Goal: Information Seeking & Learning: Learn about a topic

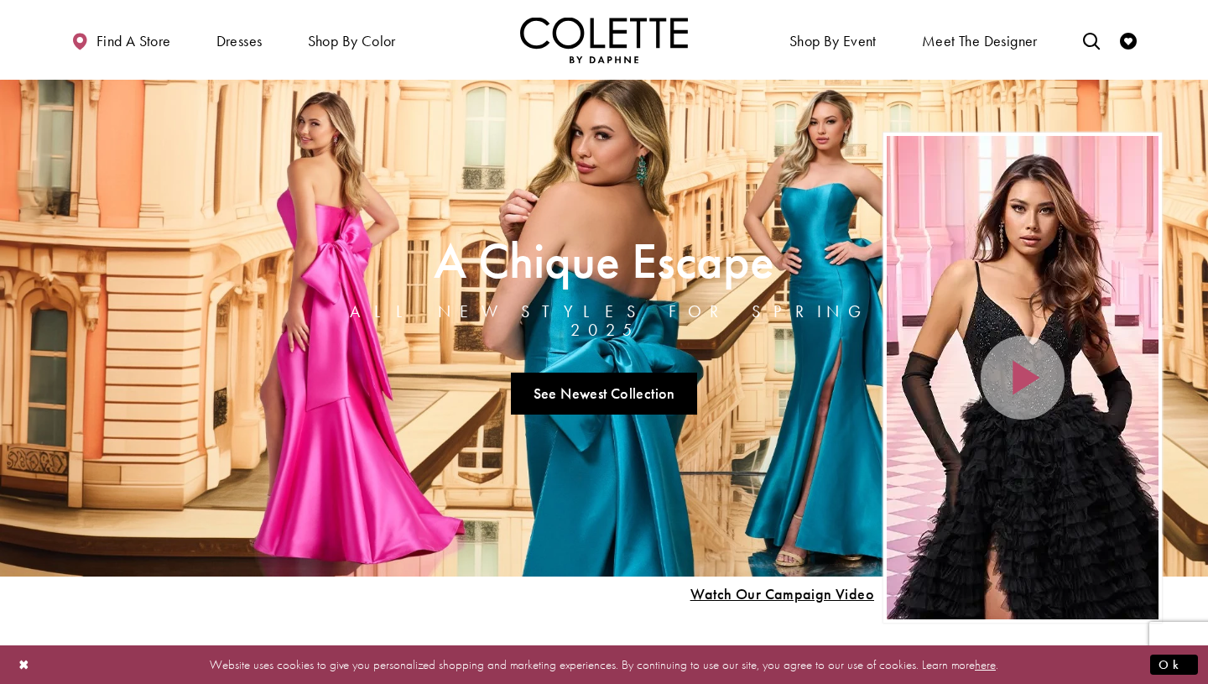
scroll to position [1, 0]
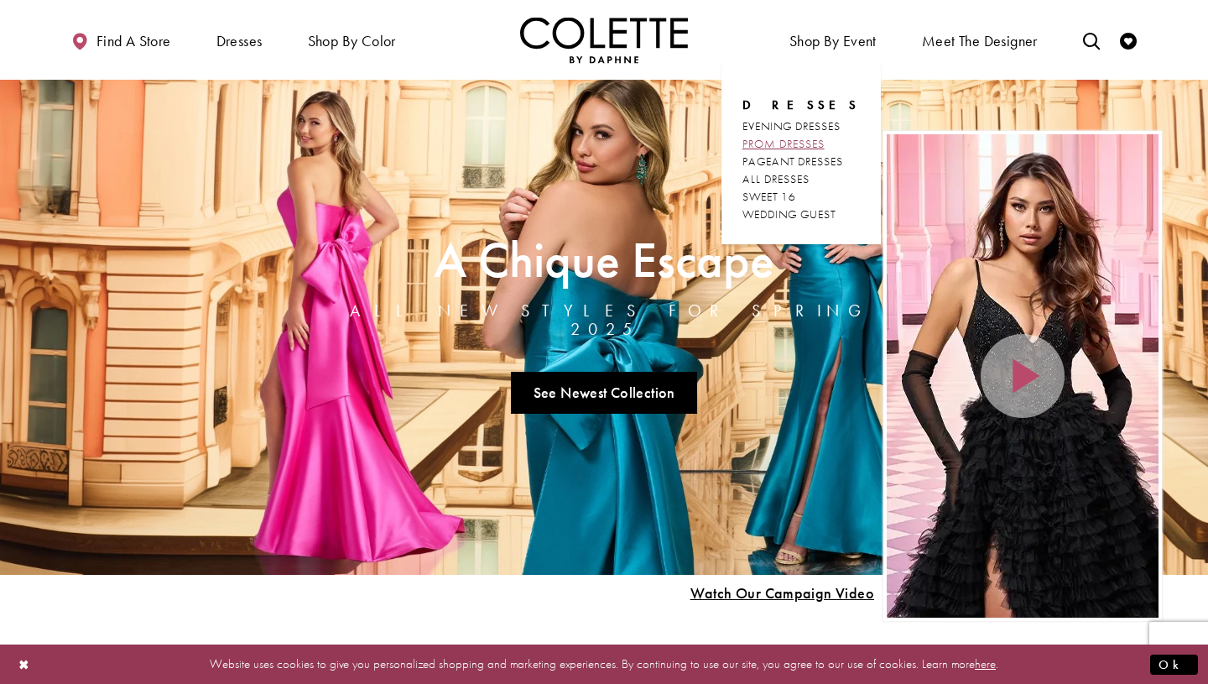
click at [822, 144] on span "PROM DRESSES" at bounding box center [783, 143] width 82 height 15
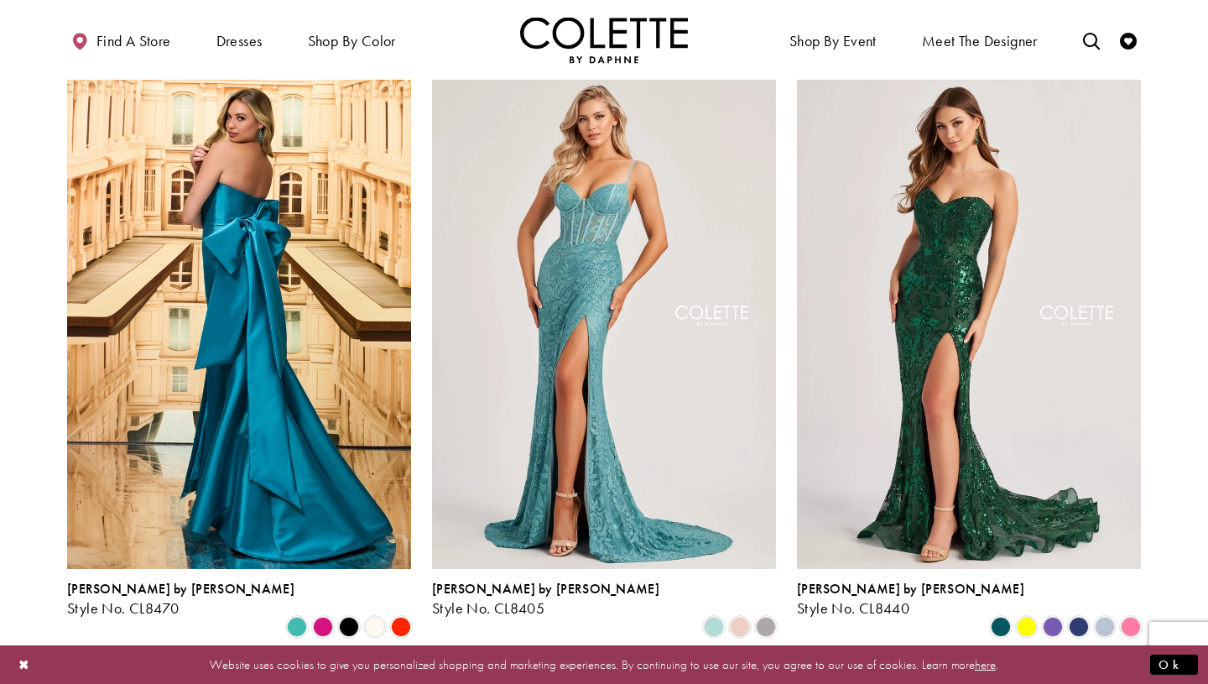
scroll to position [492, 0]
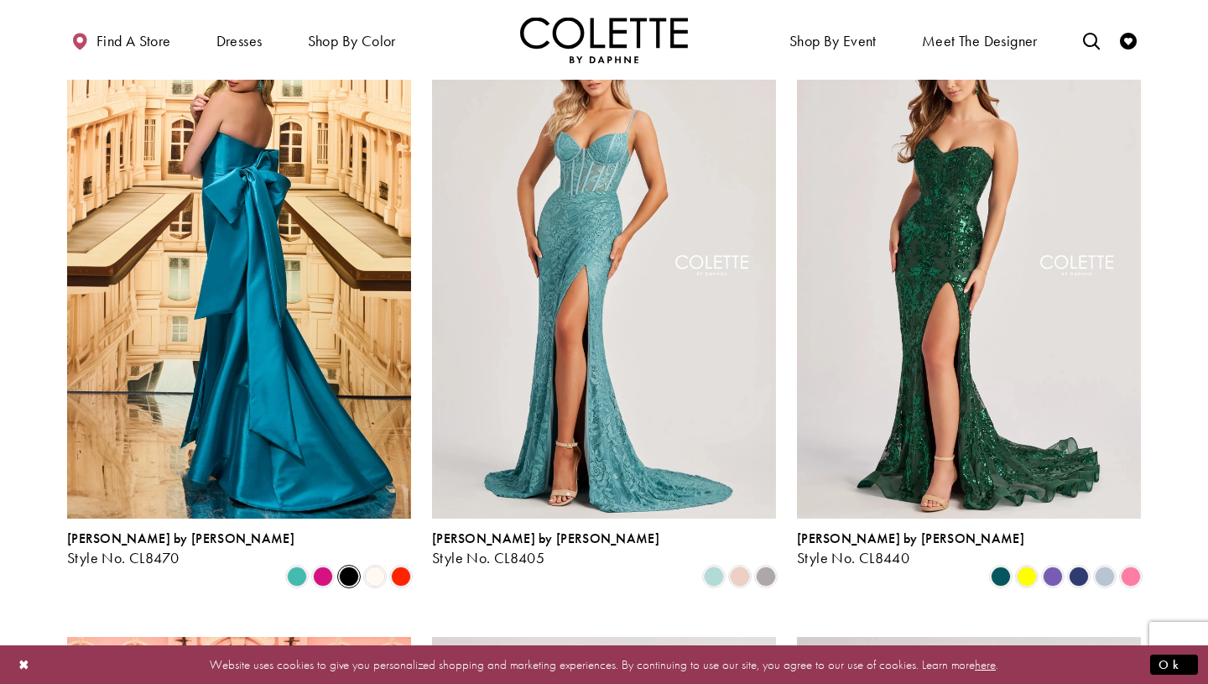
click at [351, 566] on span "Product List" at bounding box center [349, 576] width 20 height 20
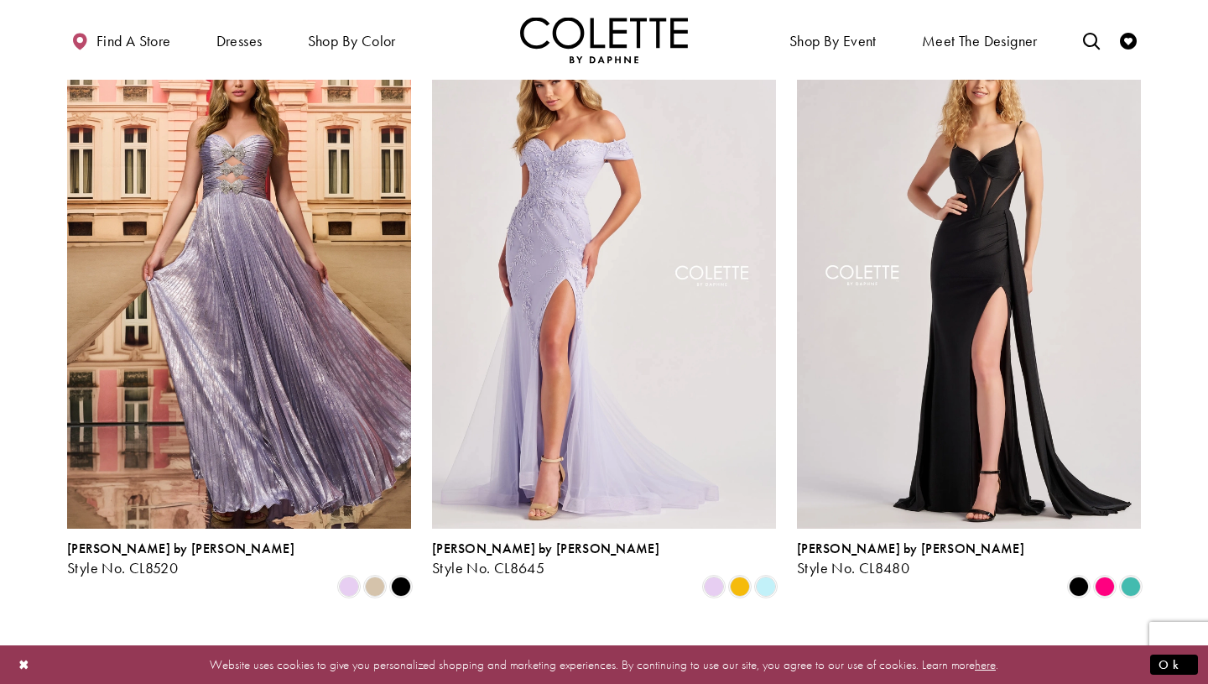
scroll to position [1099, 0]
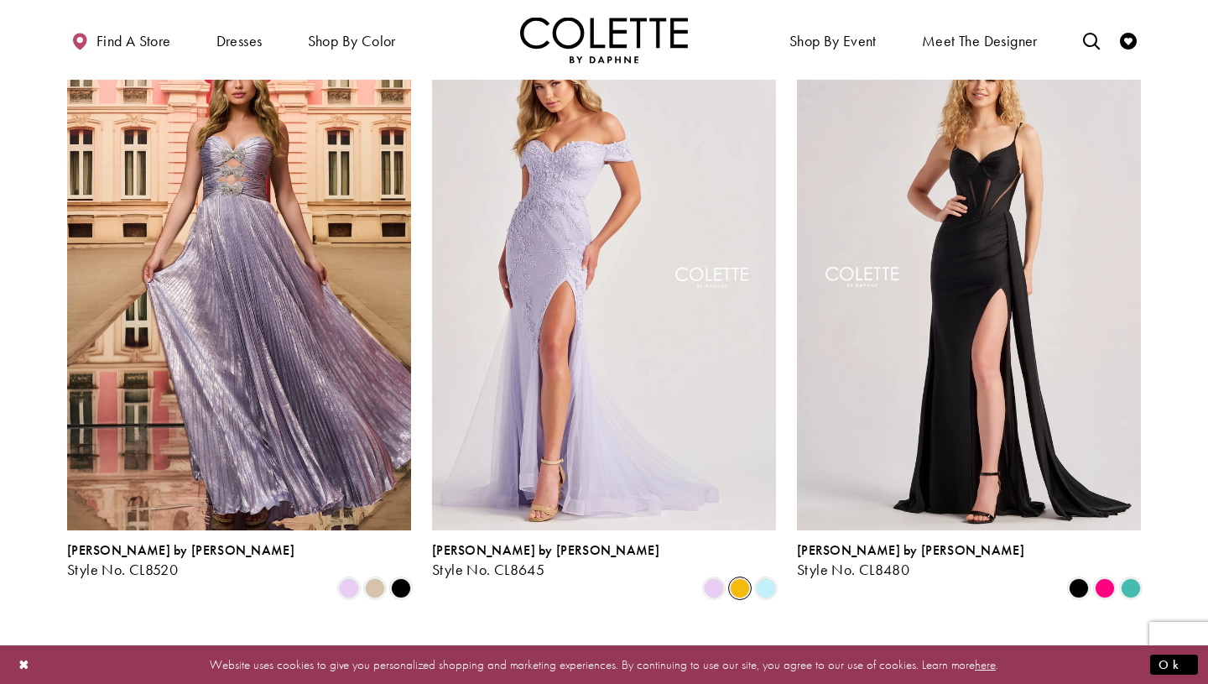
click at [741, 578] on span "Product List" at bounding box center [740, 588] width 20 height 20
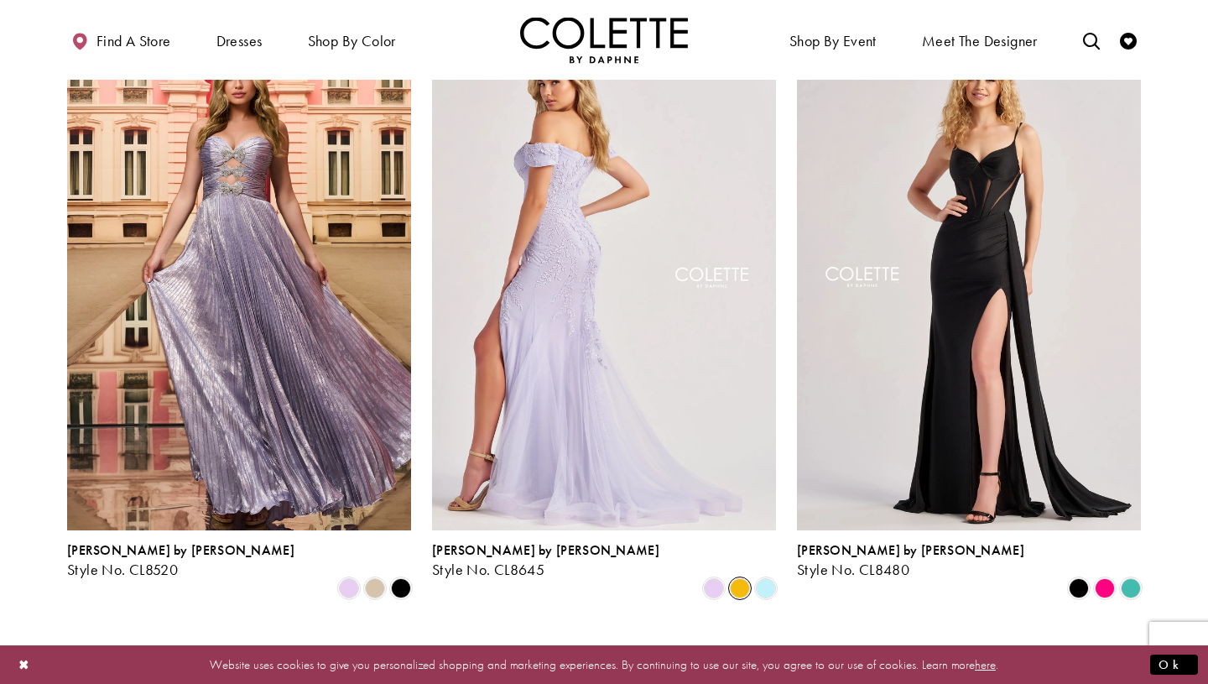
click at [570, 233] on img "Visit Colette by Daphne Style No. CL8645 Page" at bounding box center [604, 280] width 344 height 500
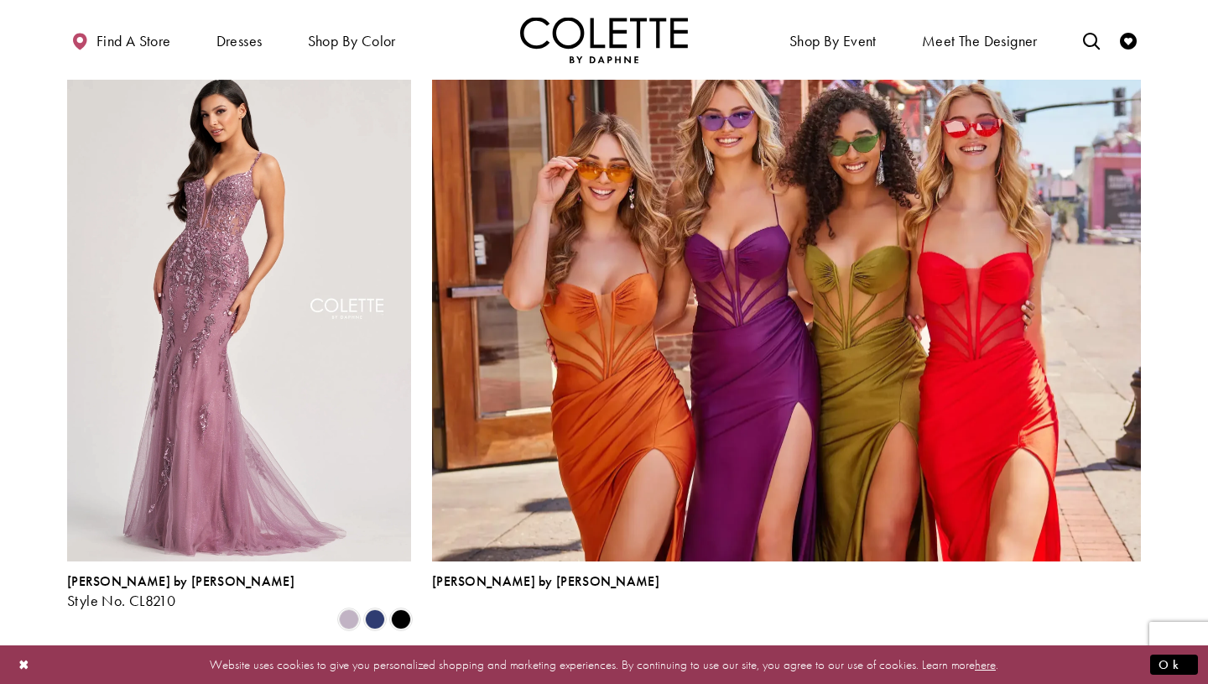
scroll to position [3503, 0]
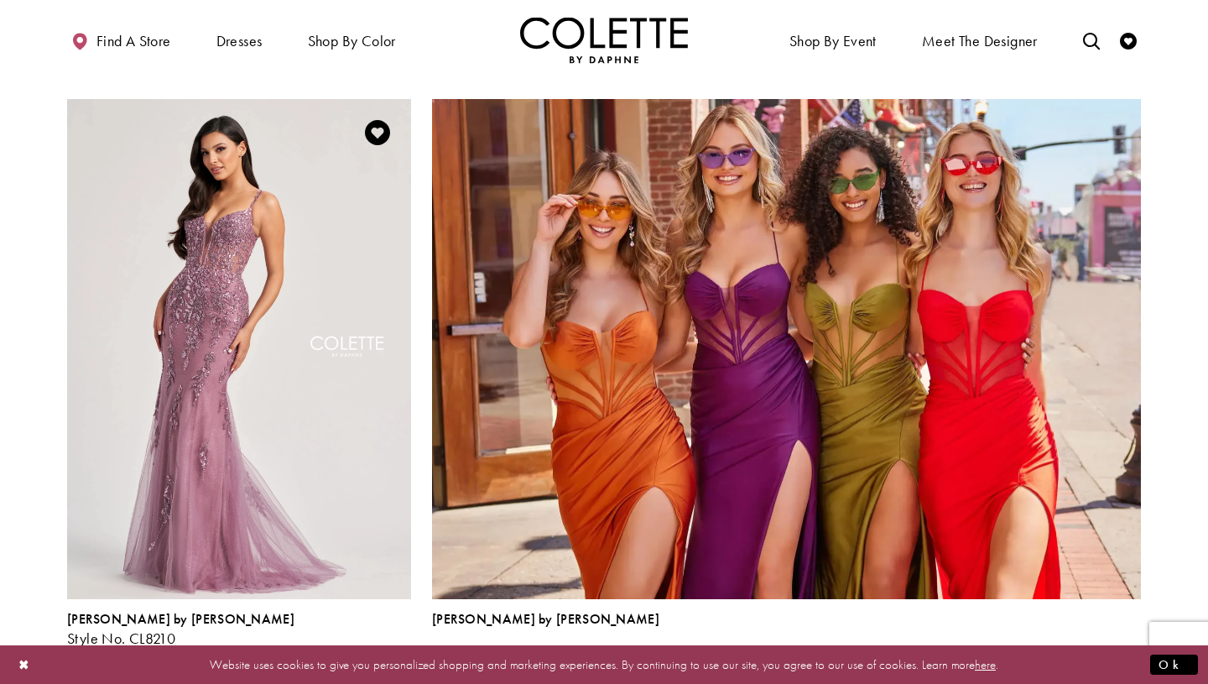
click at [403, 647] on span "Product List" at bounding box center [401, 657] width 20 height 20
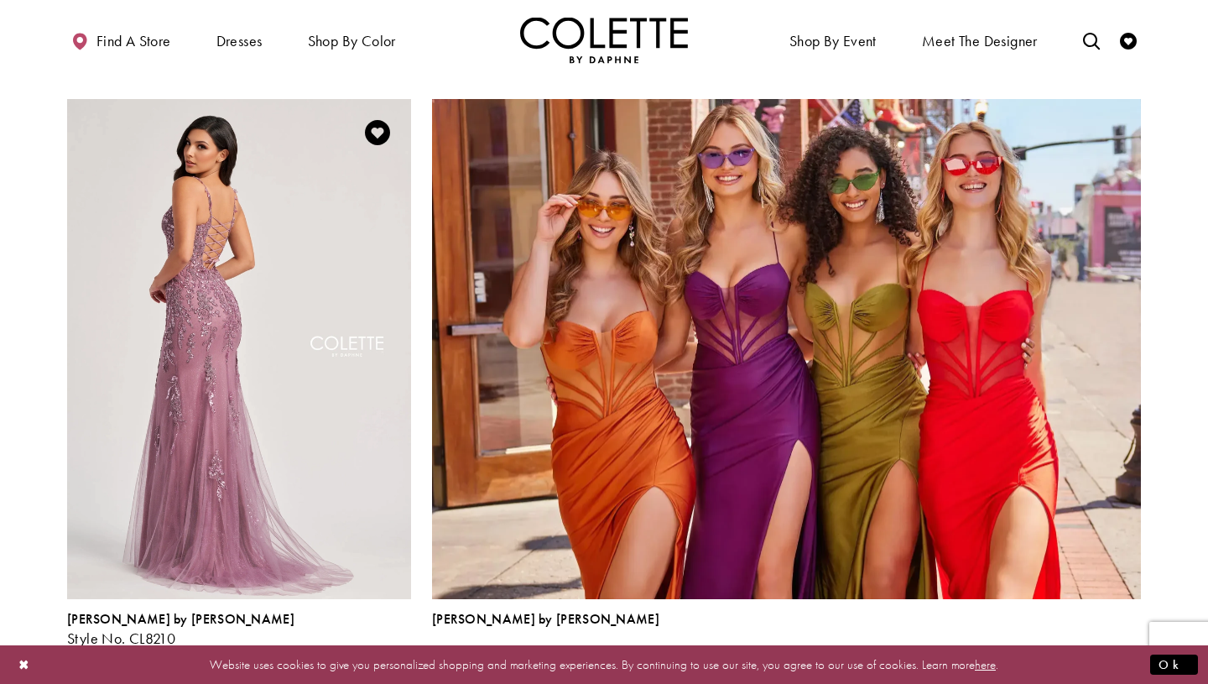
click at [236, 237] on img "Visit Colette by Daphne Style No. CL8210 Page" at bounding box center [239, 349] width 344 height 500
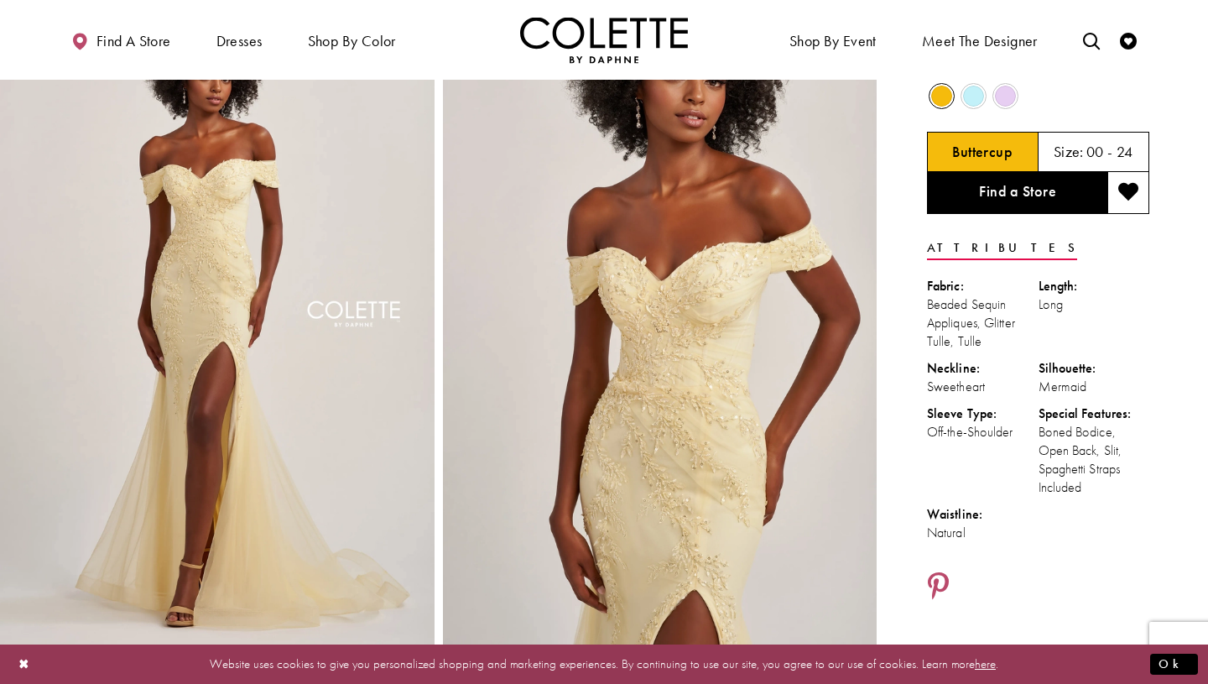
scroll to position [66, 0]
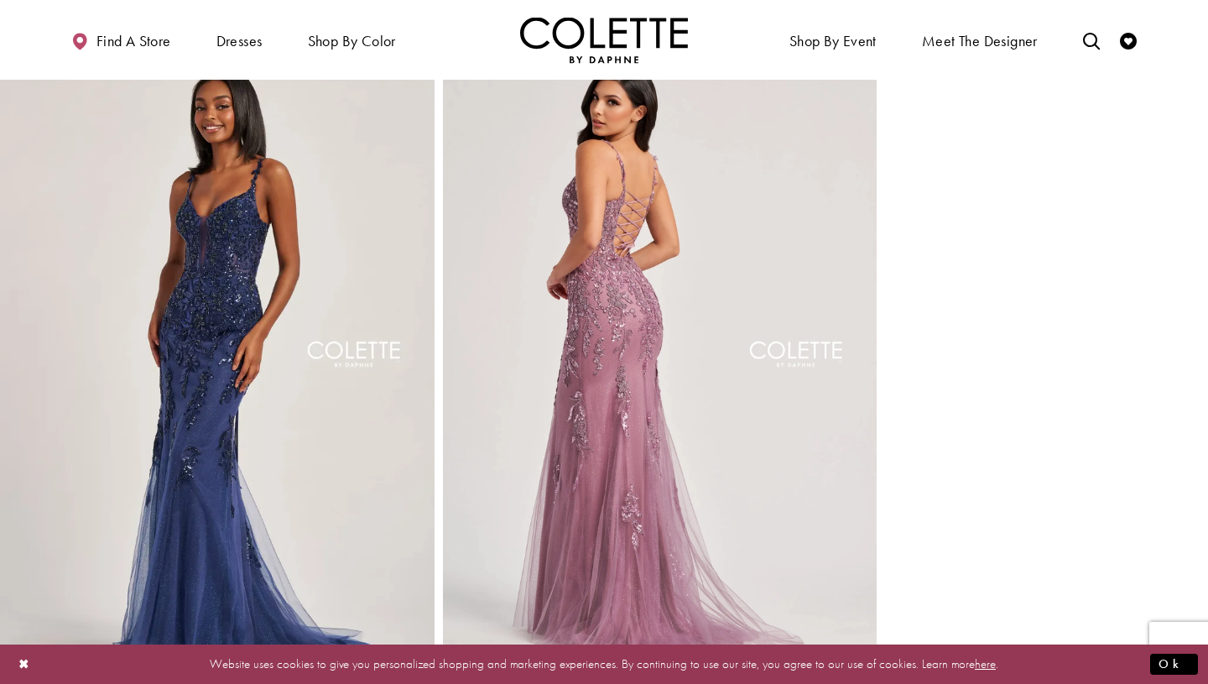
scroll to position [1386, 0]
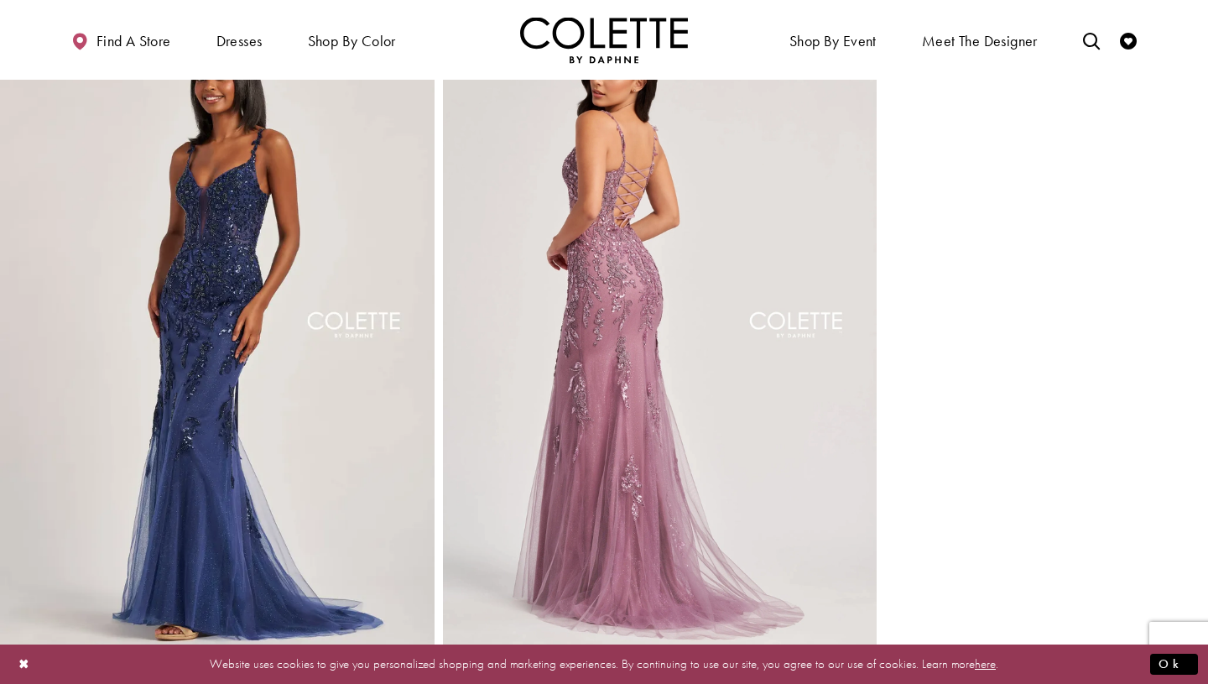
click at [625, 262] on img "Full size Style CL8210 Colette by Daphne #5 default Heather backface vertical p…" at bounding box center [660, 338] width 434 height 651
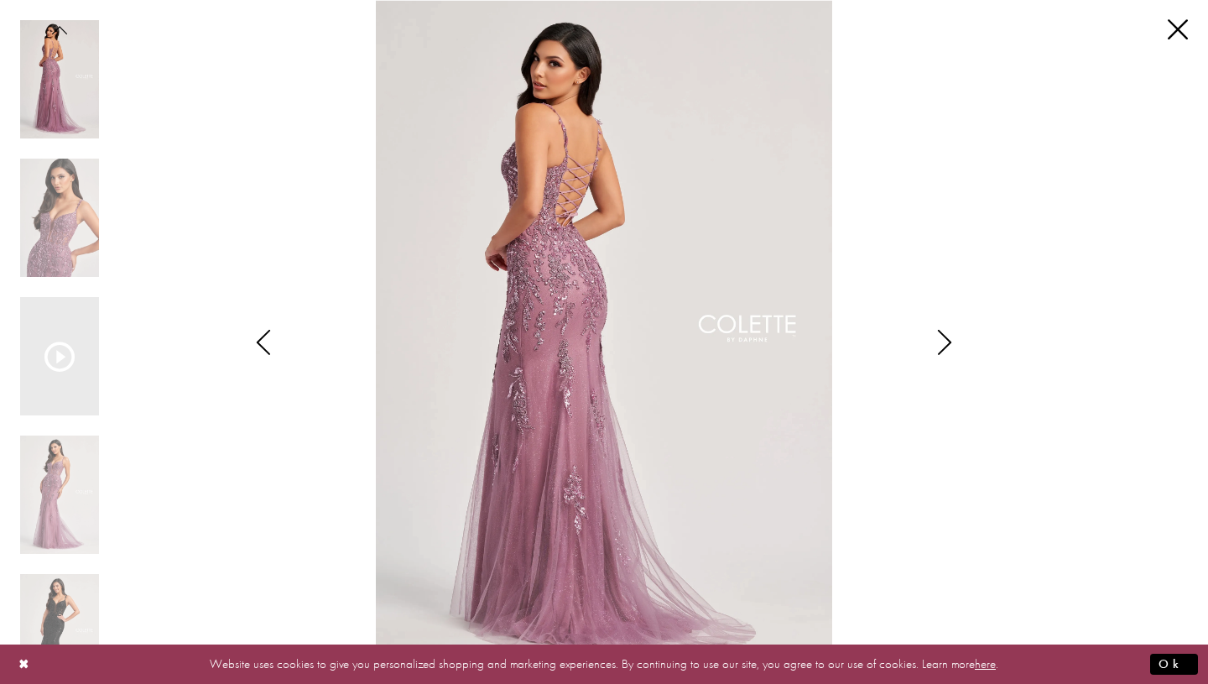
click at [581, 201] on img "Scroll List" at bounding box center [603, 342] width 638 height 684
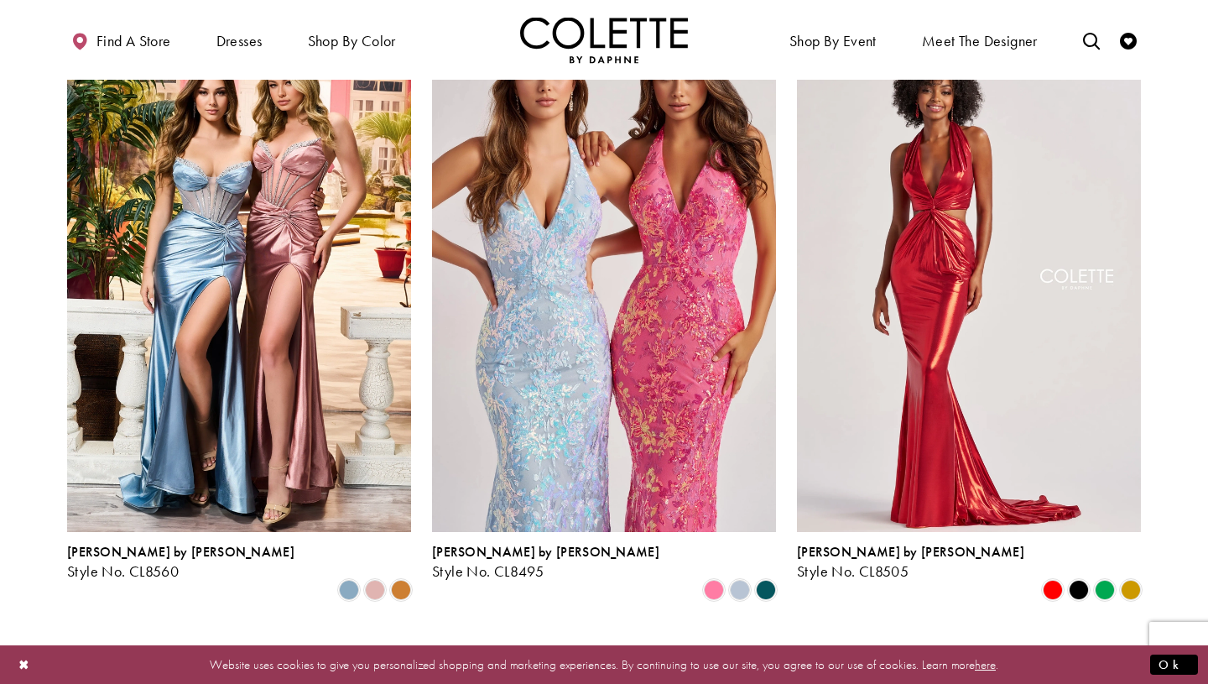
scroll to position [1101, 0]
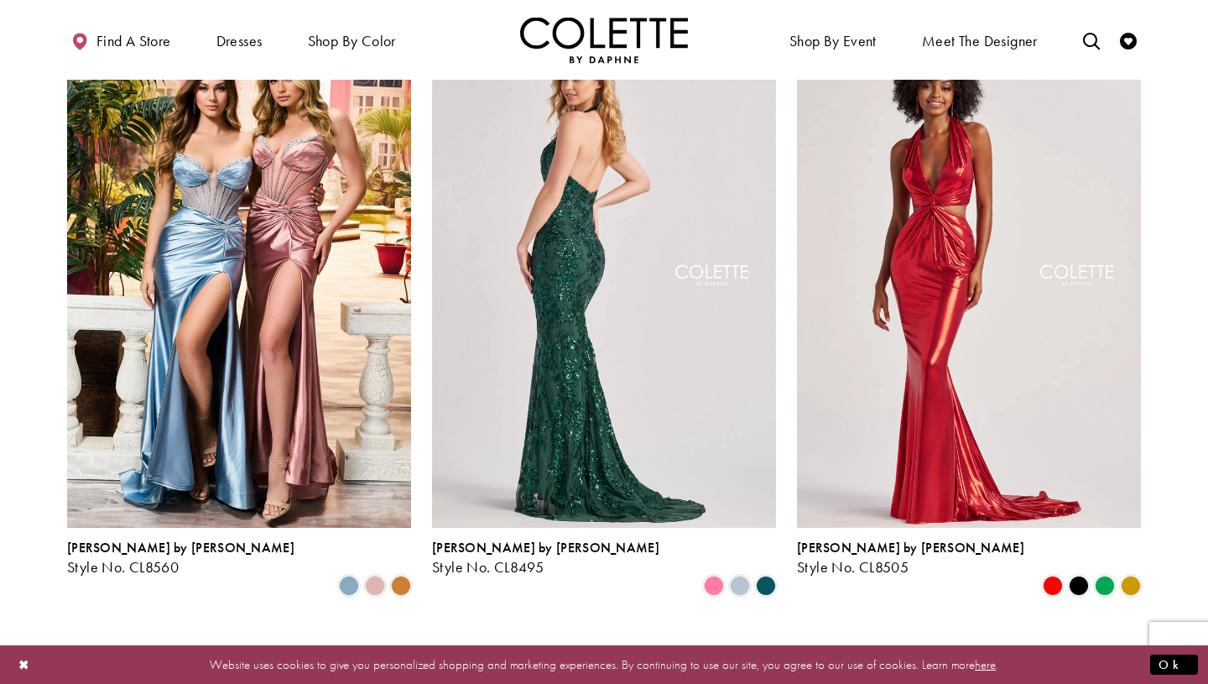
click at [567, 387] on img "Visit Colette by Daphne Style No. CL8495 Page" at bounding box center [604, 278] width 344 height 500
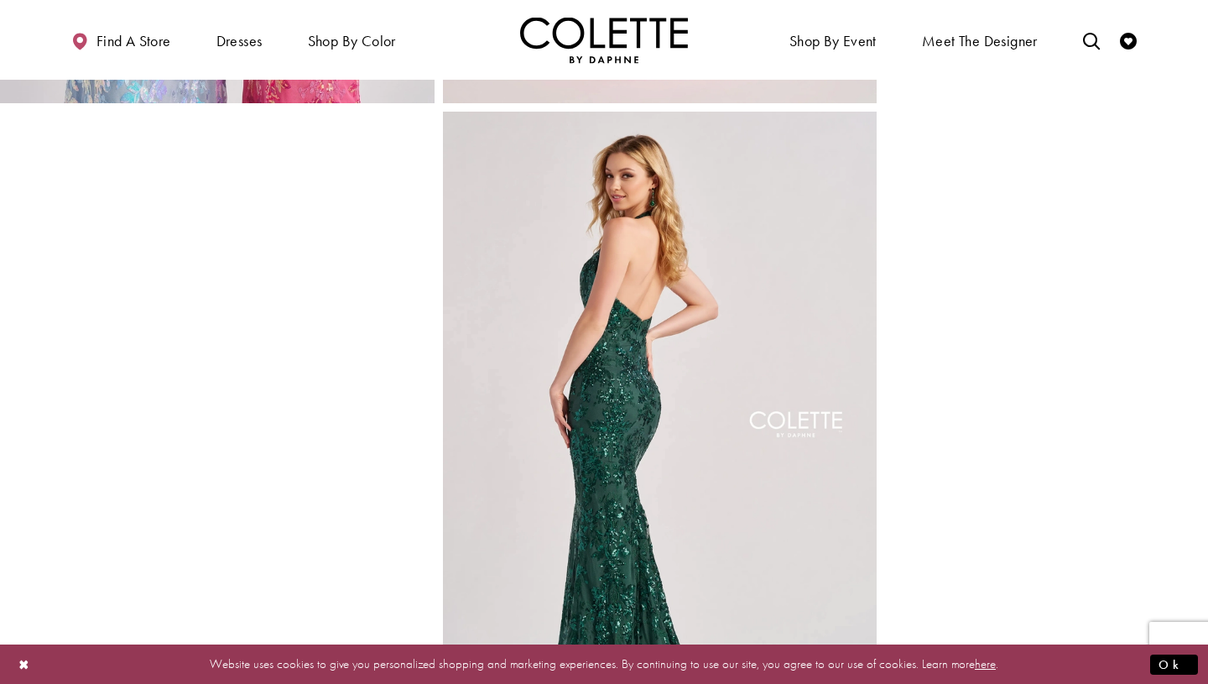
scroll to position [645, 0]
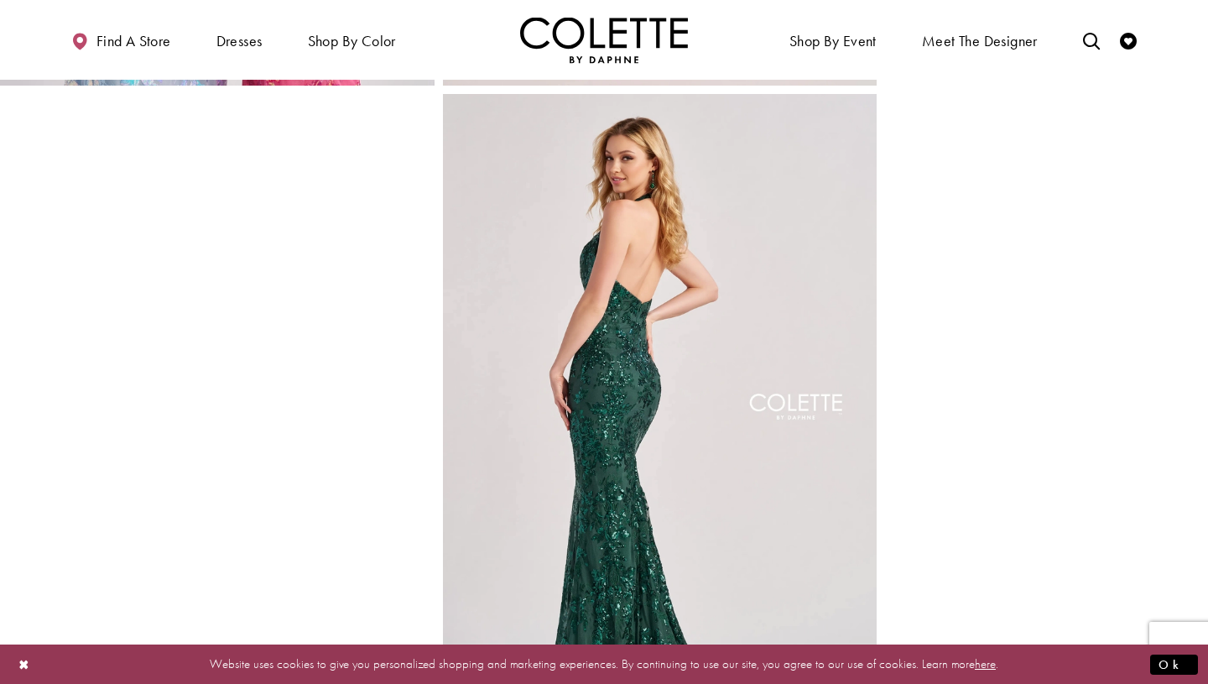
click at [624, 427] on img "Full size Style CL8495 Colette by Daphne #2 default Spruce backface vertical pi…" at bounding box center [660, 419] width 434 height 651
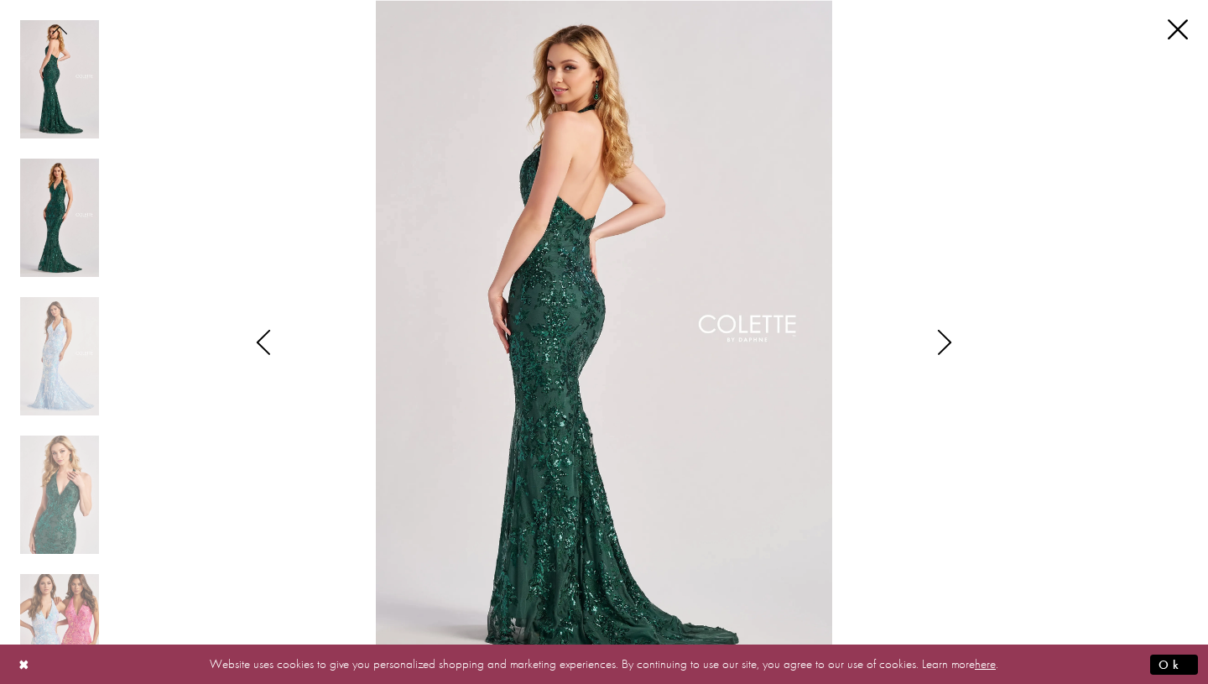
click at [60, 226] on img "Scroll List" at bounding box center [59, 218] width 79 height 118
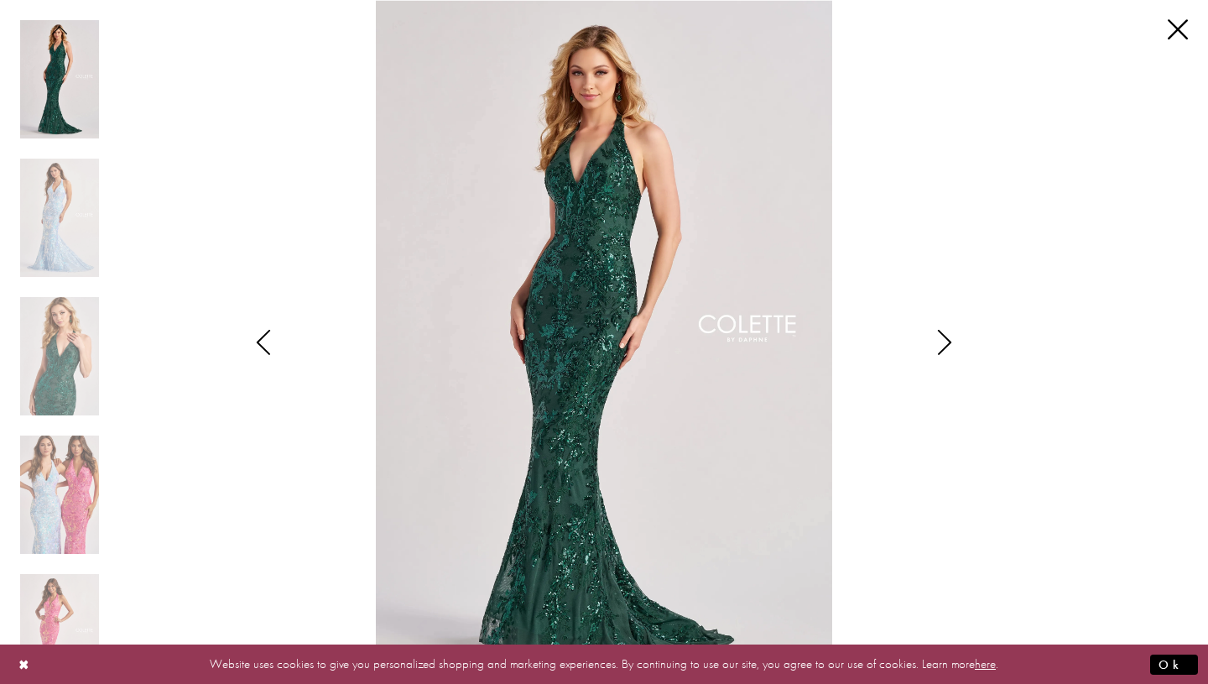
click at [194, 418] on div "Pause autoplay Previous Slide Next Slide 0 1 2 3 4 5 6" at bounding box center [603, 342] width 1167 height 684
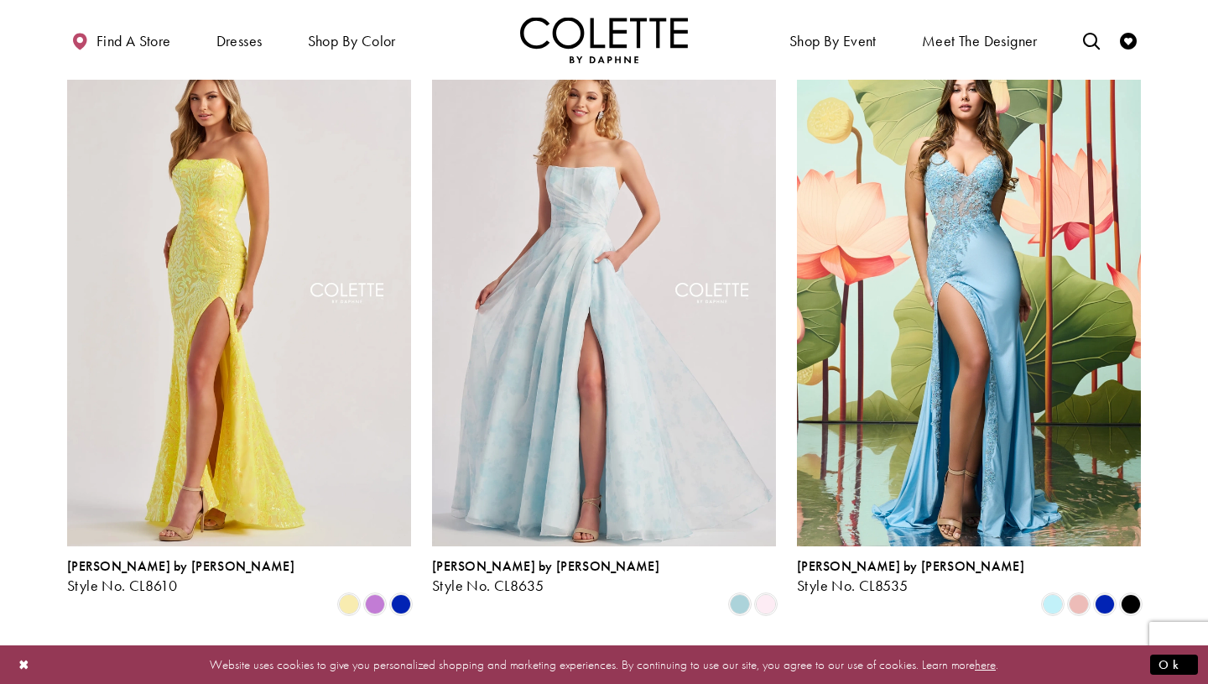
scroll to position [2253, 0]
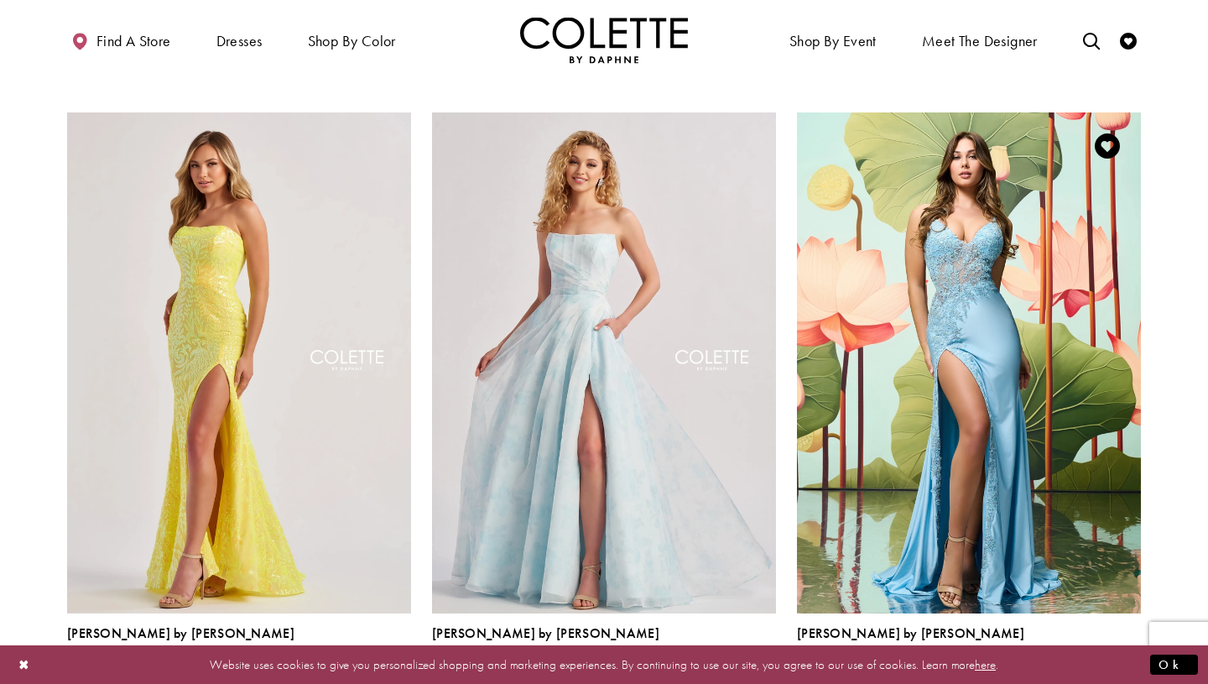
click at [1129, 661] on span "Product List" at bounding box center [1131, 671] width 20 height 20
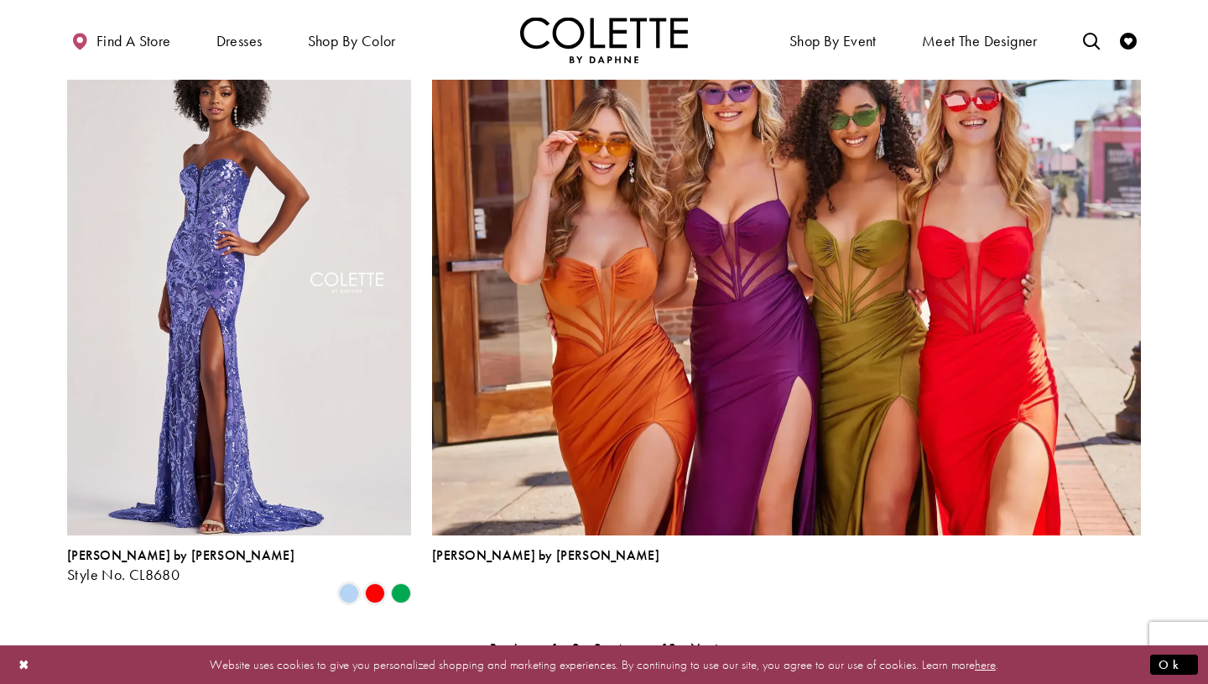
scroll to position [3570, 0]
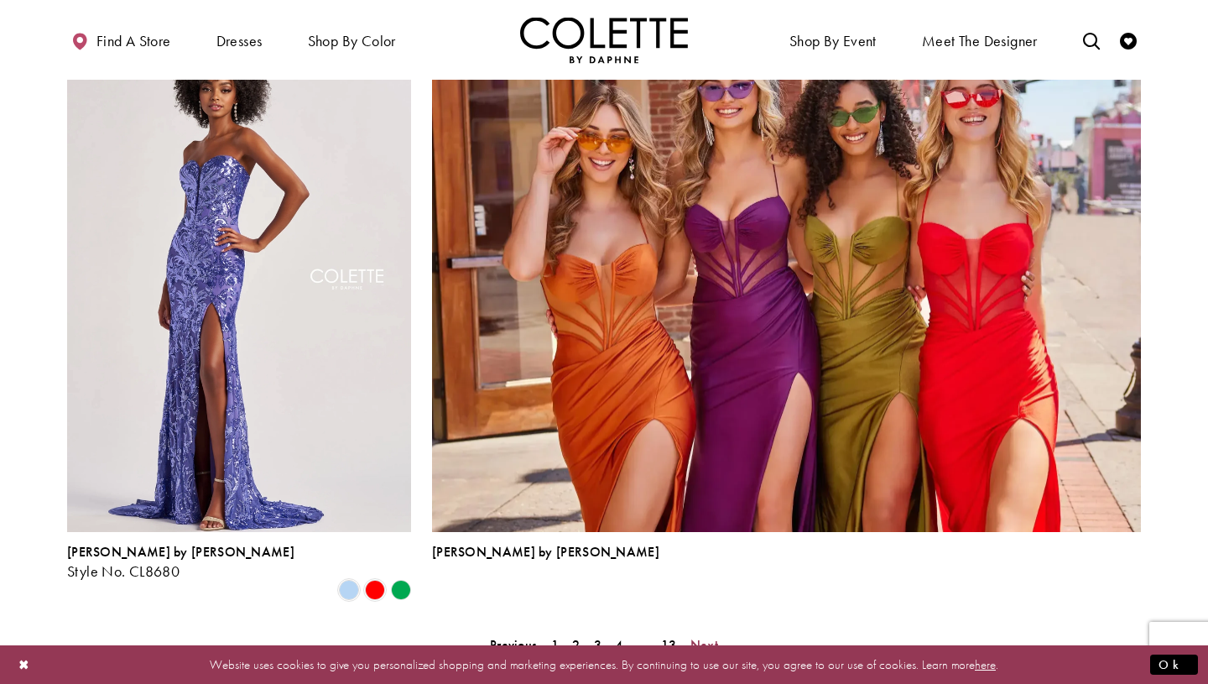
click at [697, 636] on span "Next" at bounding box center [704, 645] width 28 height 18
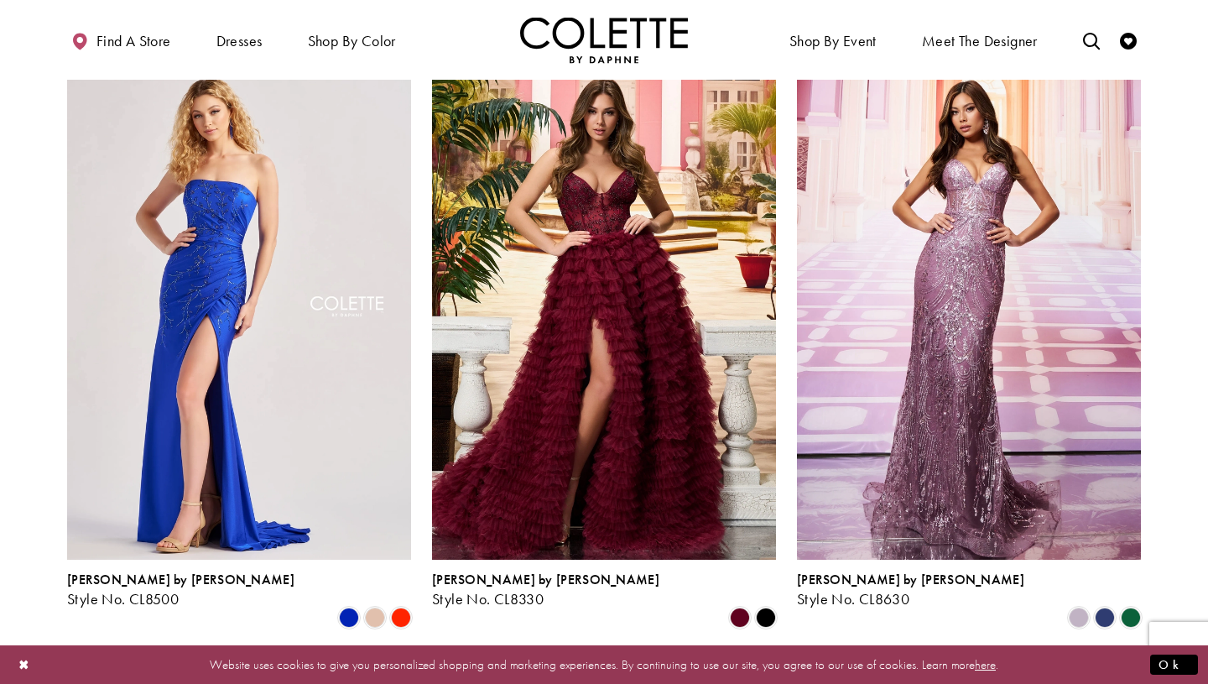
scroll to position [2303, 0]
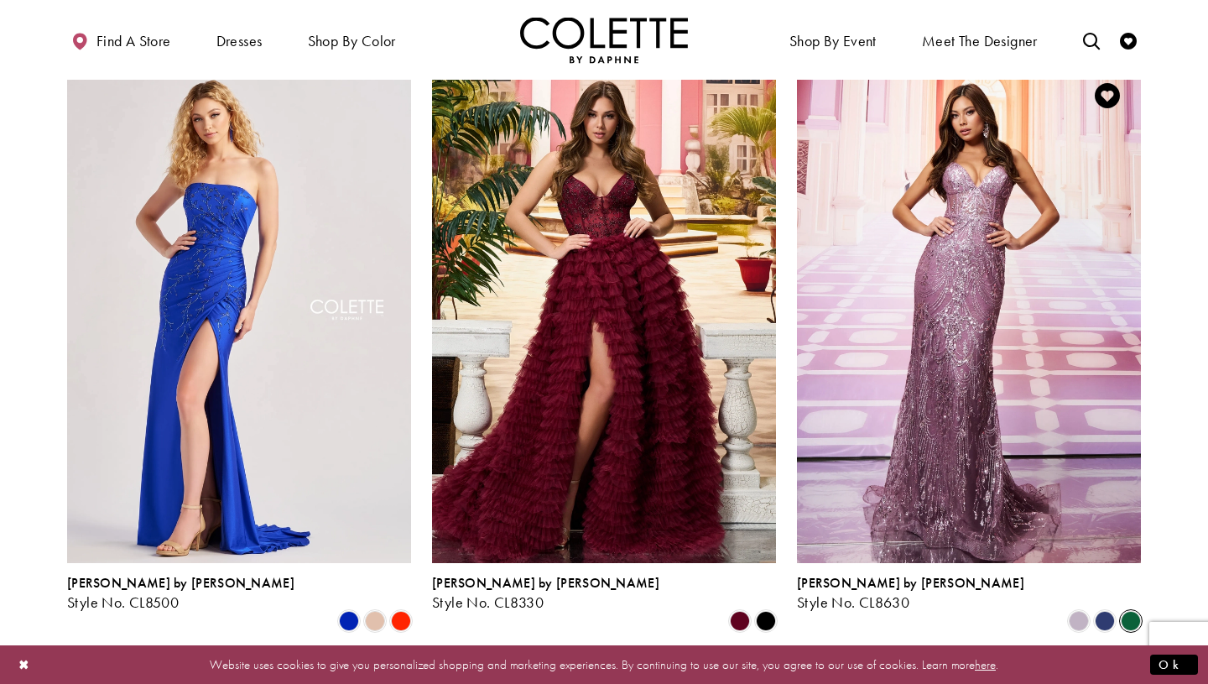
click at [1128, 611] on span "Product List" at bounding box center [1131, 621] width 20 height 20
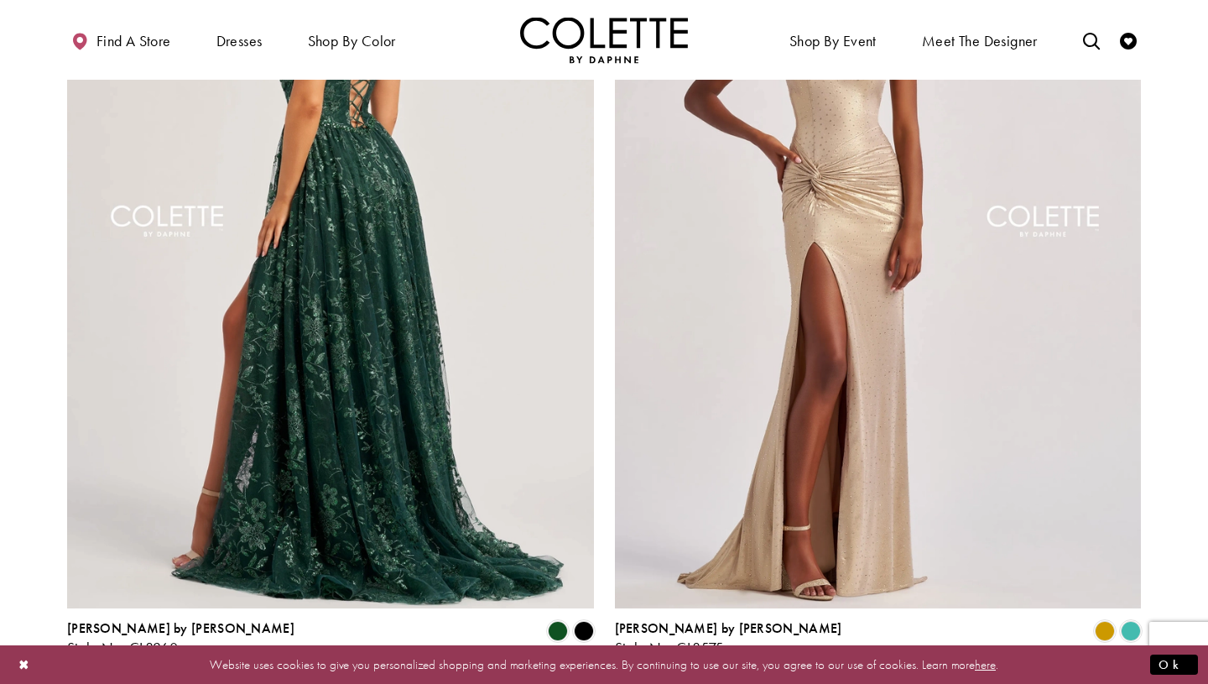
scroll to position [3161, 0]
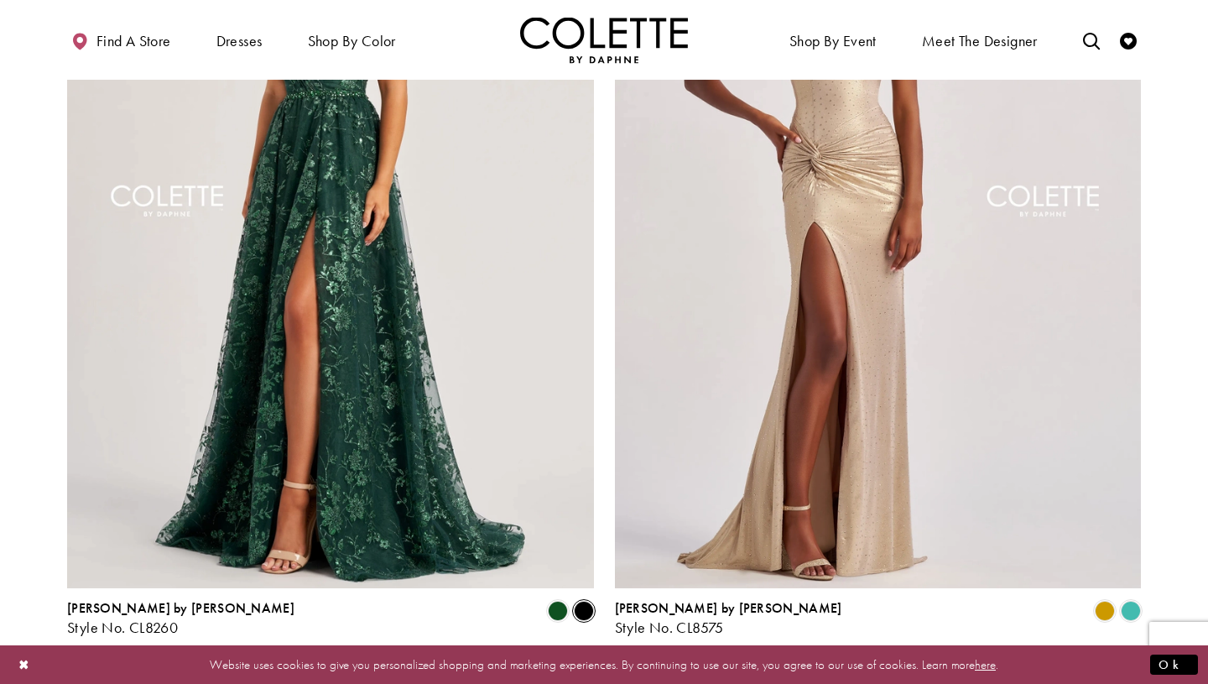
click at [581, 601] on span "Product List" at bounding box center [584, 611] width 20 height 20
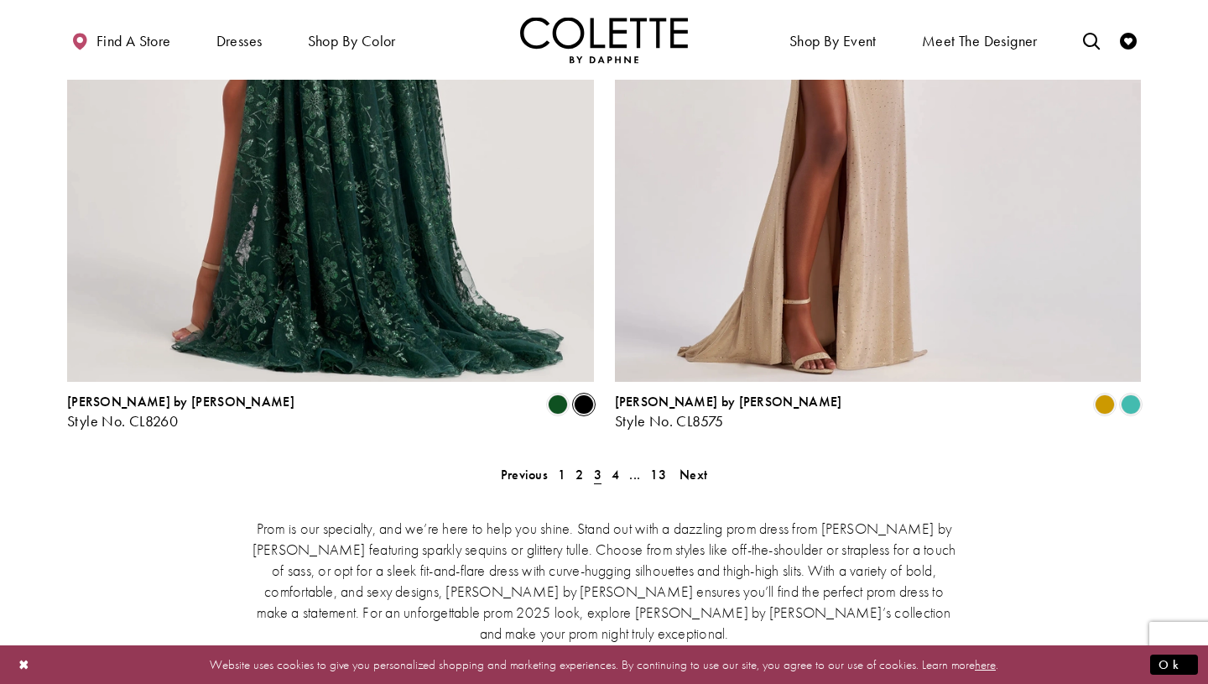
scroll to position [3368, 0]
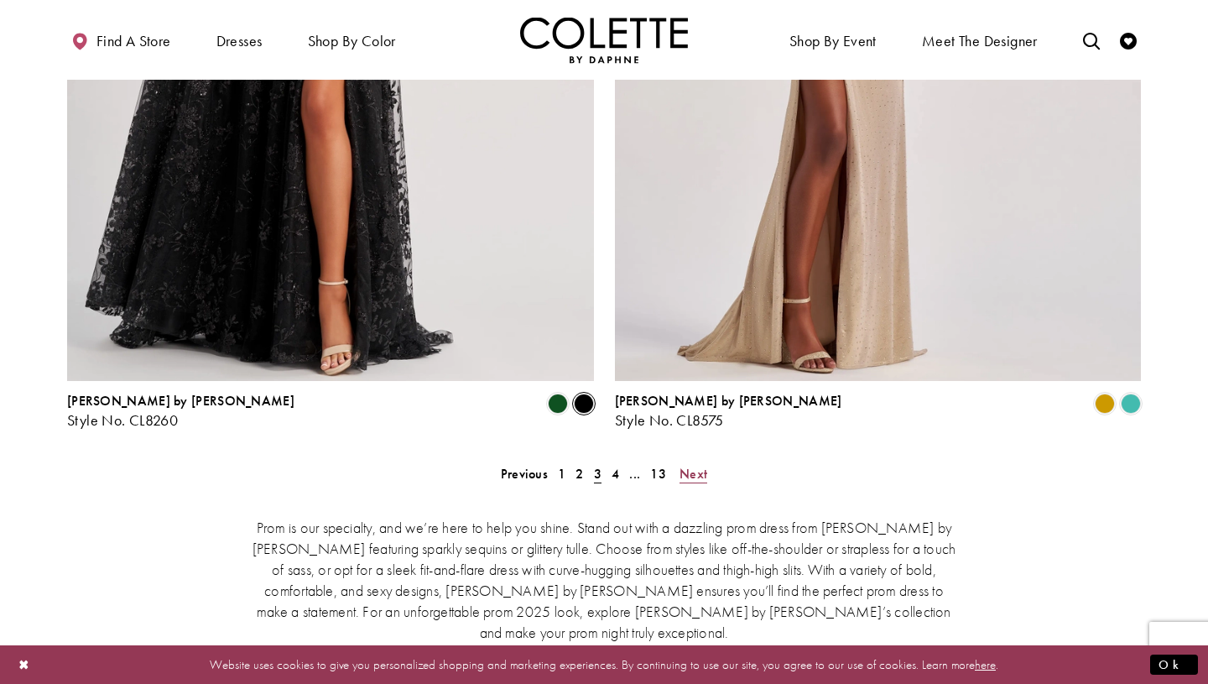
click at [698, 465] on span "Next" at bounding box center [693, 474] width 28 height 18
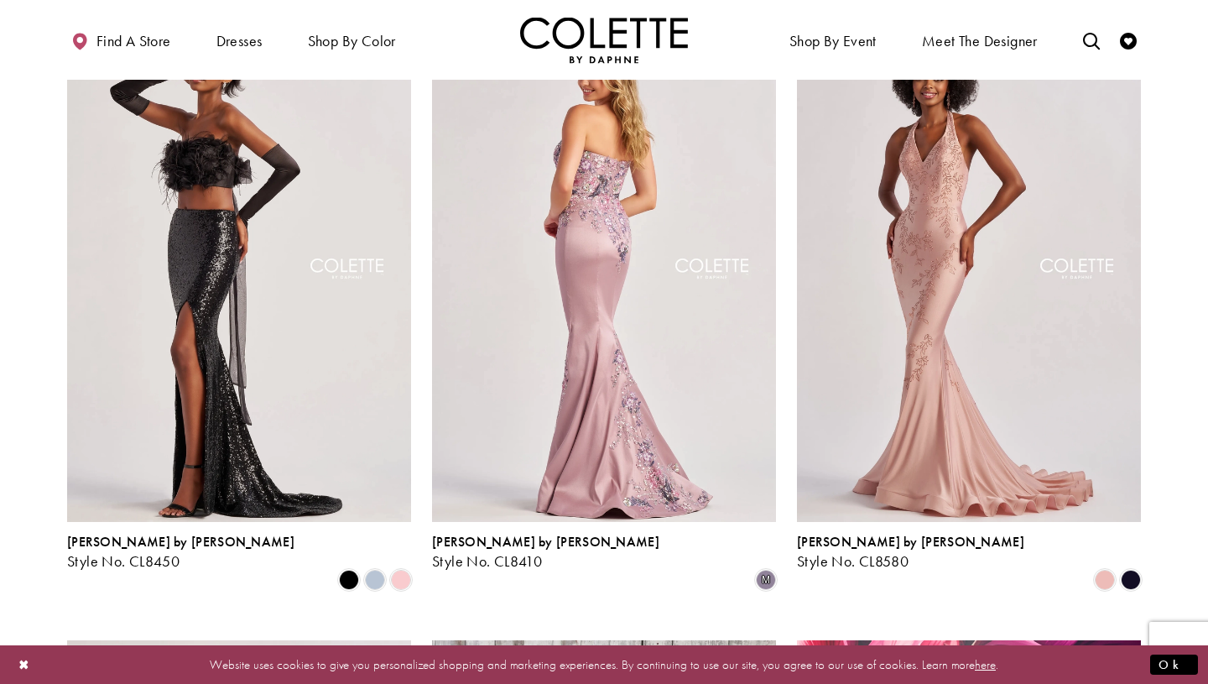
scroll to position [466, 0]
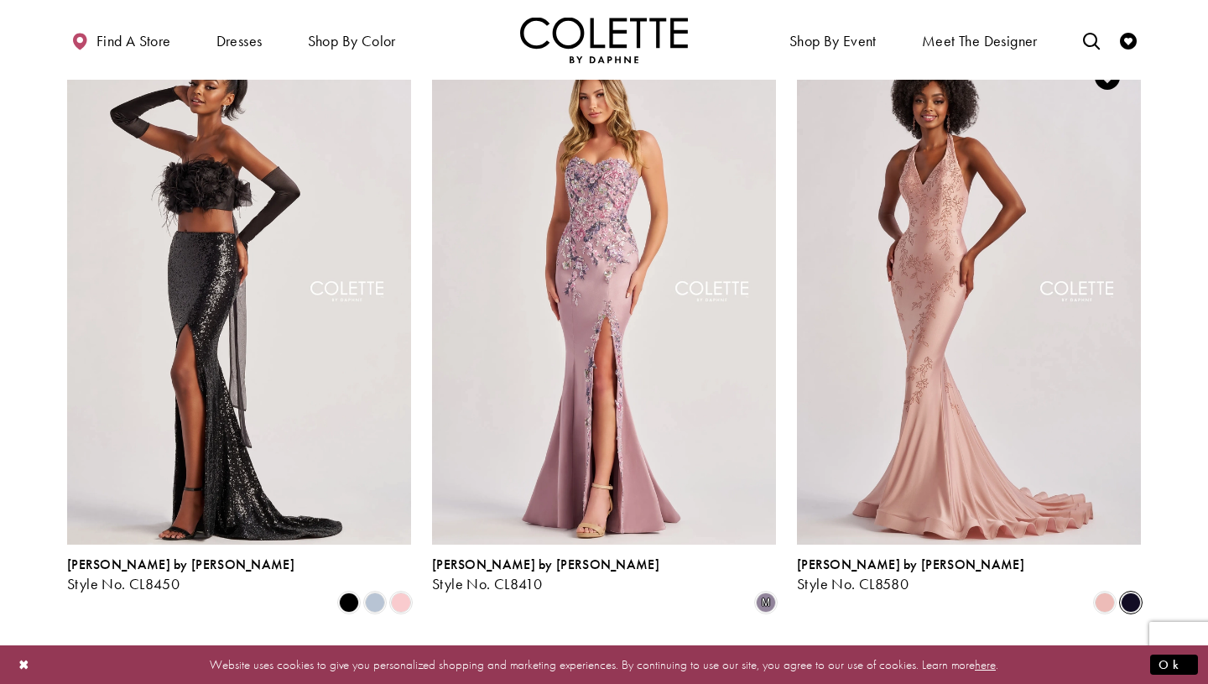
click at [1136, 592] on span "Product List" at bounding box center [1131, 602] width 20 height 20
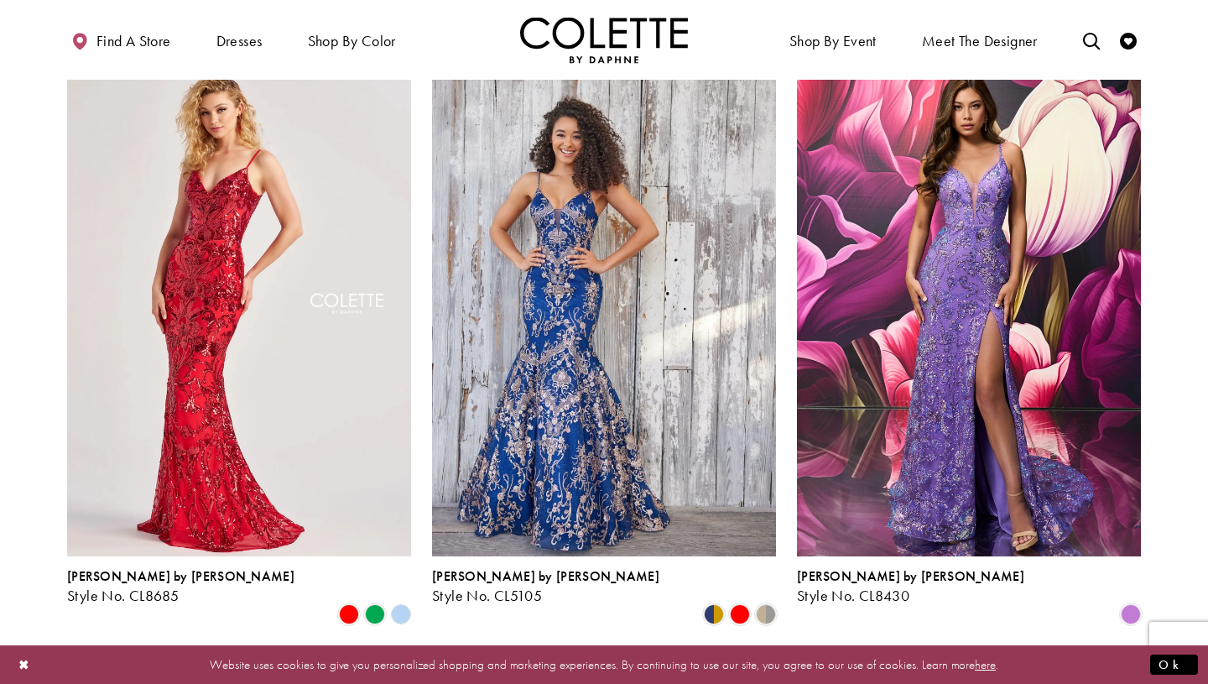
scroll to position [1065, 0]
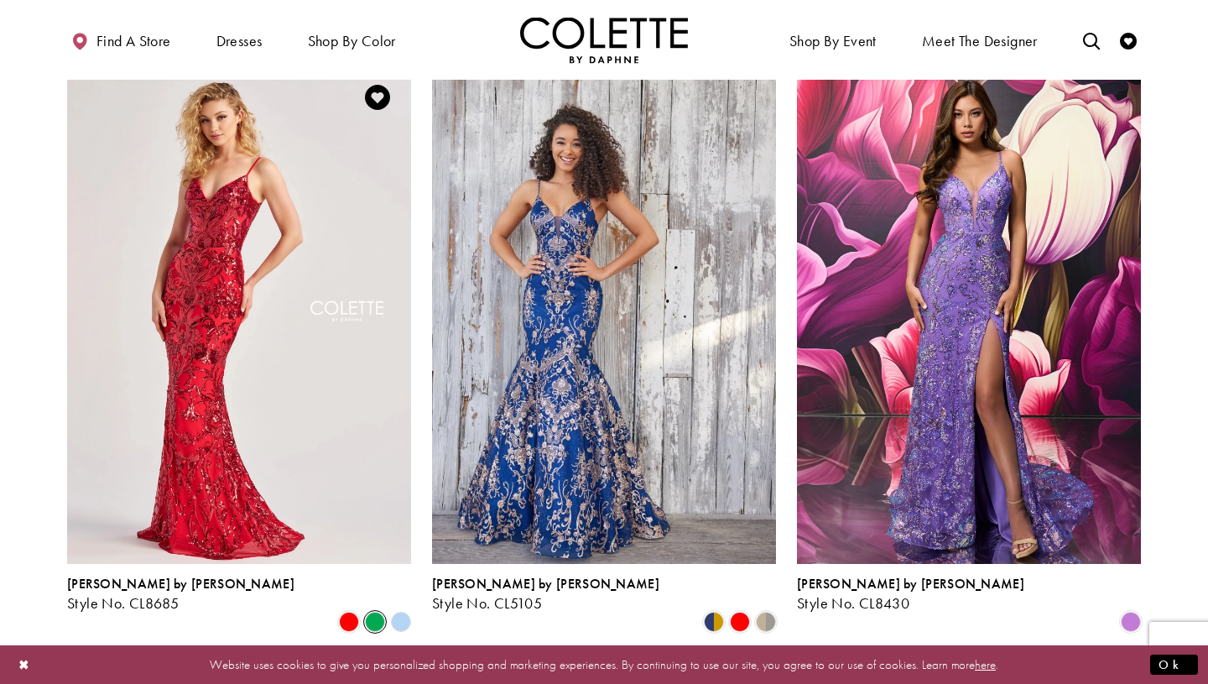
click at [372, 611] on span "Product List" at bounding box center [375, 621] width 20 height 20
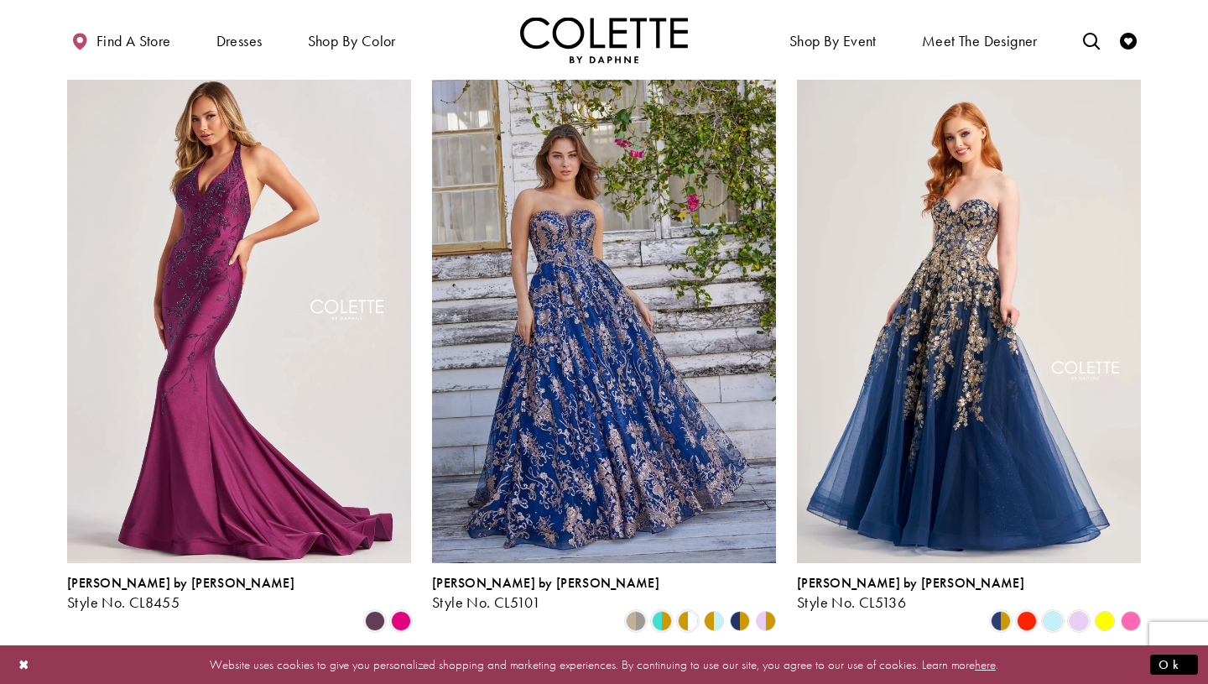
scroll to position [2262, 0]
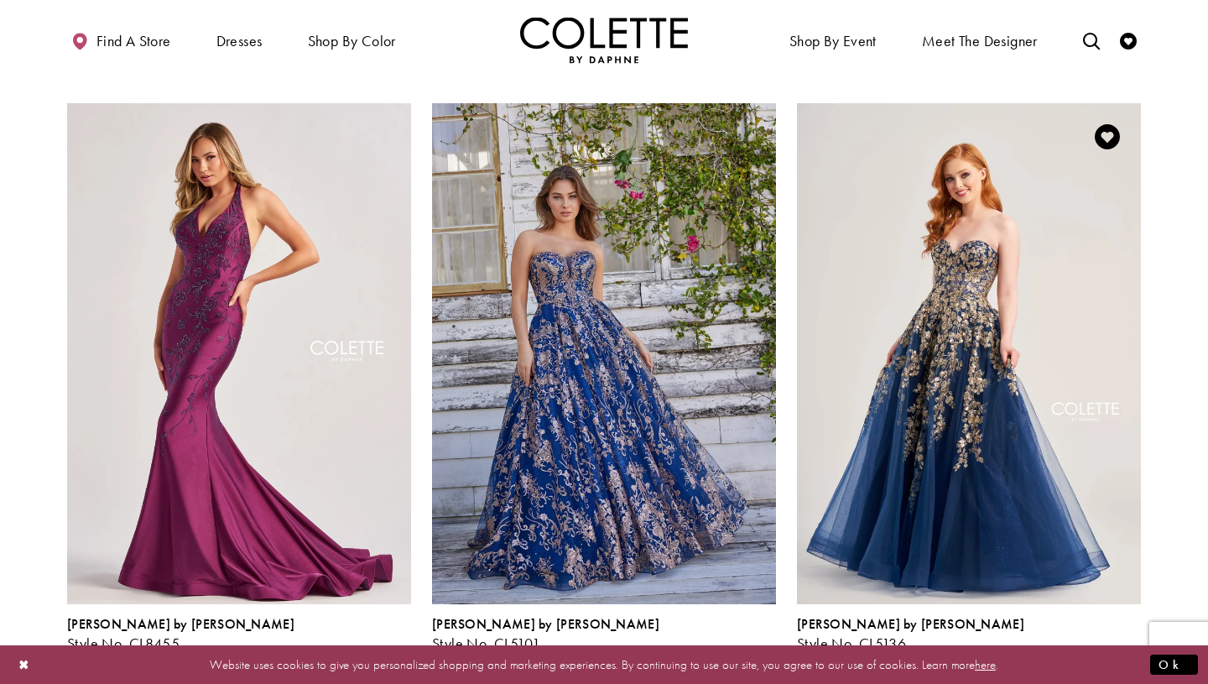
click at [1102, 648] on polygon "Product List" at bounding box center [1104, 661] width 26 height 26
click at [1104, 648] on polygon "Product List" at bounding box center [1104, 661] width 26 height 26
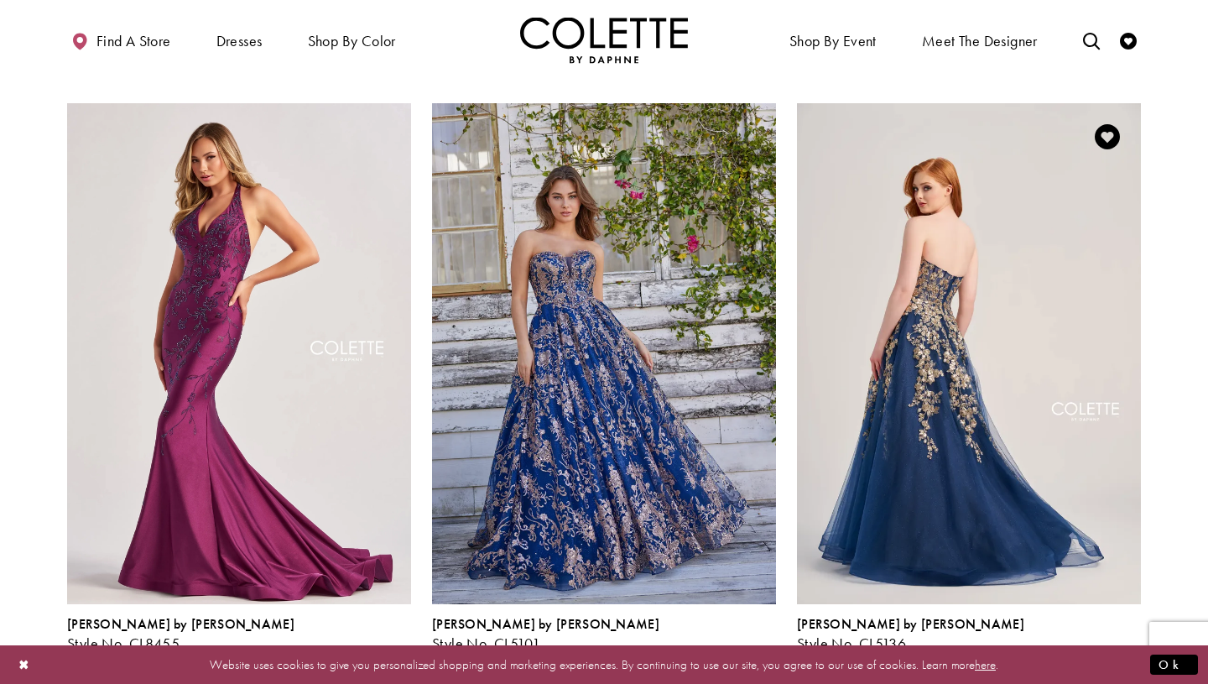
click at [972, 431] on img "Visit Colette by Daphne Style No. CL5136 Page" at bounding box center [969, 353] width 344 height 500
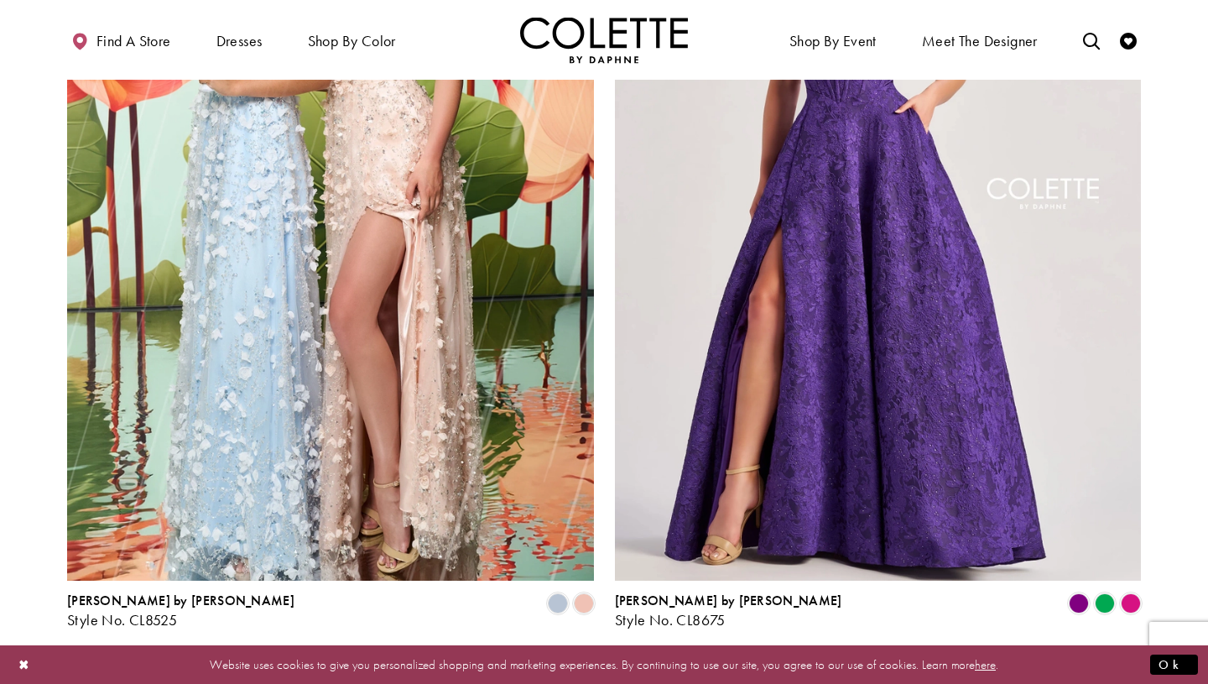
scroll to position [3168, 0]
click at [704, 665] on span "Next" at bounding box center [704, 674] width 28 height 18
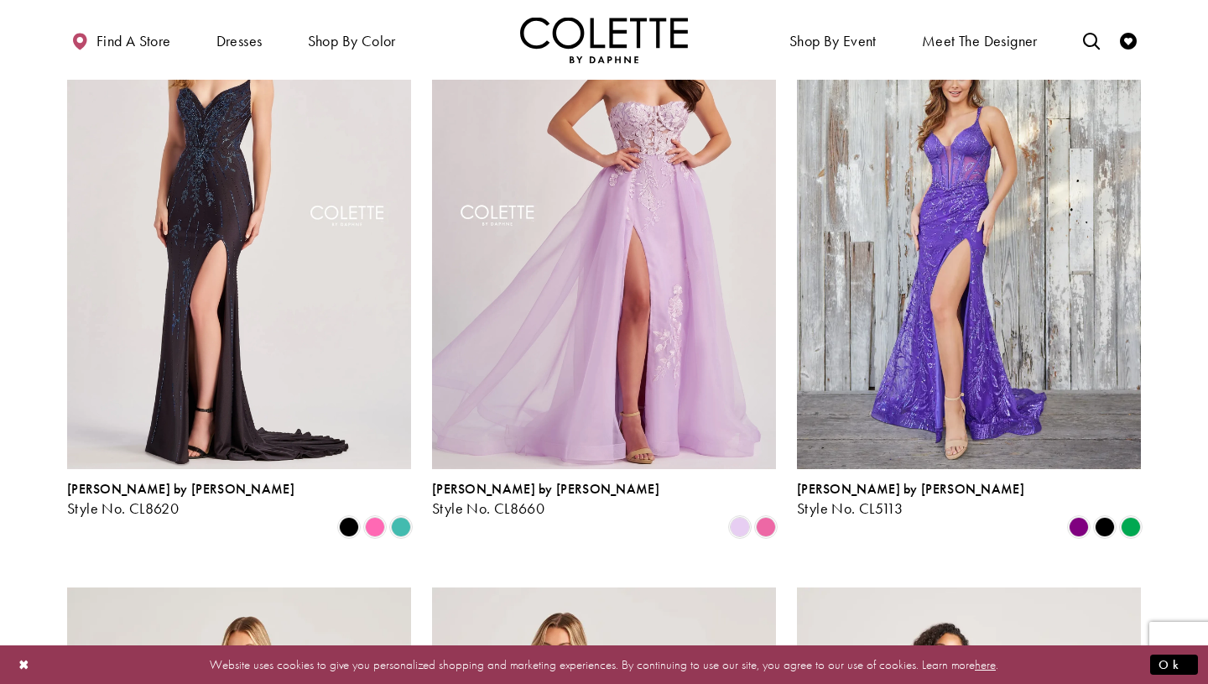
scroll to position [534, 0]
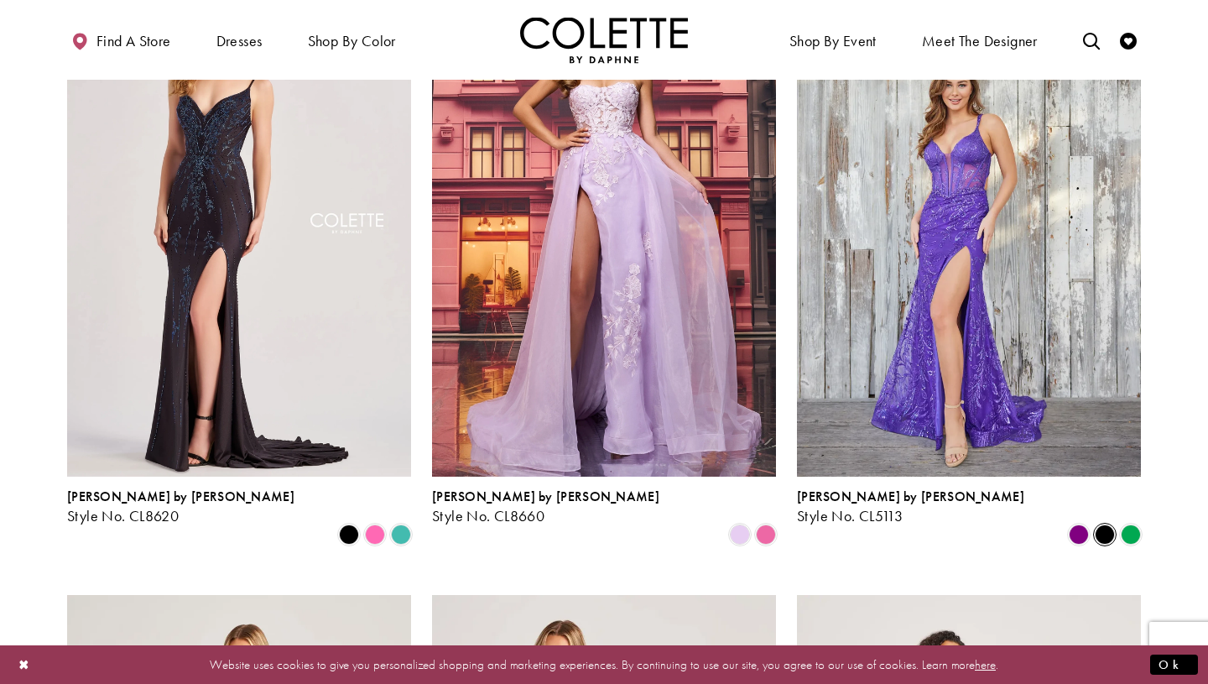
click at [1104, 524] on span "Product List" at bounding box center [1105, 534] width 20 height 20
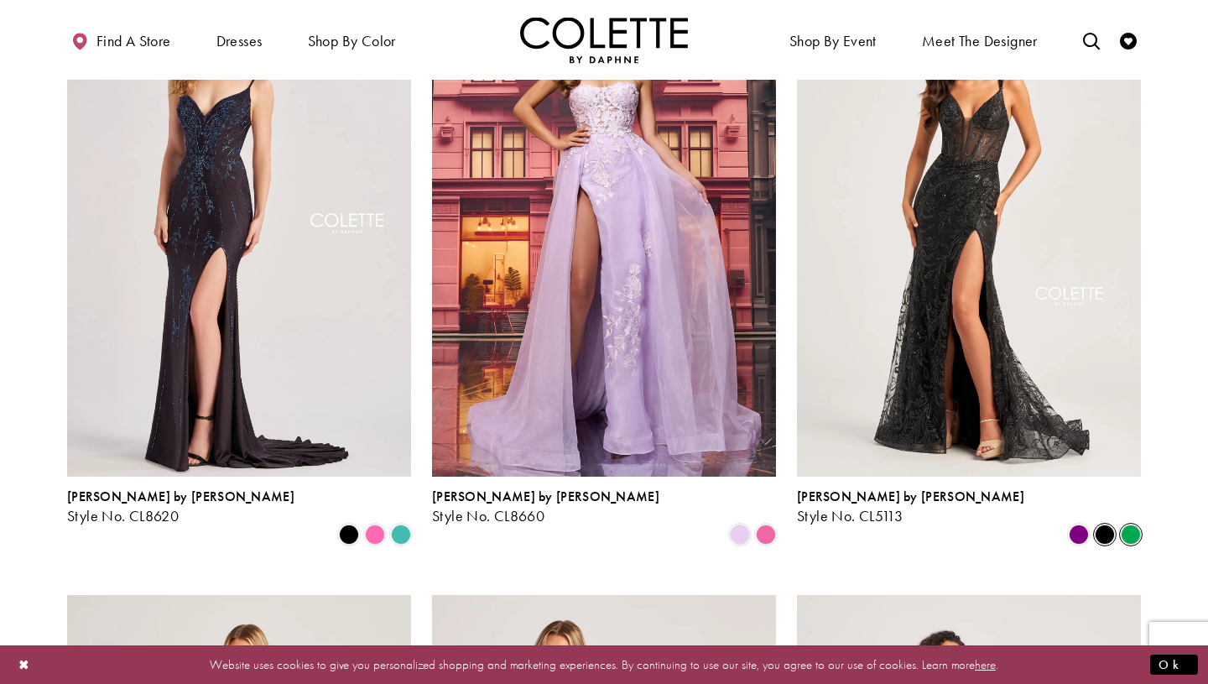
click at [1132, 524] on span "Product List" at bounding box center [1131, 534] width 20 height 20
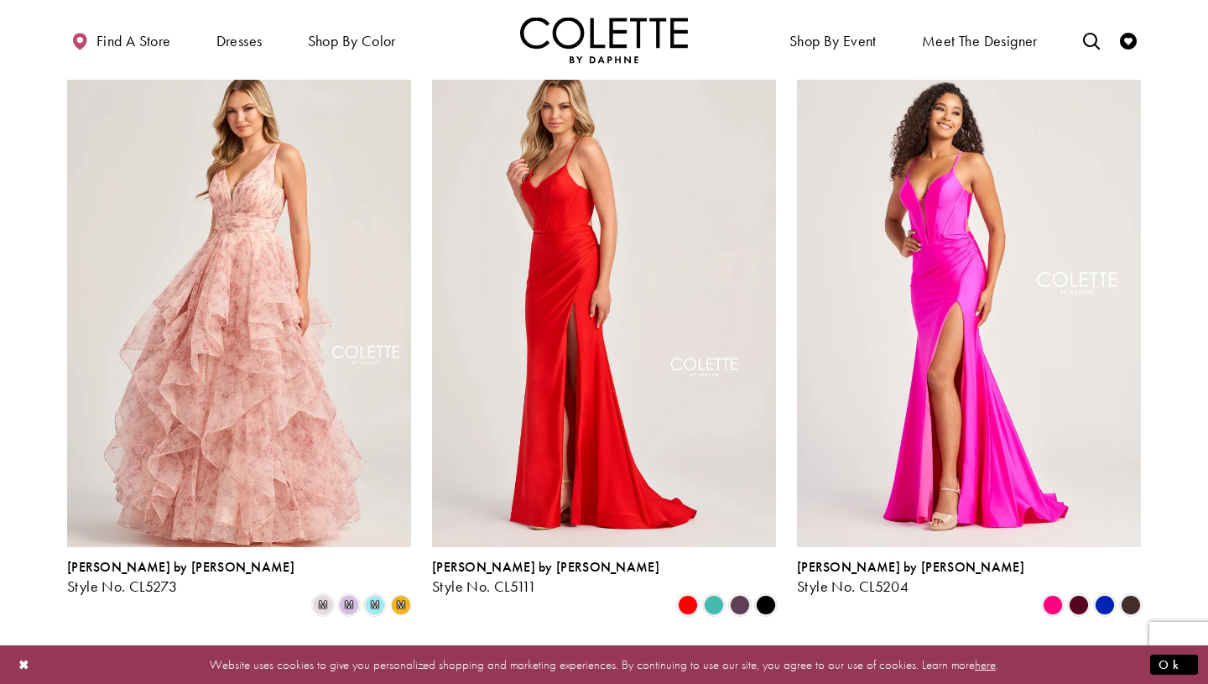
scroll to position [1077, 0]
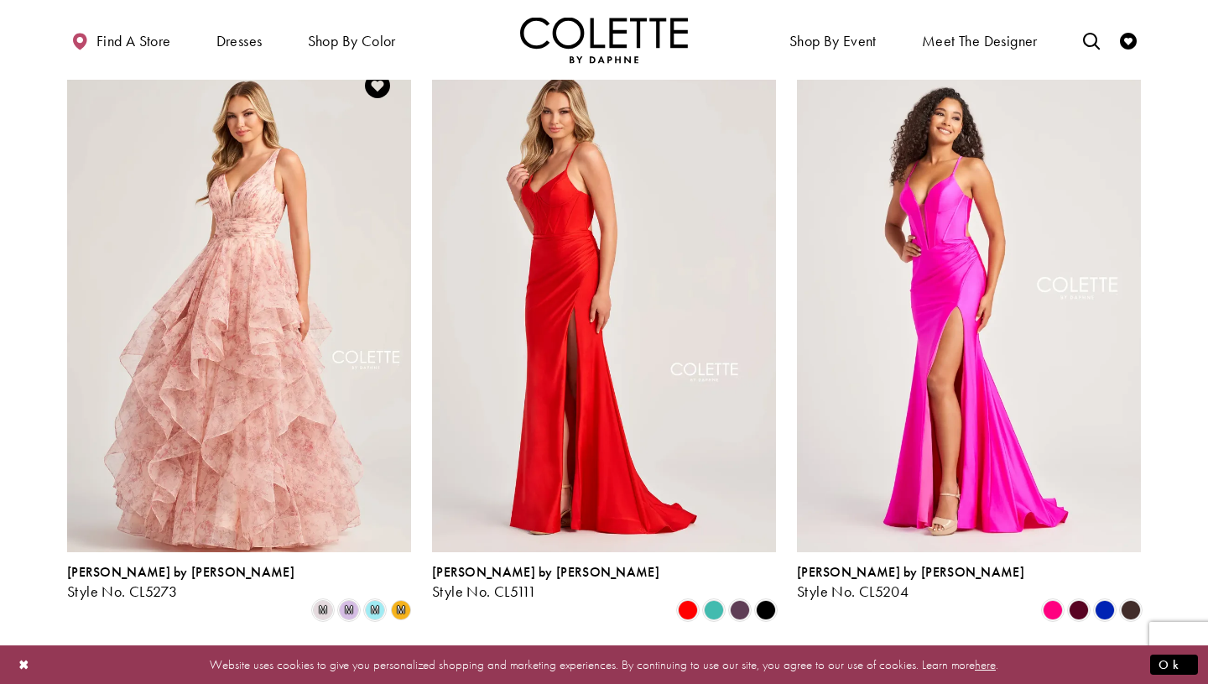
click at [404, 605] on span "m" at bounding box center [401, 610] width 8 height 10
click at [324, 600] on span "m" at bounding box center [323, 610] width 20 height 20
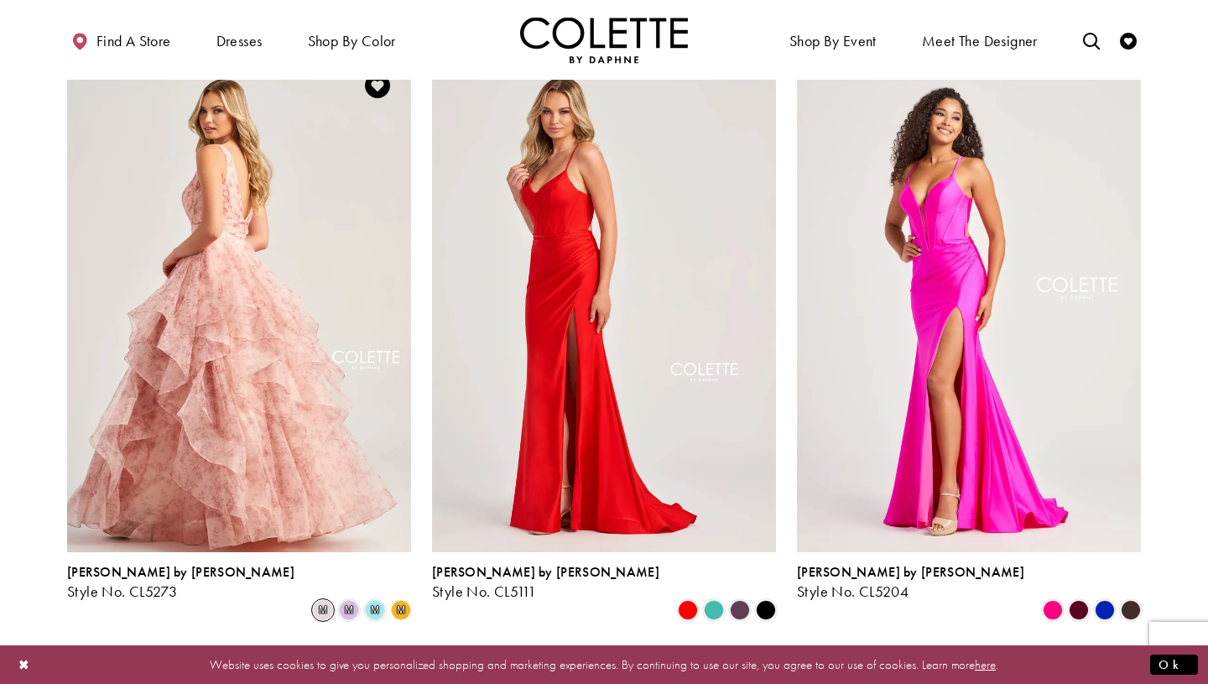
click at [260, 398] on img "Visit Colette by Daphne Style No. CL5273 Page" at bounding box center [239, 302] width 344 height 500
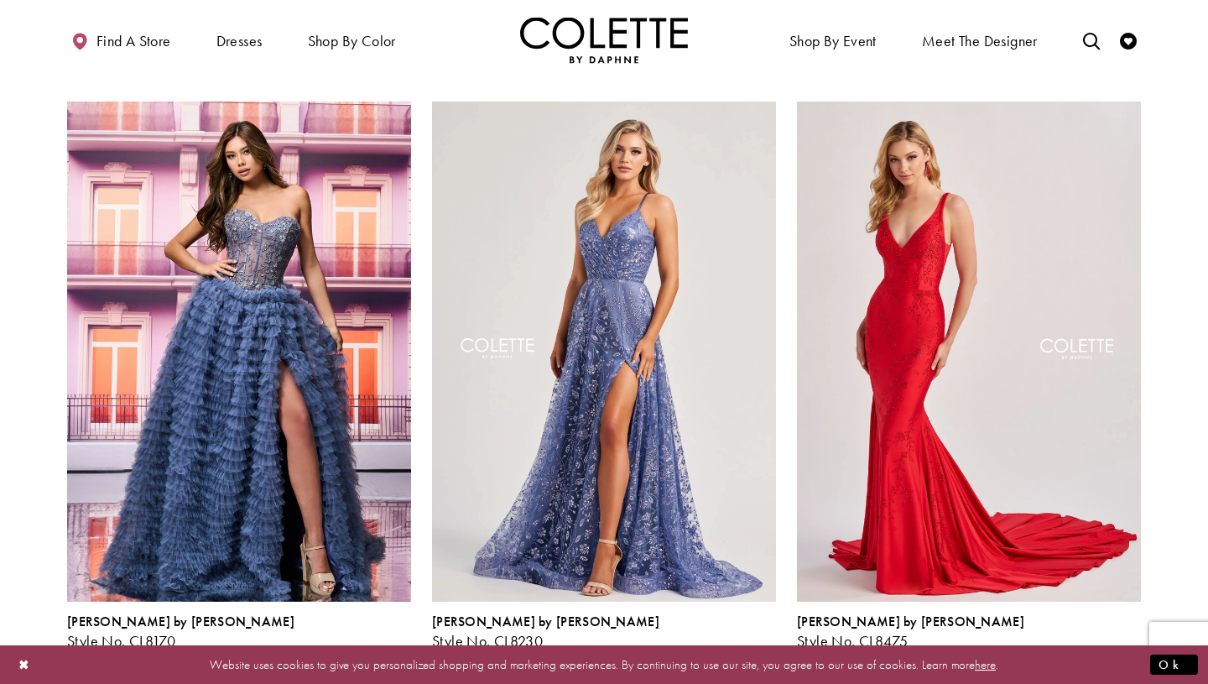
scroll to position [1661, 0]
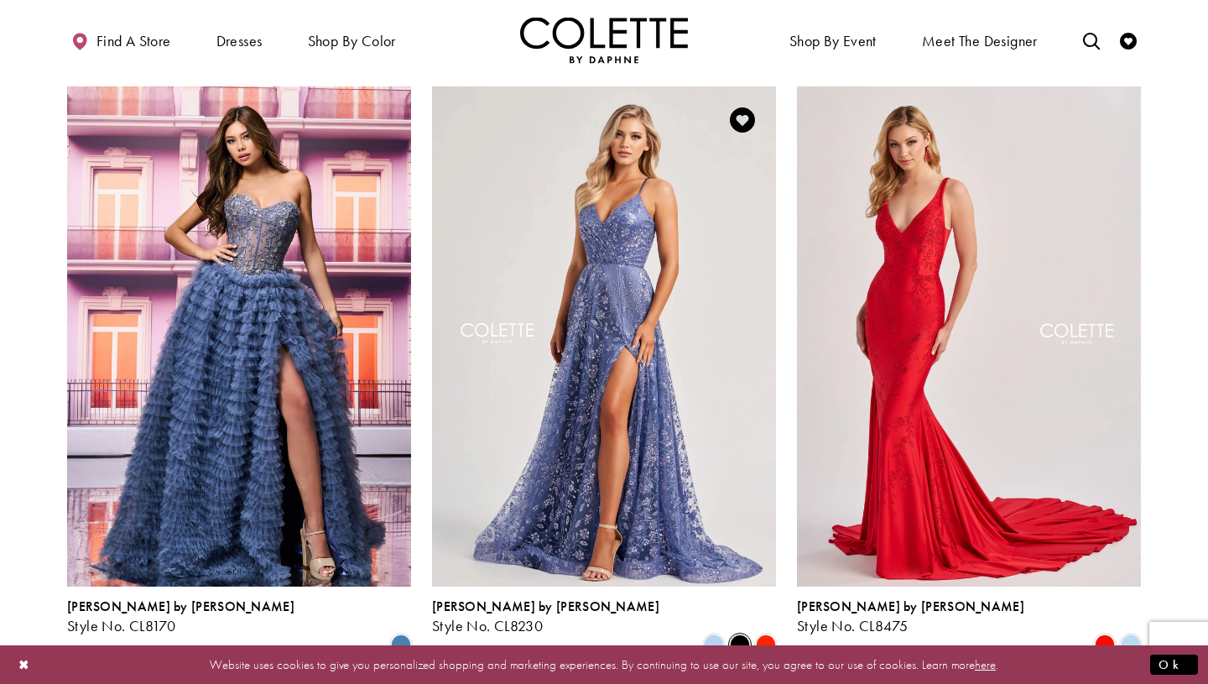
click at [742, 634] on span "Product List" at bounding box center [740, 644] width 20 height 20
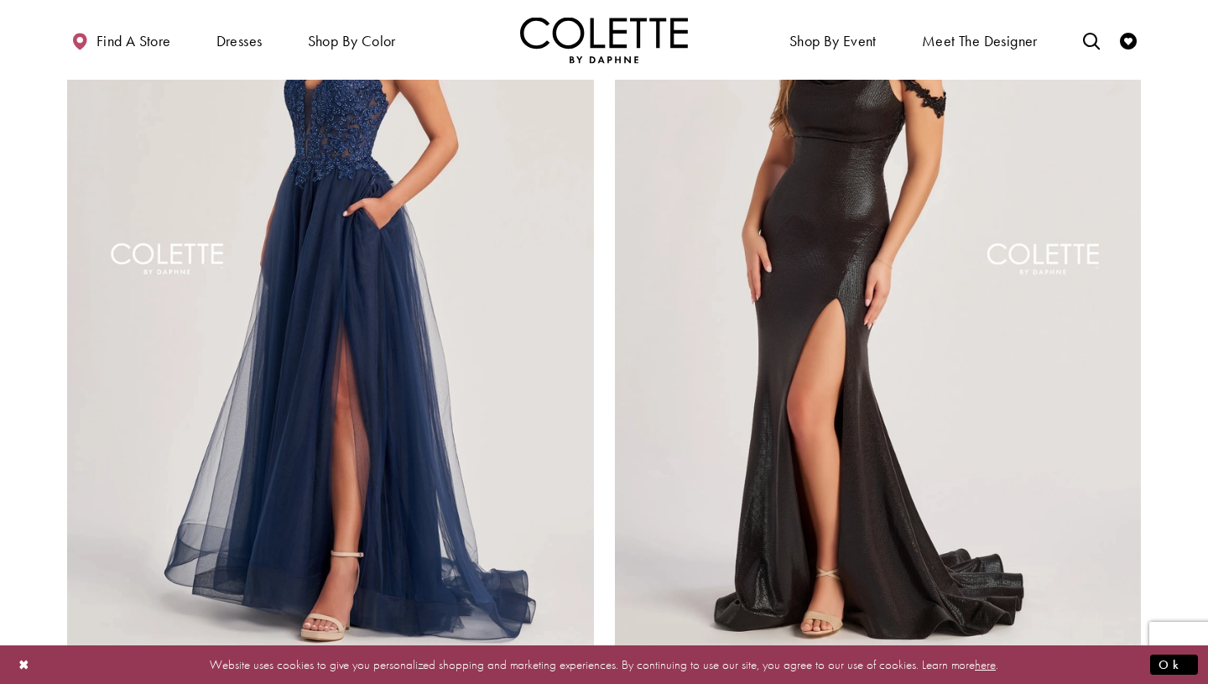
scroll to position [3167, 0]
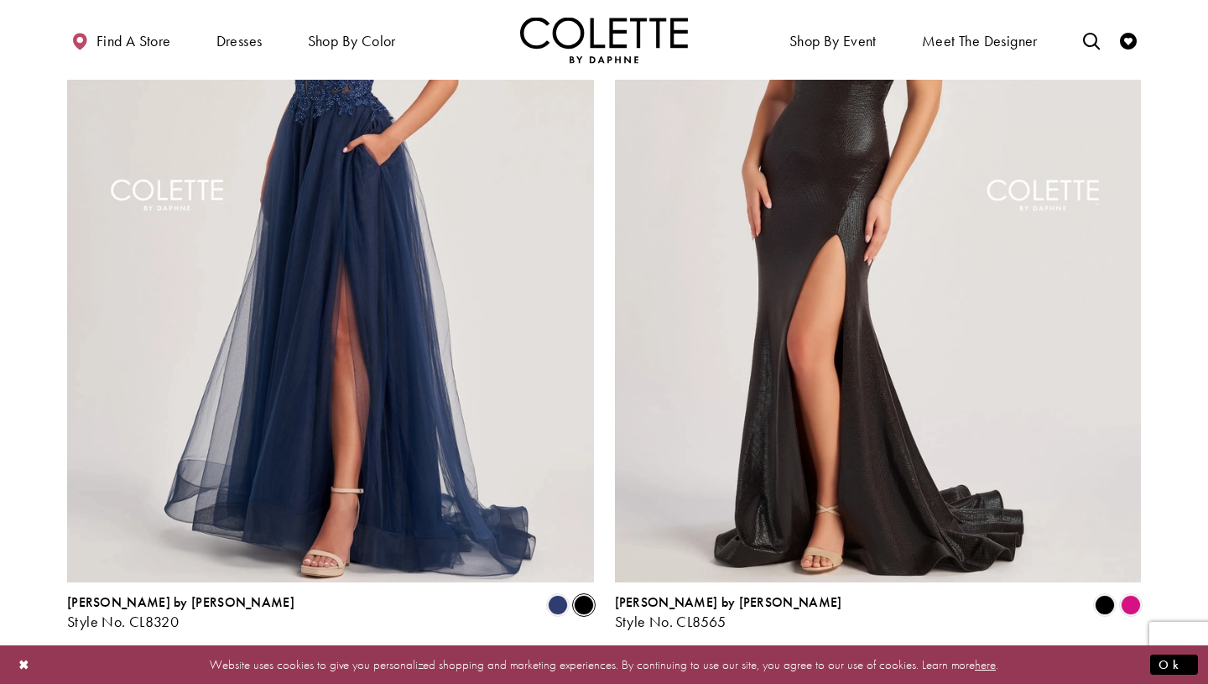
click at [585, 595] on span "Product List" at bounding box center [584, 605] width 20 height 20
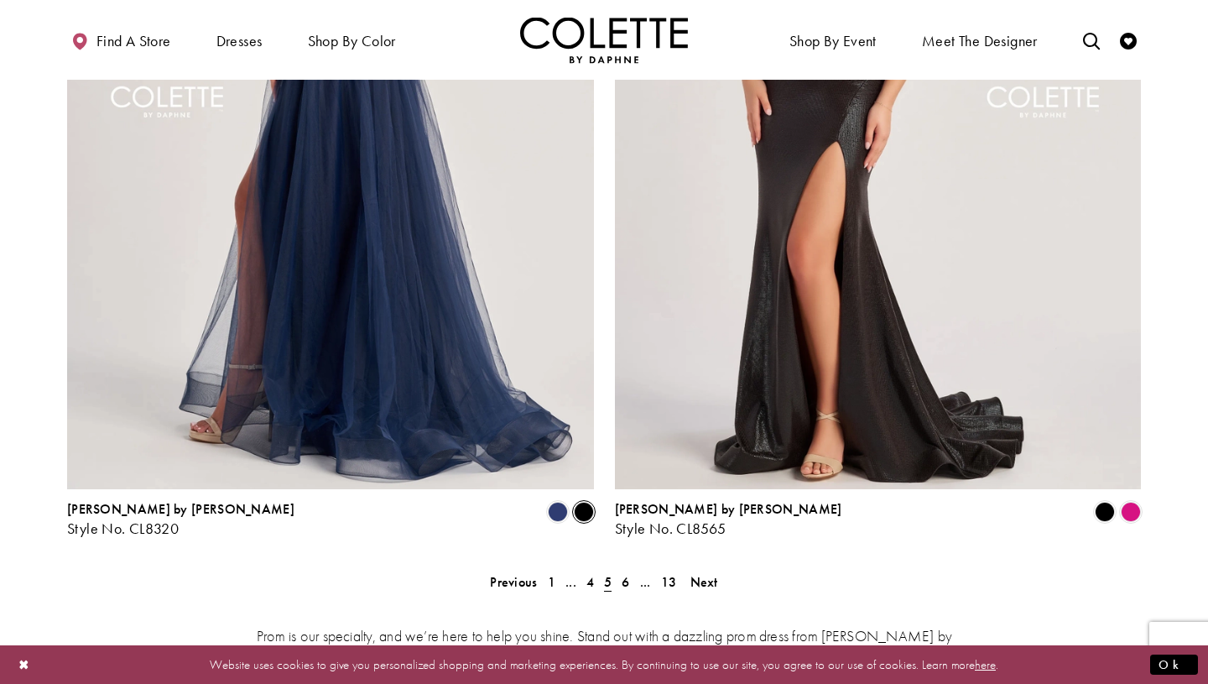
scroll to position [3261, 0]
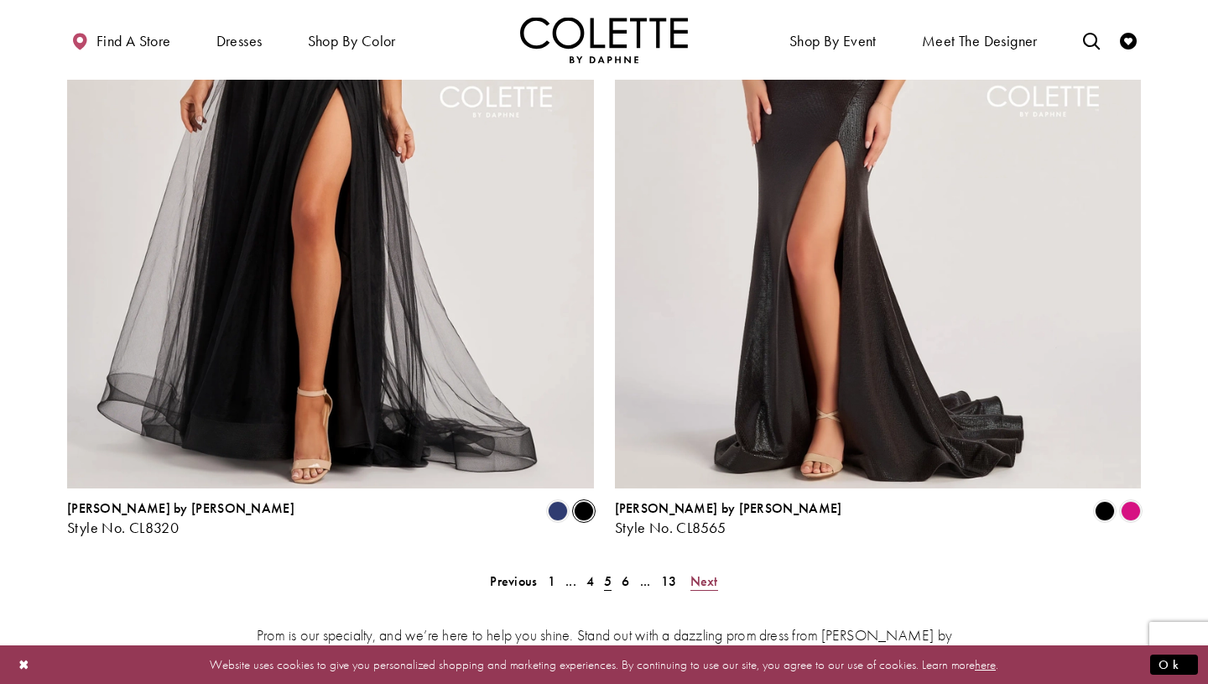
click at [708, 572] on span "Next" at bounding box center [704, 581] width 28 height 18
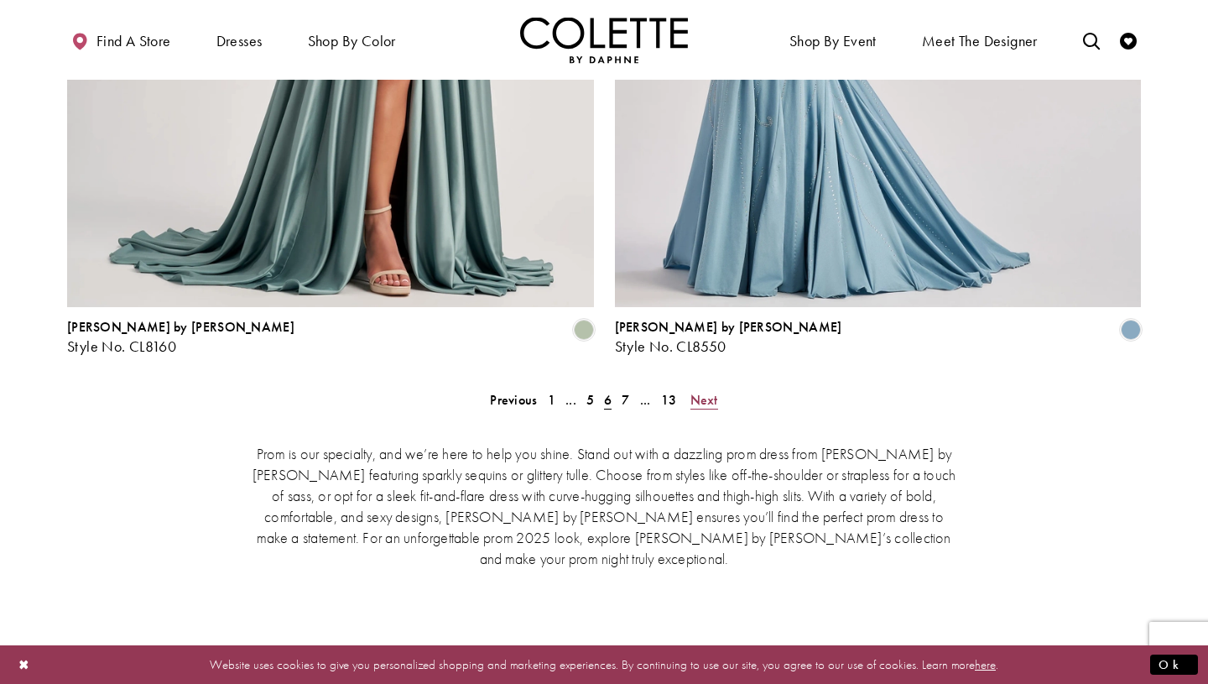
scroll to position [3445, 0]
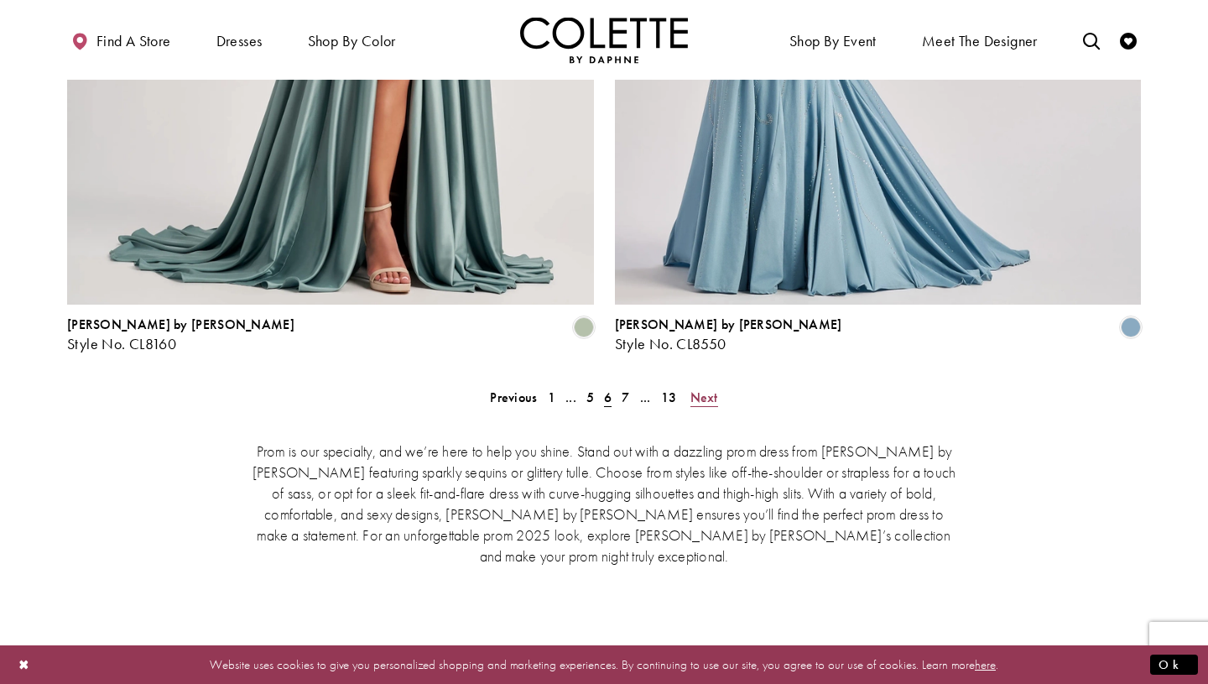
click at [707, 388] on span "Next" at bounding box center [704, 397] width 28 height 18
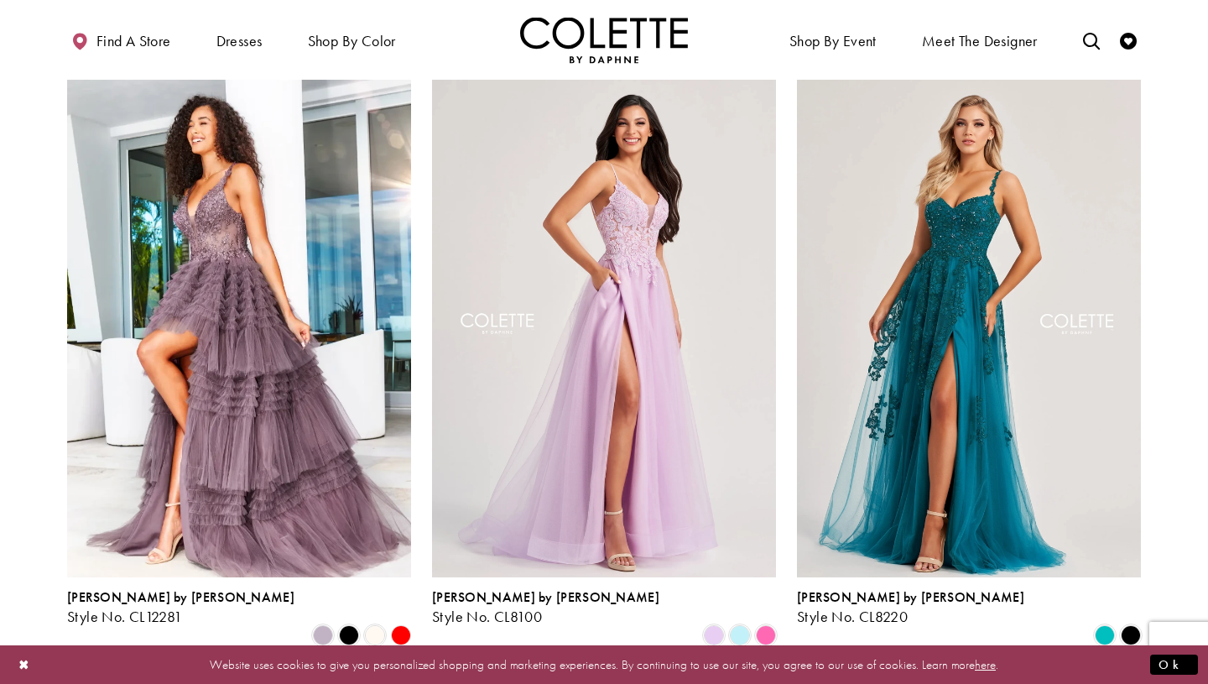
scroll to position [481, 0]
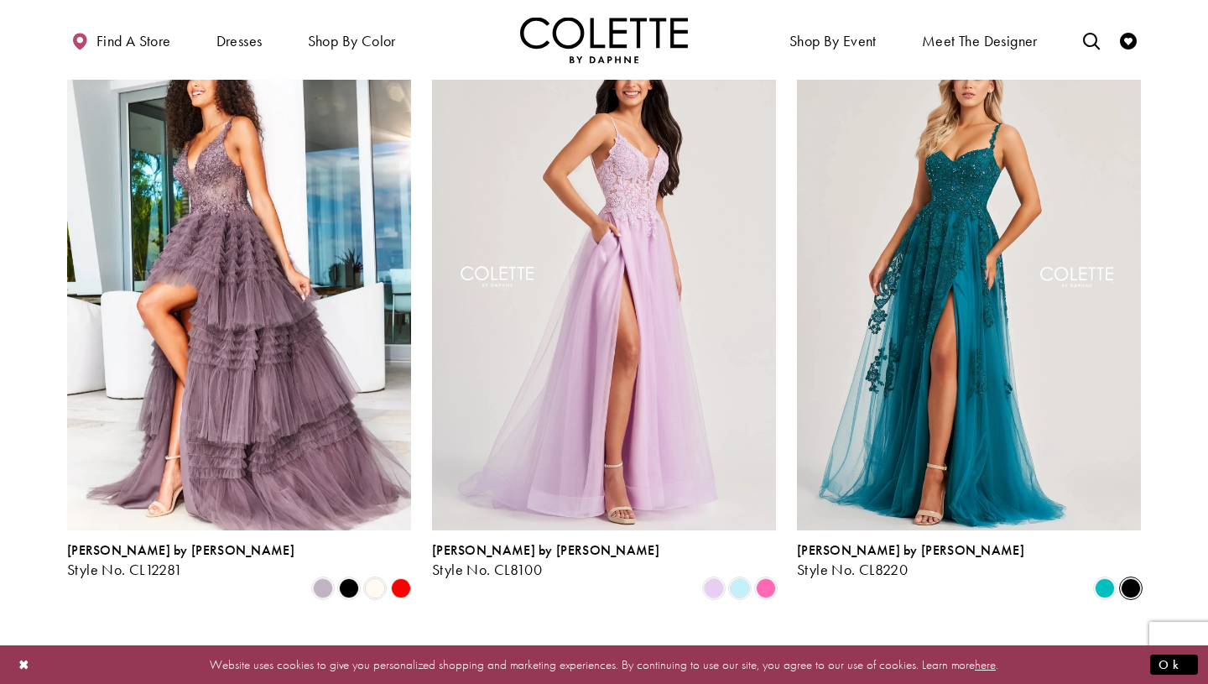
click at [1131, 578] on span "Product List" at bounding box center [1131, 588] width 20 height 20
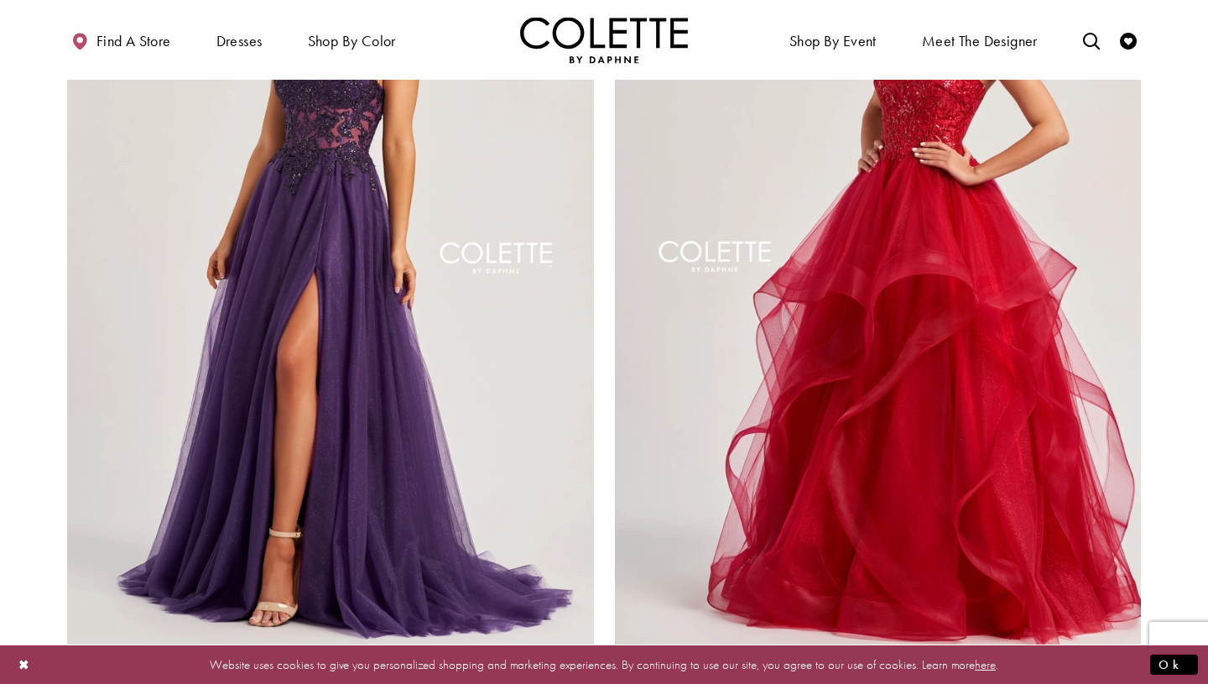
scroll to position [3103, 0]
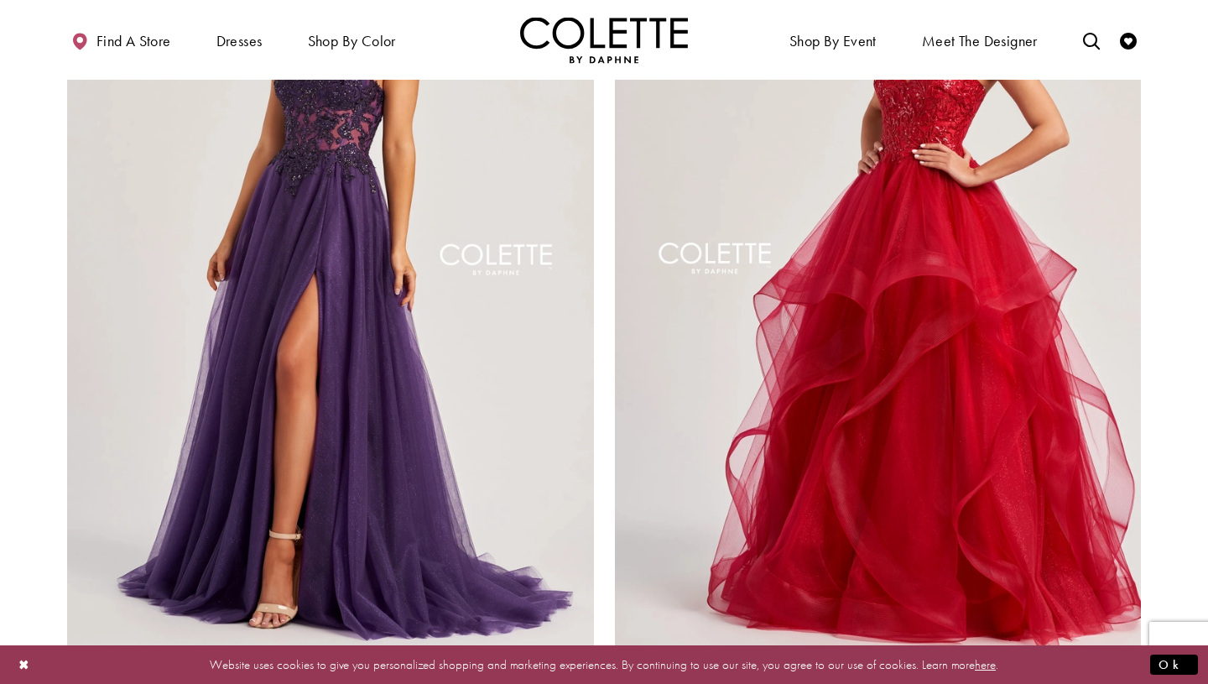
click at [585, 658] on span "Product List" at bounding box center [584, 668] width 20 height 20
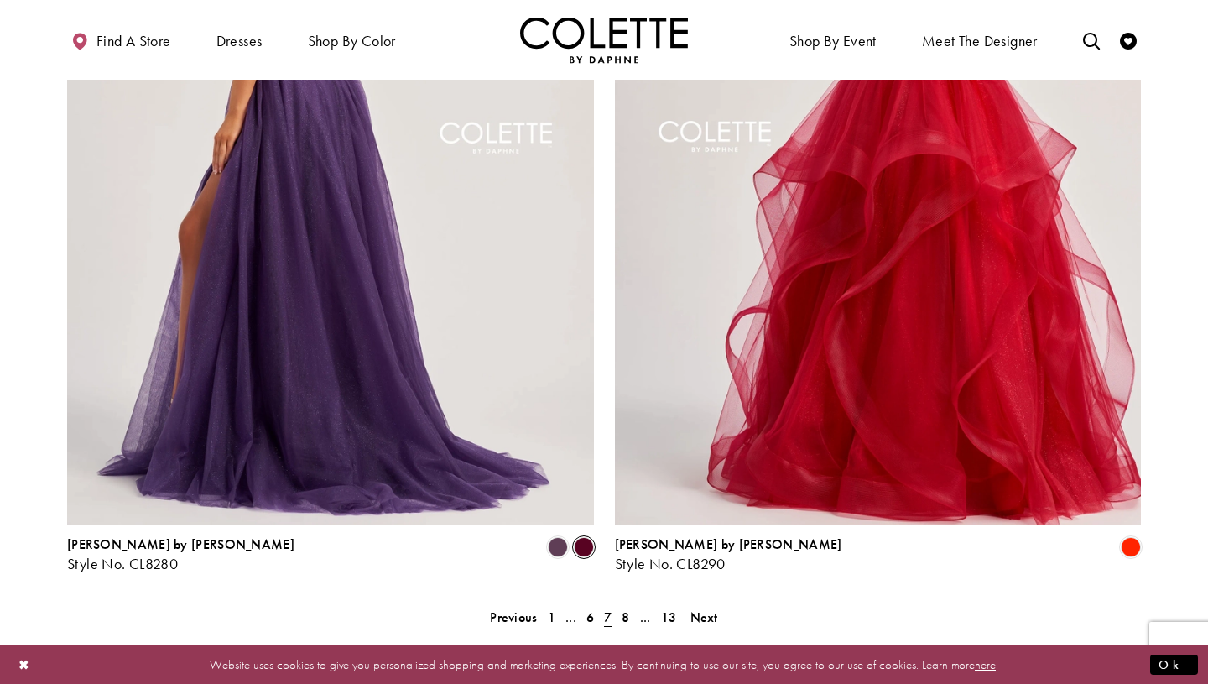
scroll to position [3232, 0]
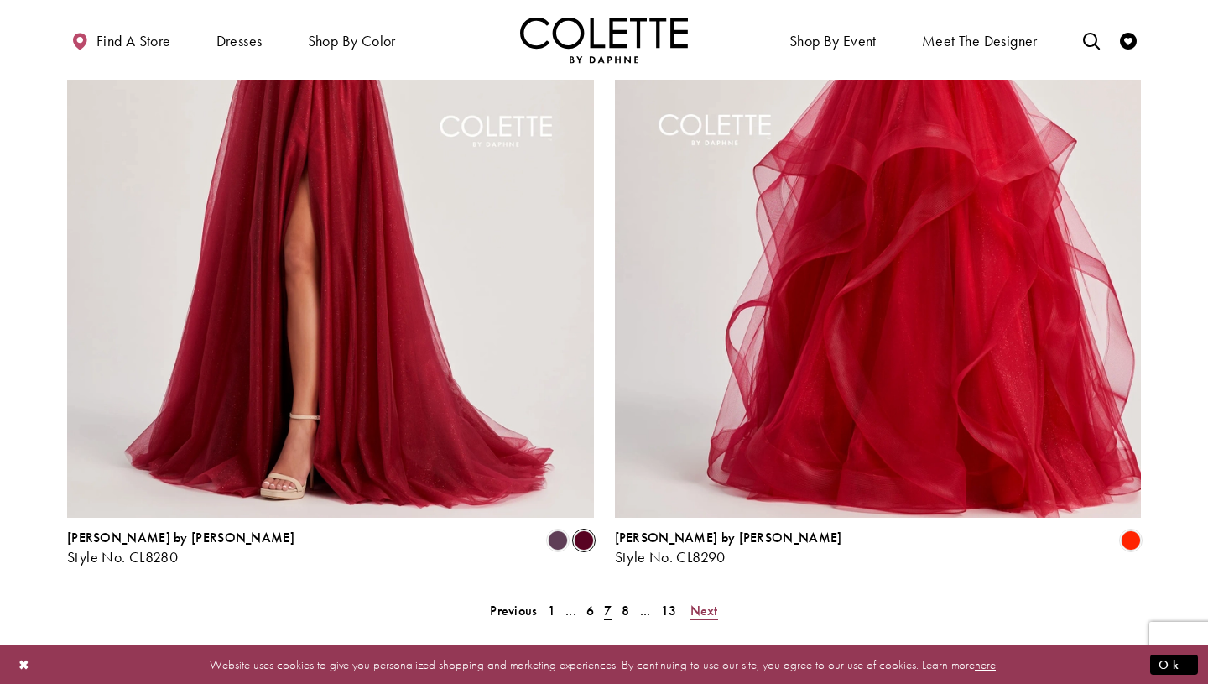
click at [702, 601] on span "Next" at bounding box center [704, 610] width 28 height 18
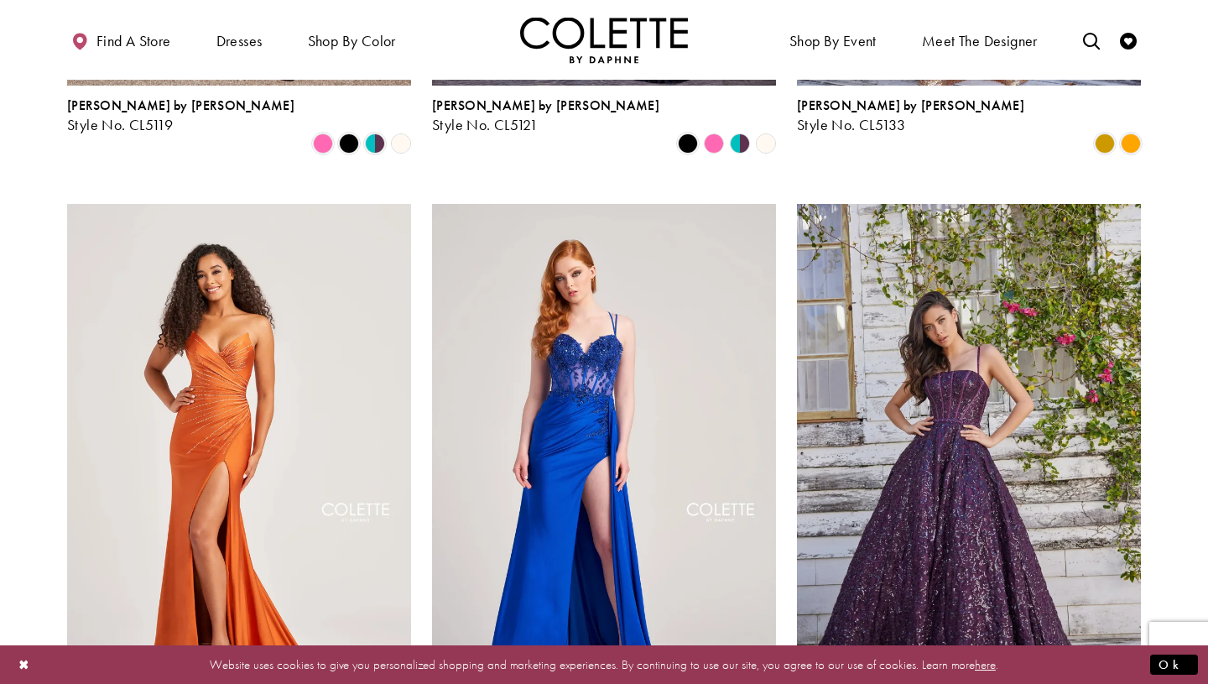
scroll to position [2248, 0]
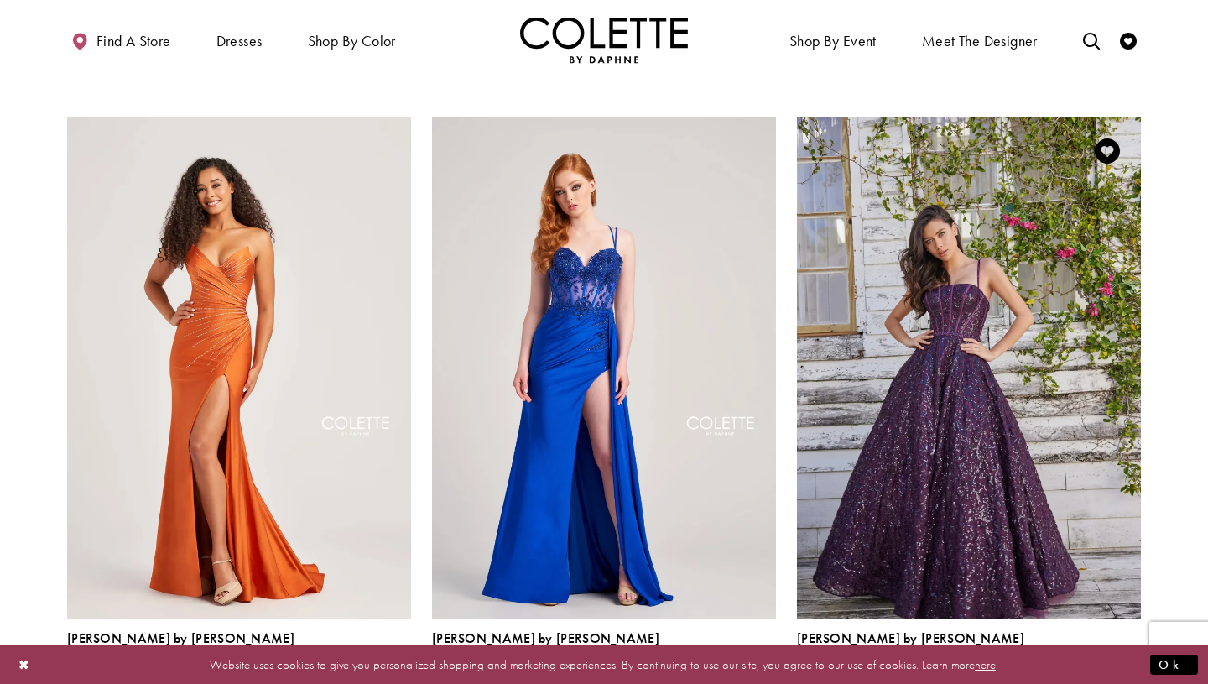
click at [1131, 666] on span "Product List" at bounding box center [1131, 676] width 20 height 20
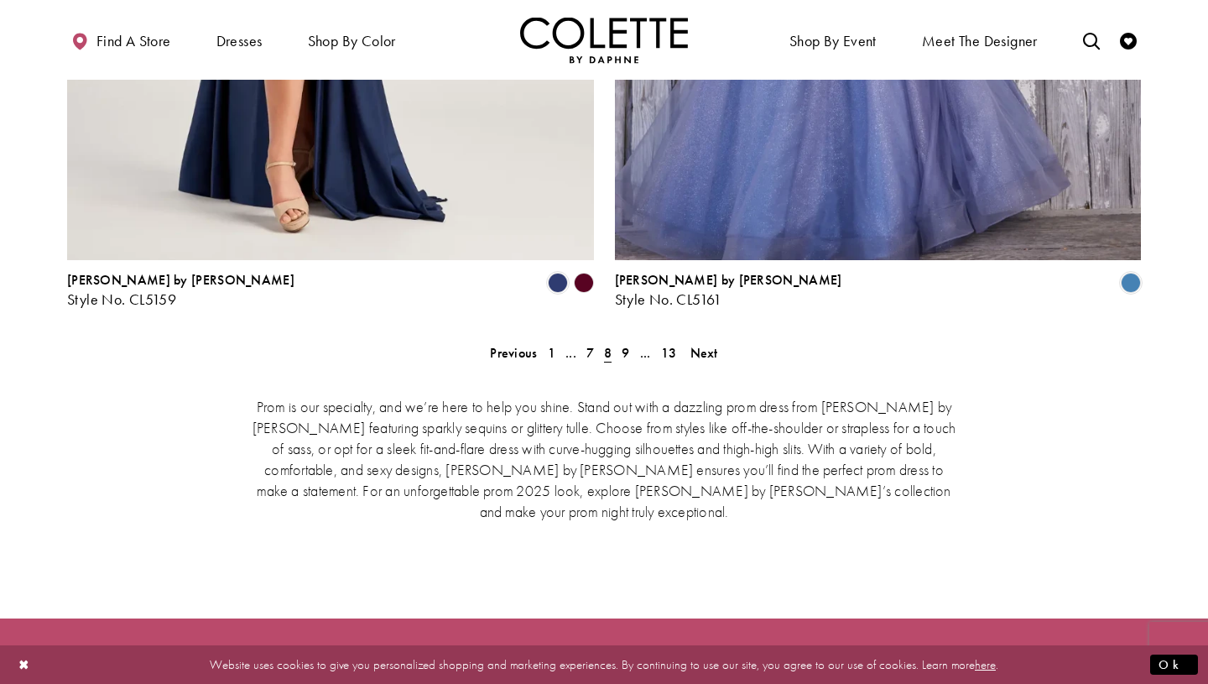
scroll to position [3536, 0]
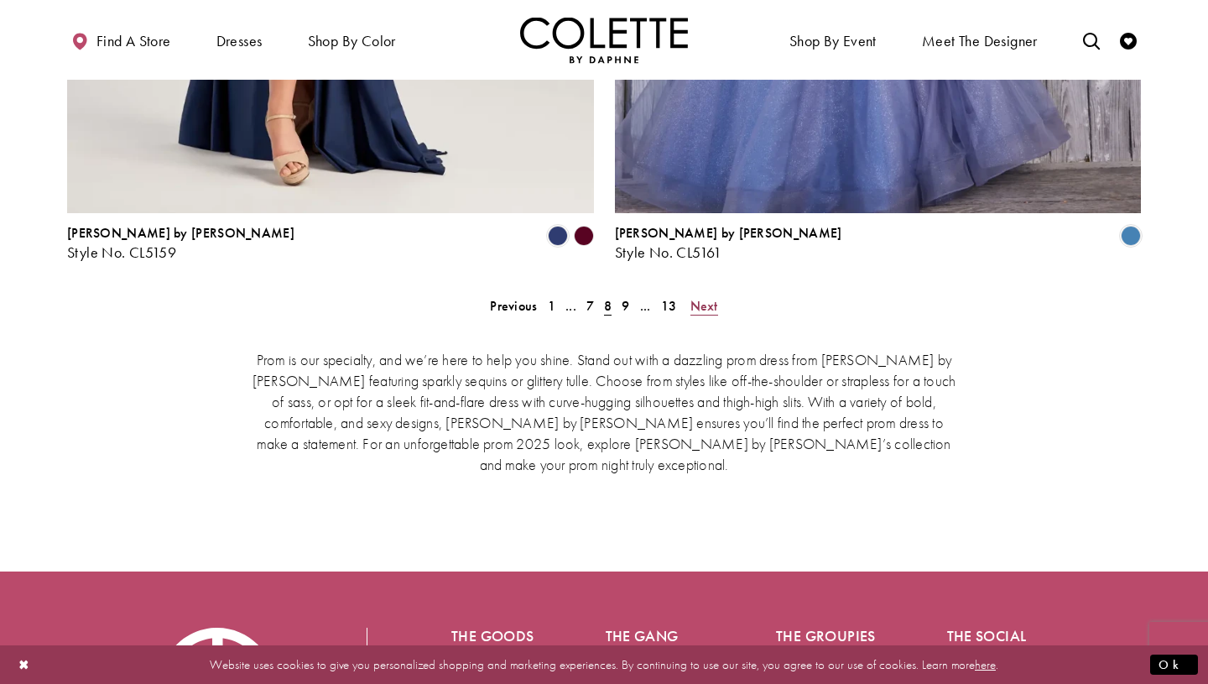
click at [695, 297] on span "Next" at bounding box center [704, 306] width 28 height 18
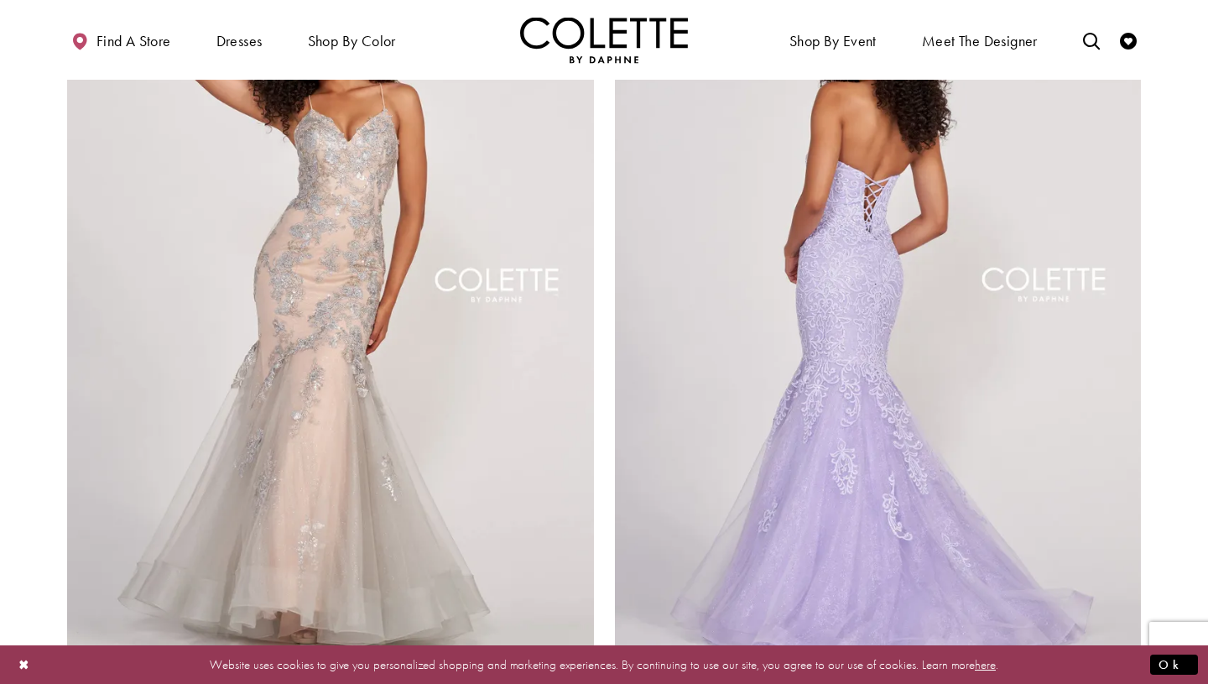
scroll to position [3224, 0]
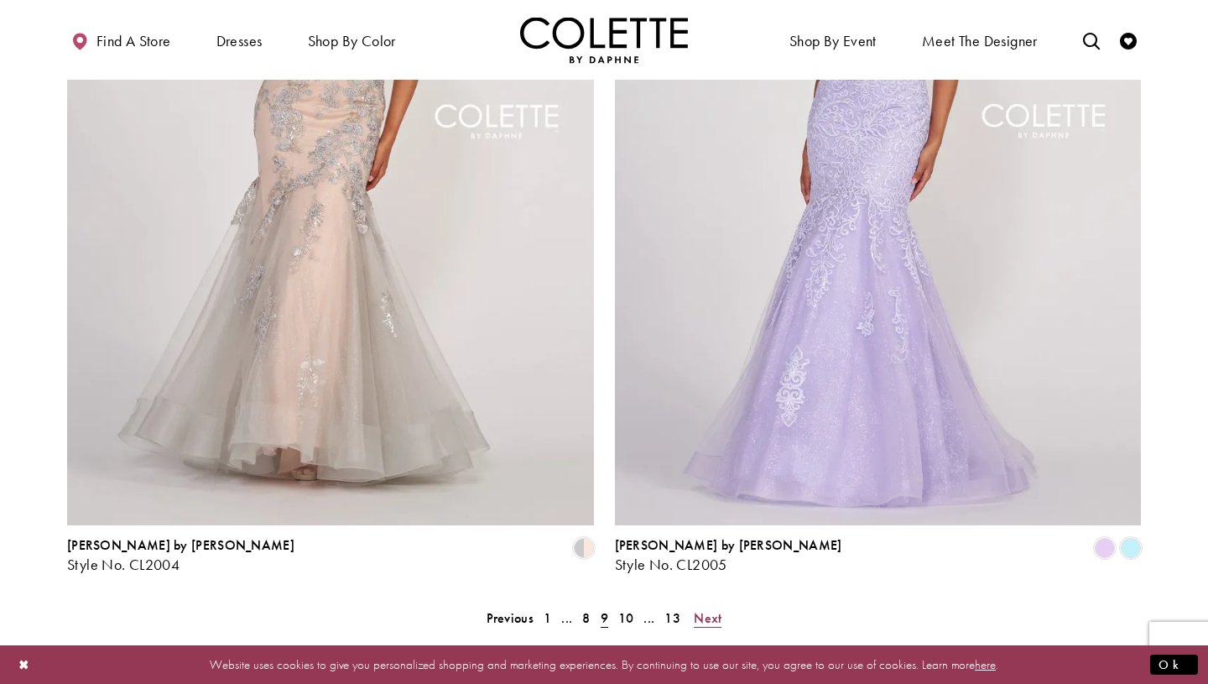
click at [710, 609] on span "Next" at bounding box center [708, 618] width 28 height 18
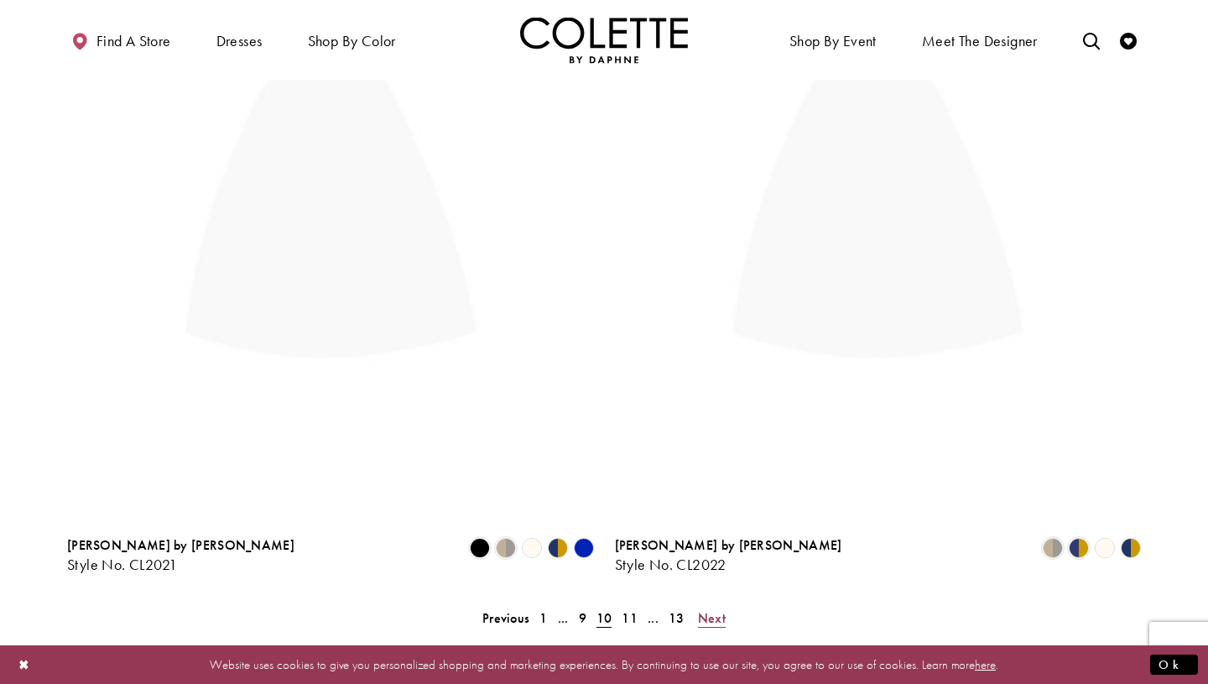
scroll to position [430, 0]
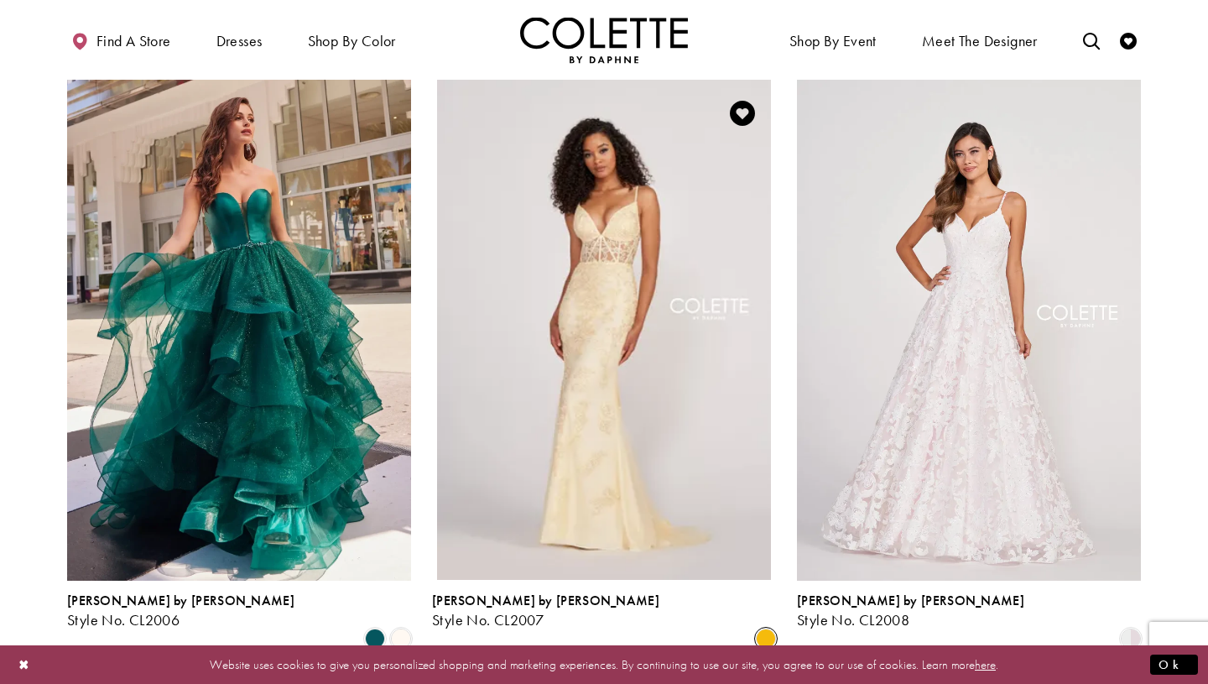
click at [591, 328] on link "Colette by Daphne Style No. CL2007" at bounding box center [604, 330] width 344 height 500
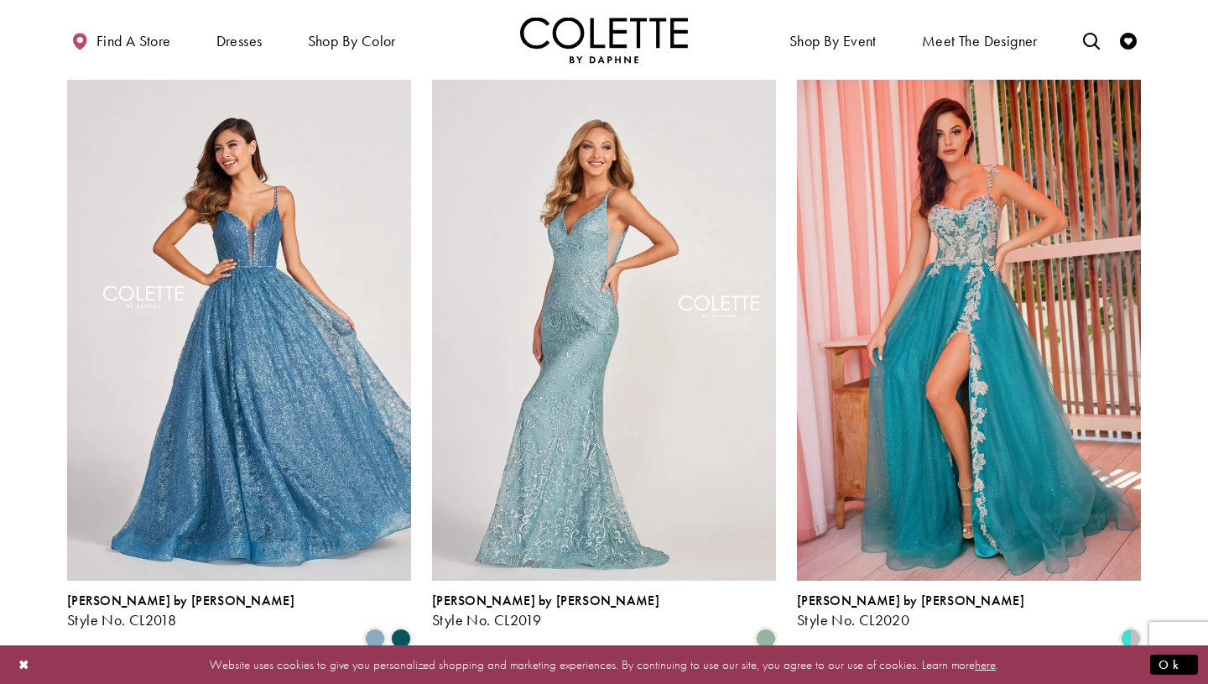
scroll to position [2309, 0]
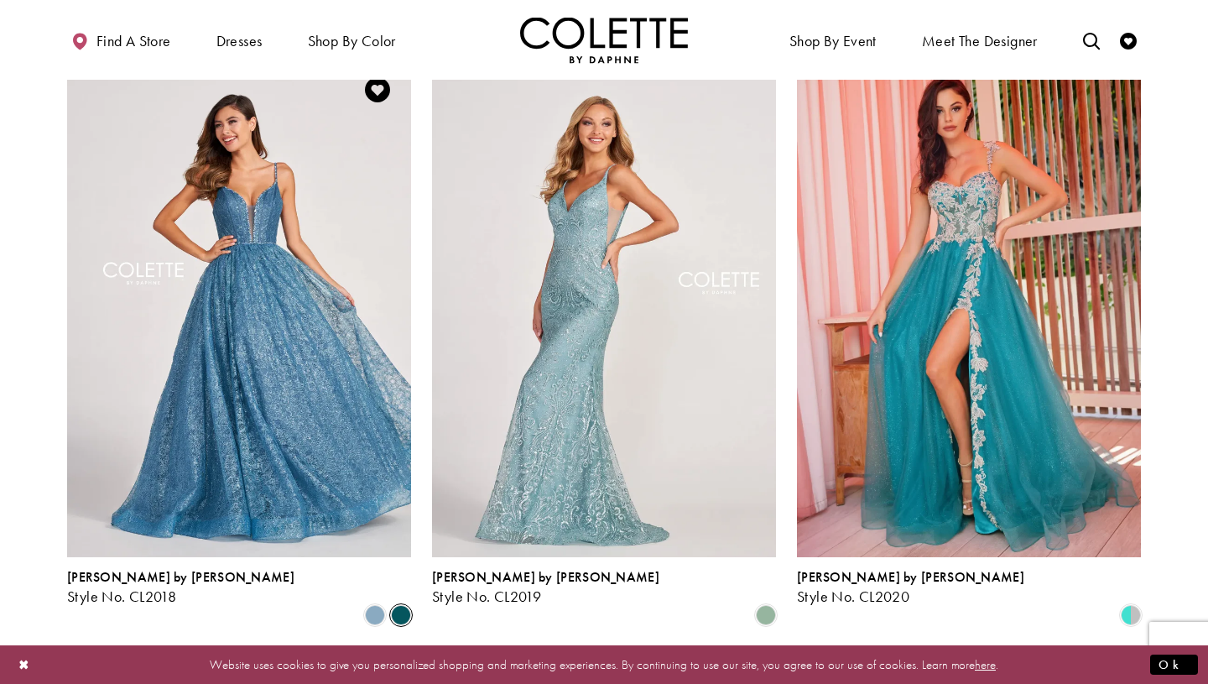
click at [405, 605] on span "Product List" at bounding box center [401, 615] width 20 height 20
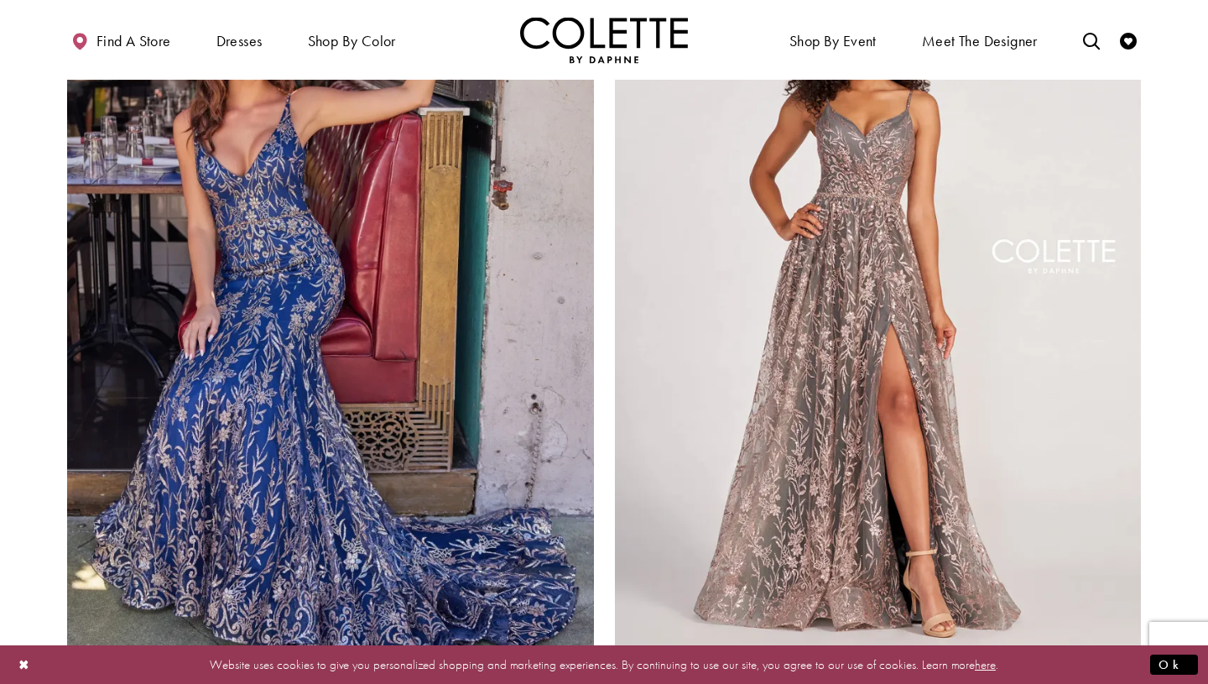
scroll to position [3076, 0]
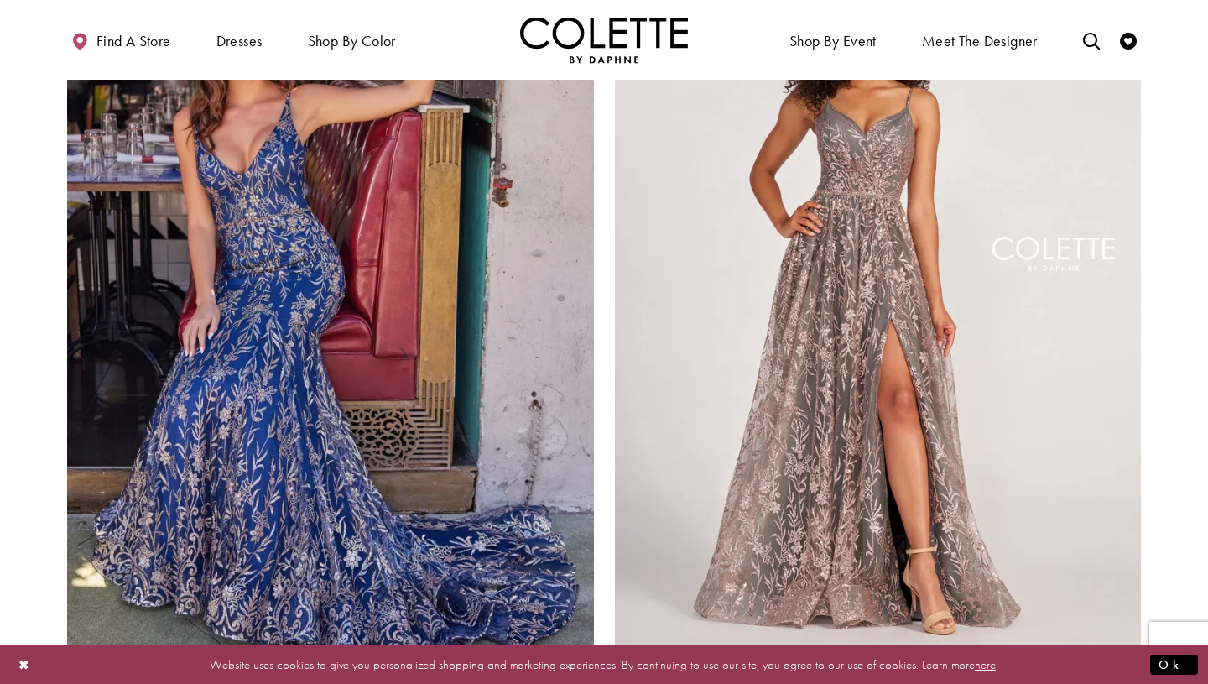
click at [1076, 683] on span "Product List" at bounding box center [1079, 695] width 20 height 20
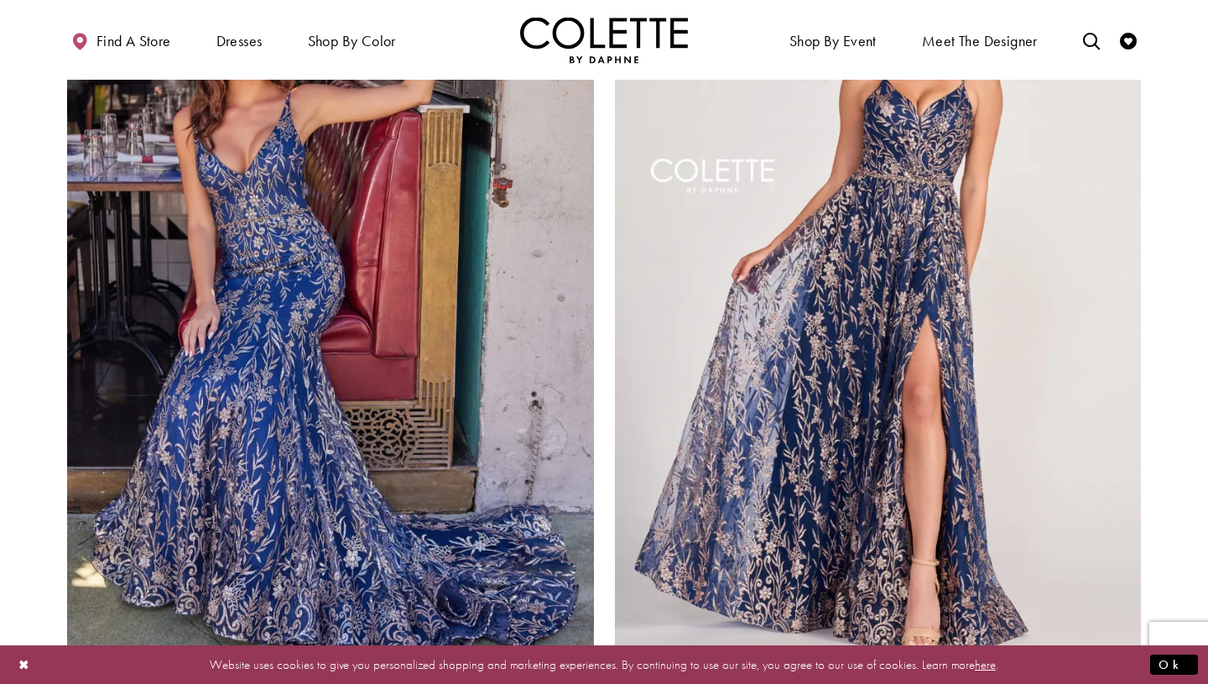
click at [1102, 683] on polygon "Product List" at bounding box center [1104, 696] width 26 height 26
click at [1128, 683] on polygon "Product List" at bounding box center [1123, 696] width 13 height 26
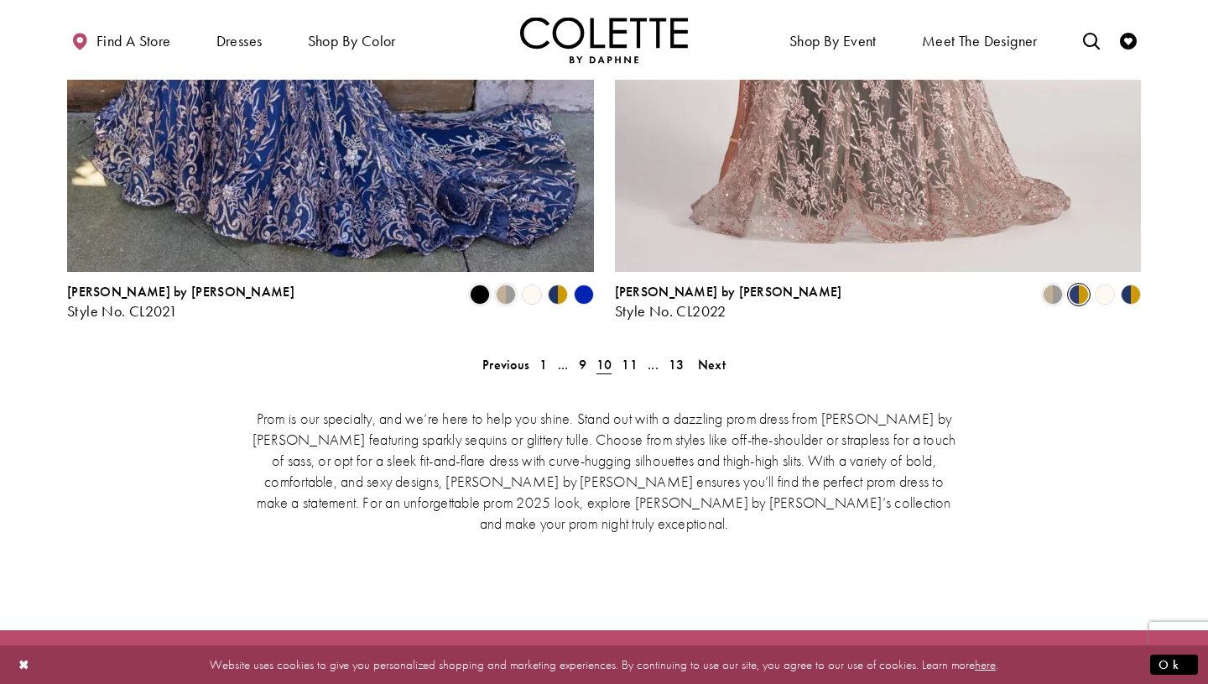
scroll to position [3529, 0]
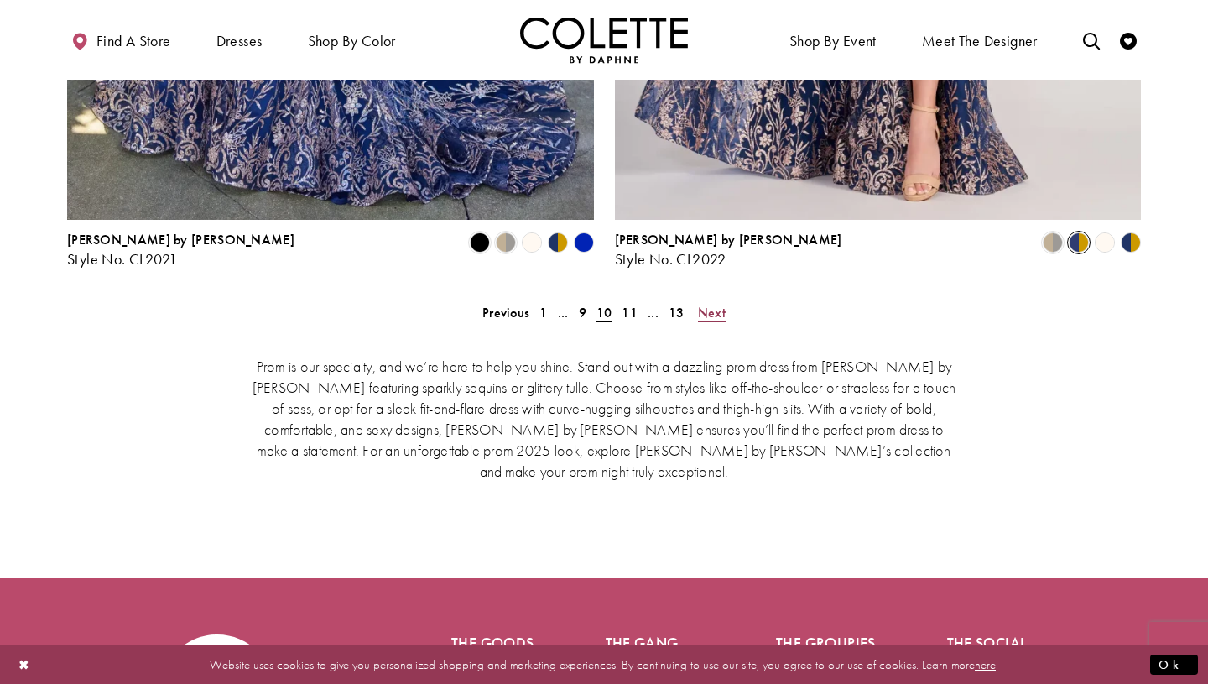
click at [709, 304] on span "Next" at bounding box center [712, 313] width 28 height 18
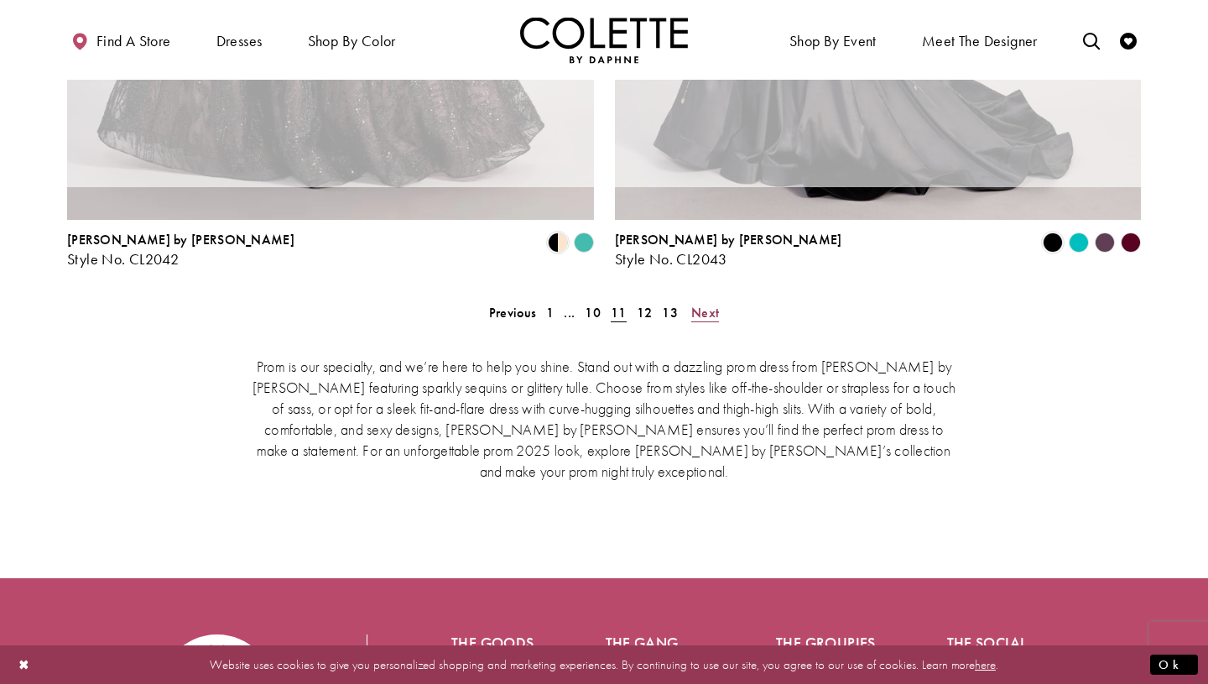
scroll to position [430, 0]
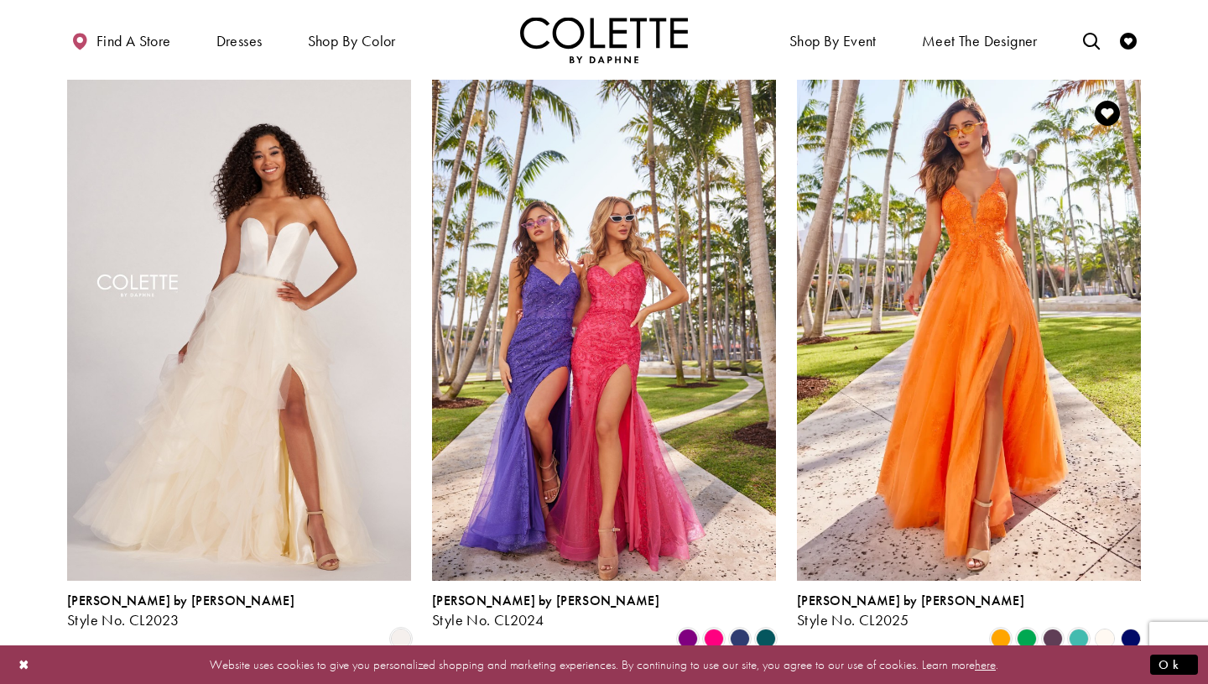
click at [1131, 625] on polygon "Product List" at bounding box center [1130, 638] width 26 height 26
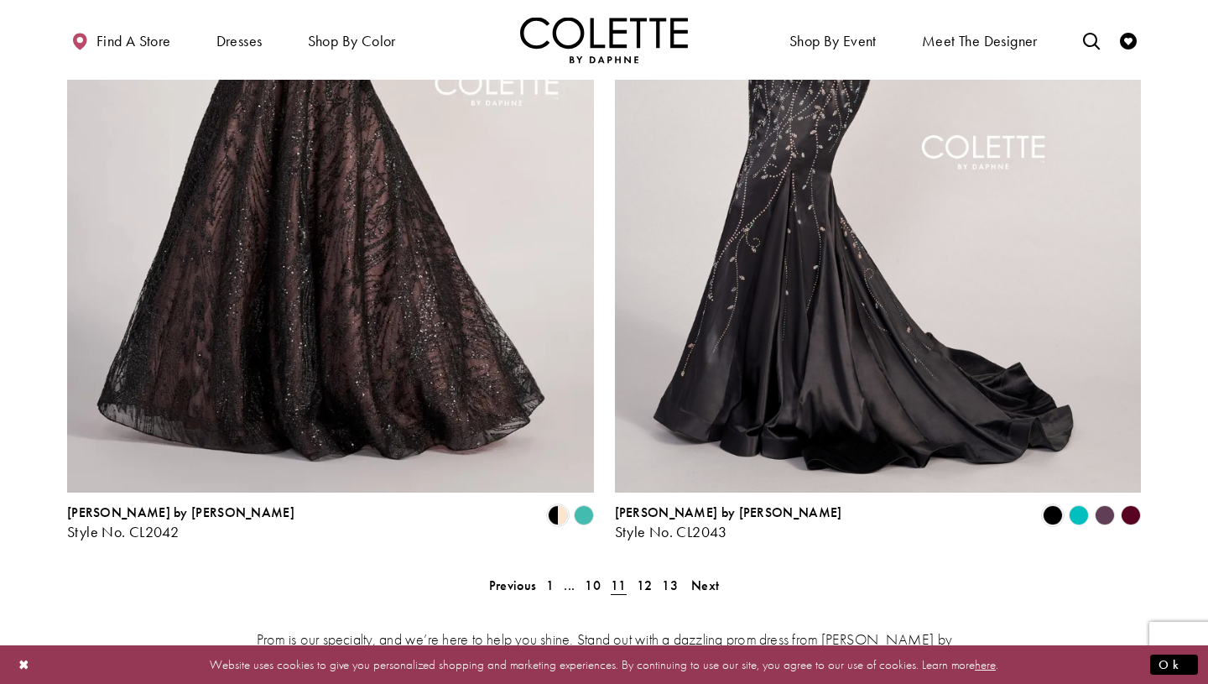
scroll to position [3258, 0]
click at [712, 575] on span "Next" at bounding box center [705, 584] width 28 height 18
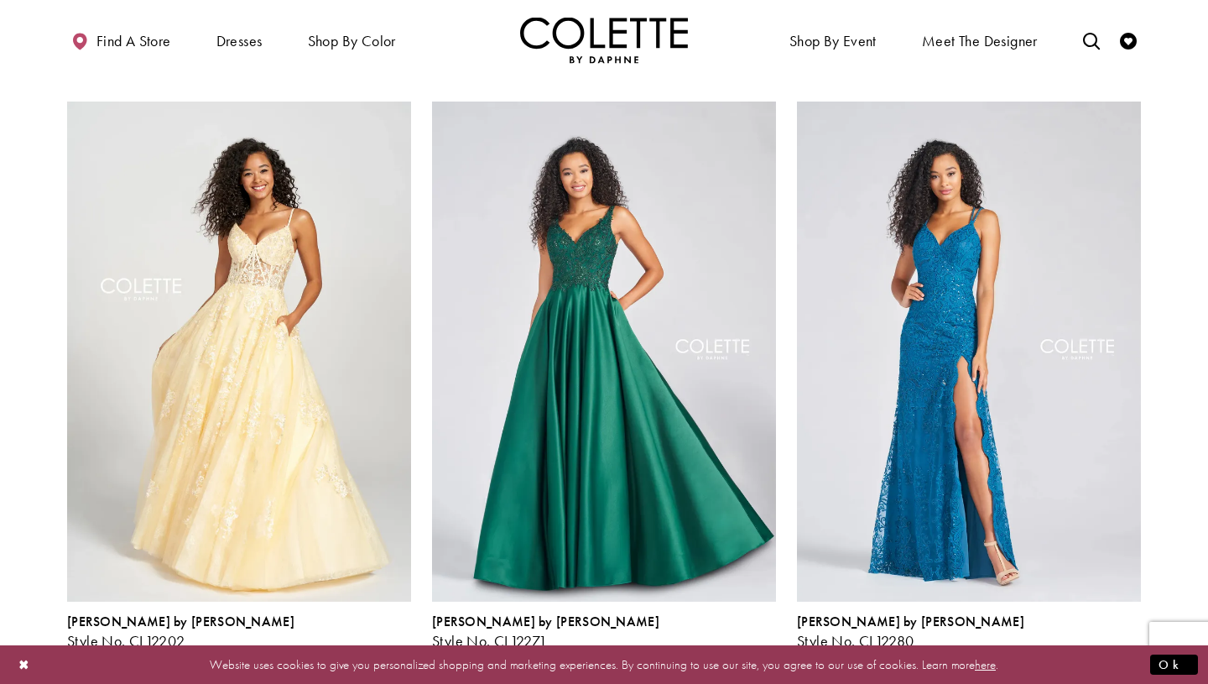
scroll to position [1671, 0]
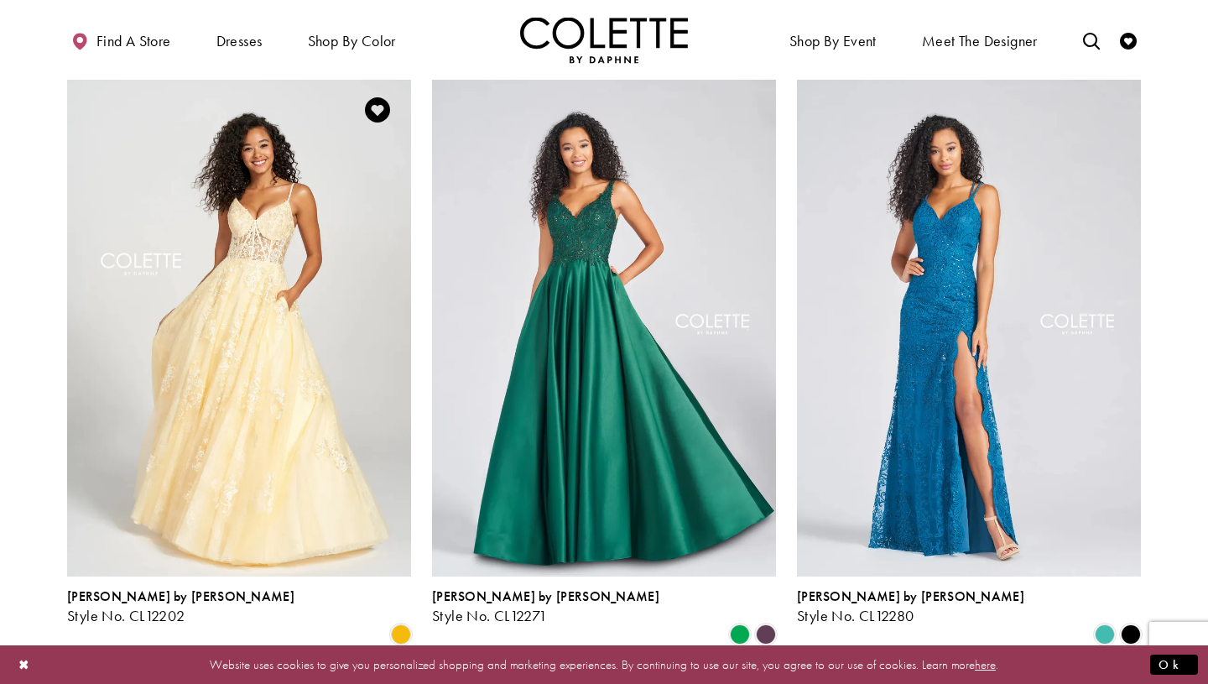
click at [289, 229] on img "Visit Colette by Daphne Style No. CL12202 Page" at bounding box center [239, 326] width 344 height 500
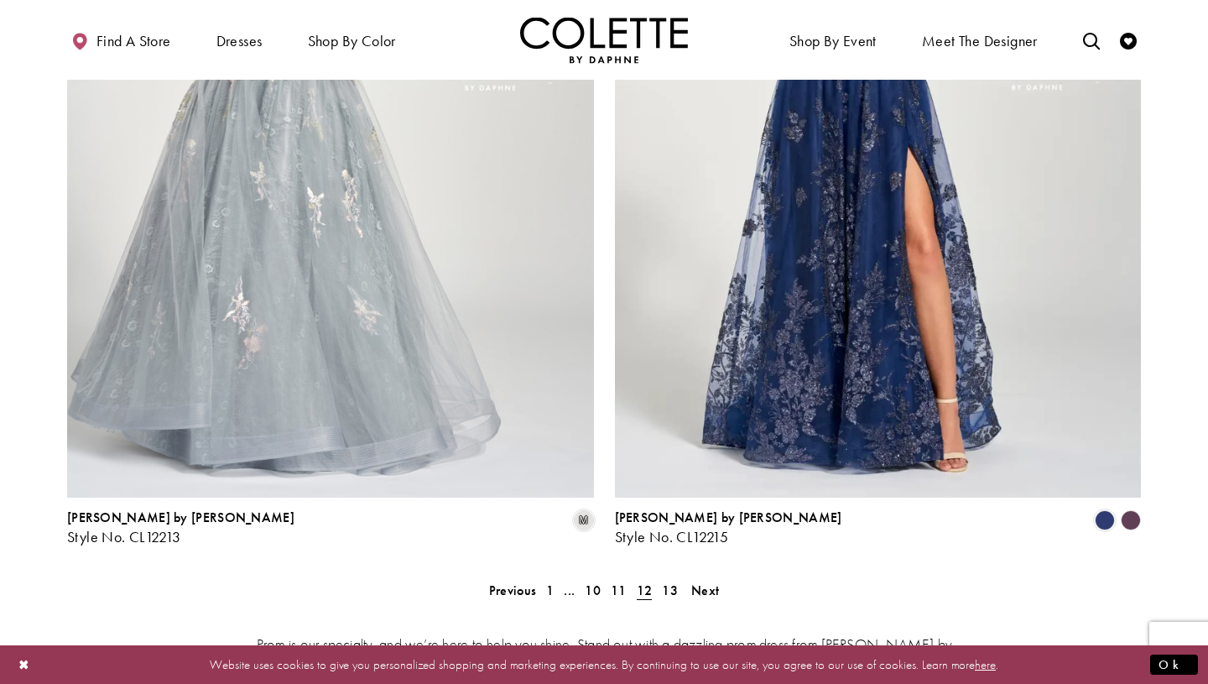
scroll to position [3361, 0]
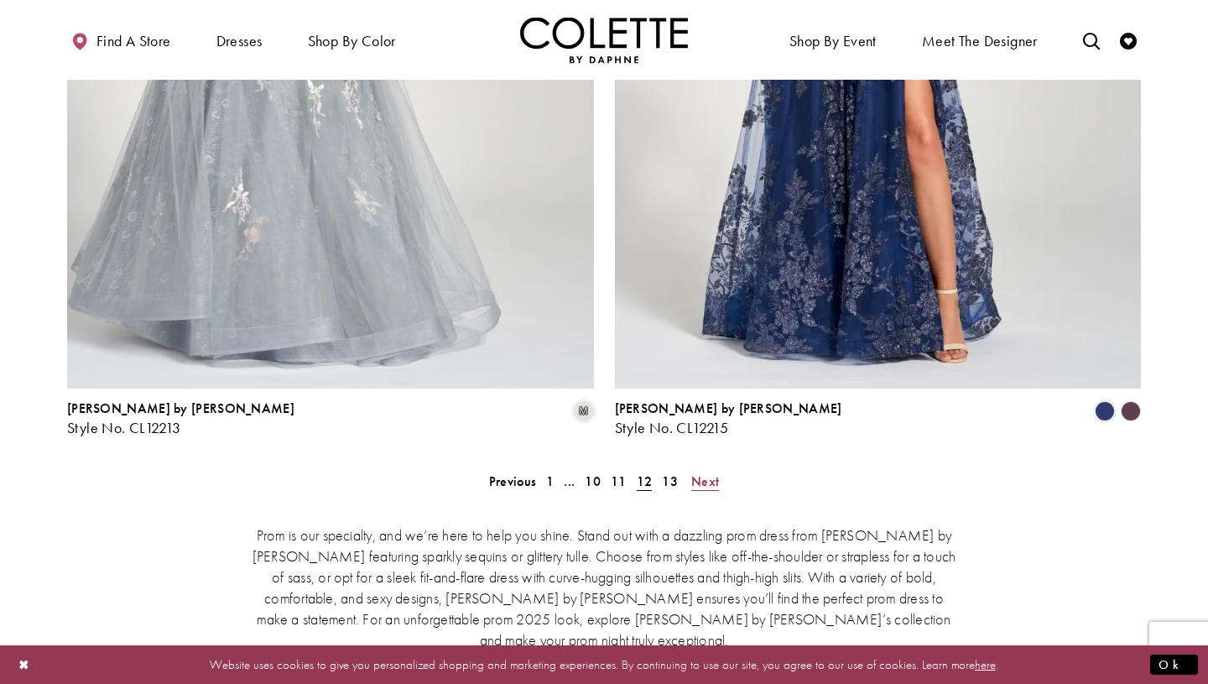
click at [707, 472] on span "Next" at bounding box center [705, 481] width 28 height 18
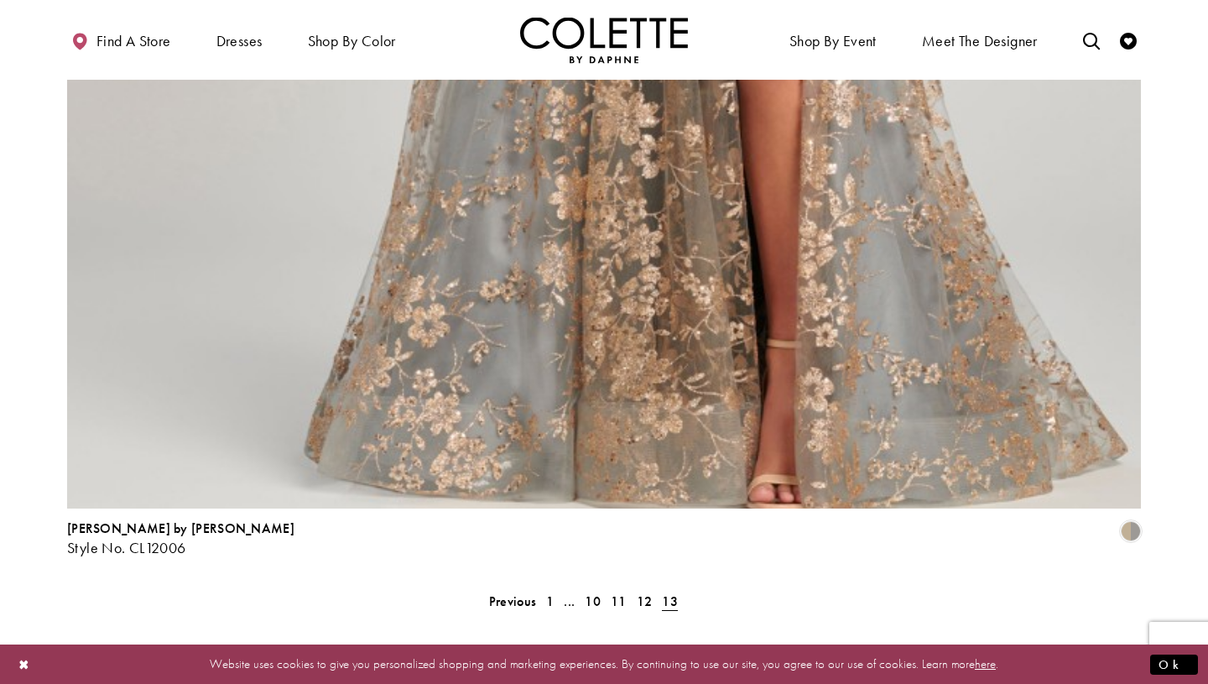
scroll to position [3388, 0]
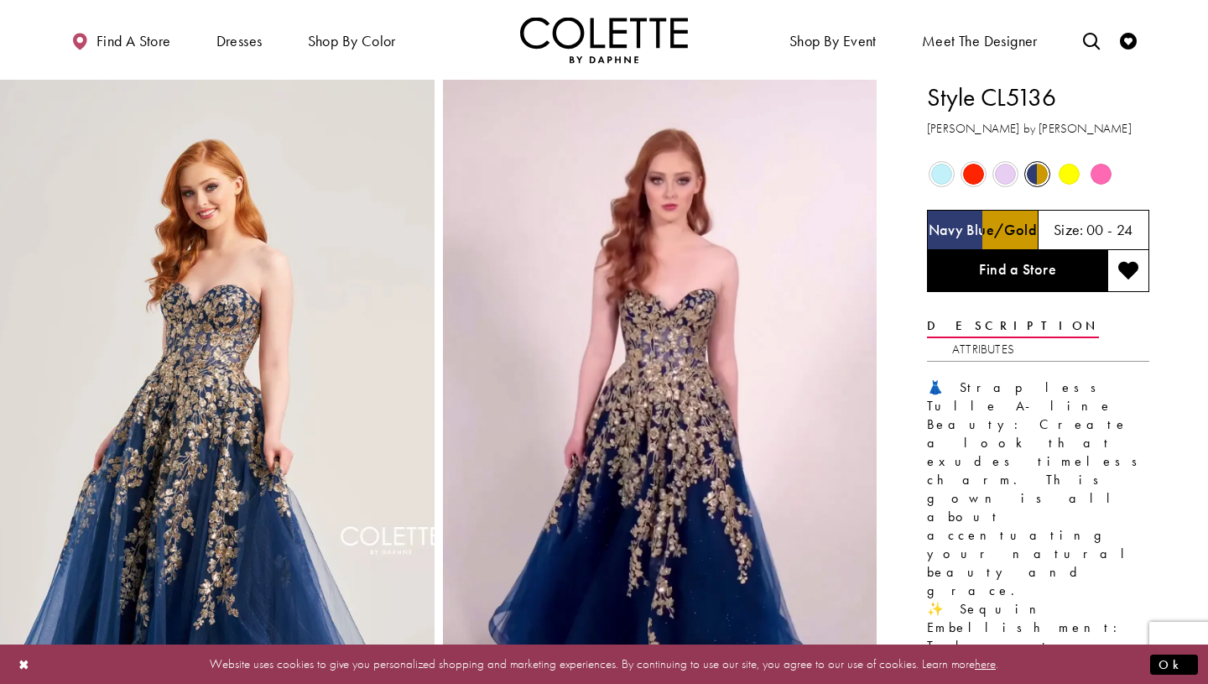
click at [1074, 175] on span "Product color controls state depends on size chosen" at bounding box center [1068, 174] width 21 height 21
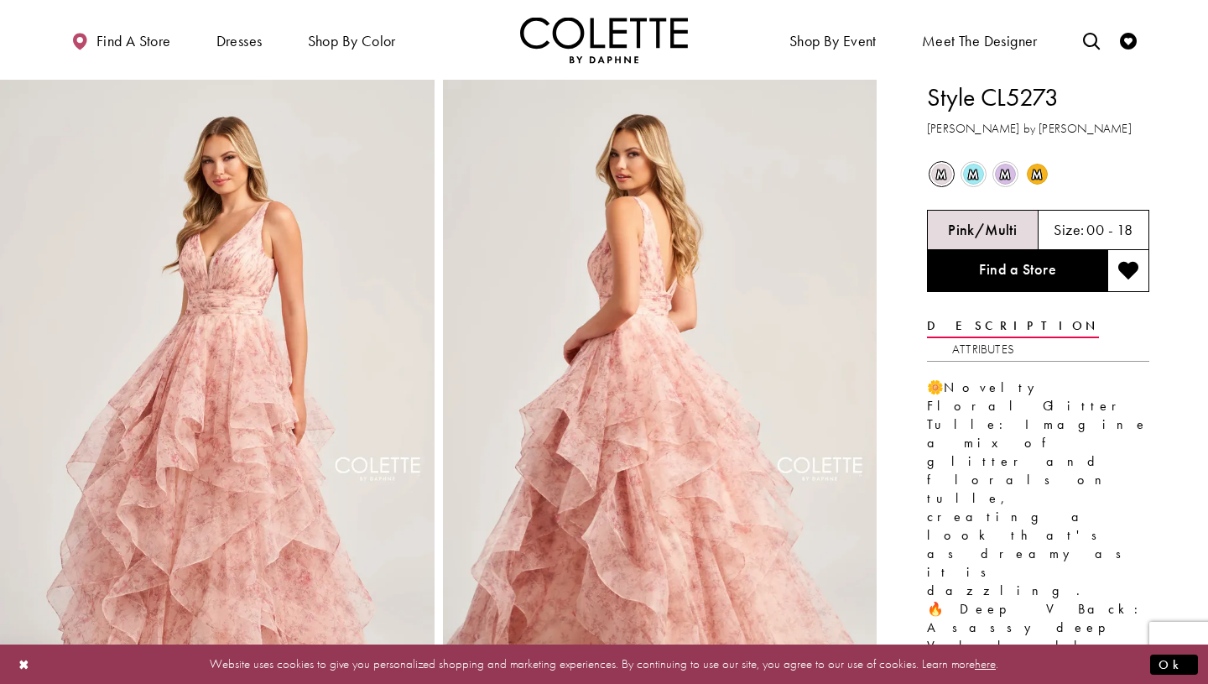
click at [1042, 174] on span "m" at bounding box center [1037, 174] width 21 height 21
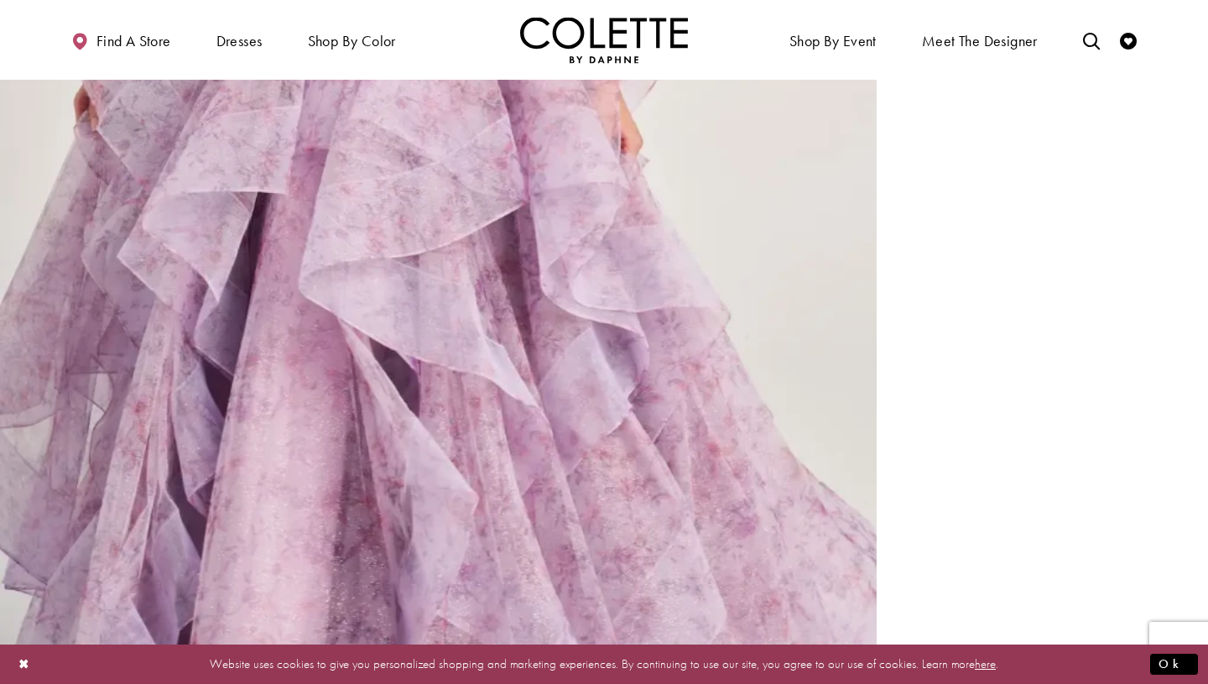
scroll to position [2665, 0]
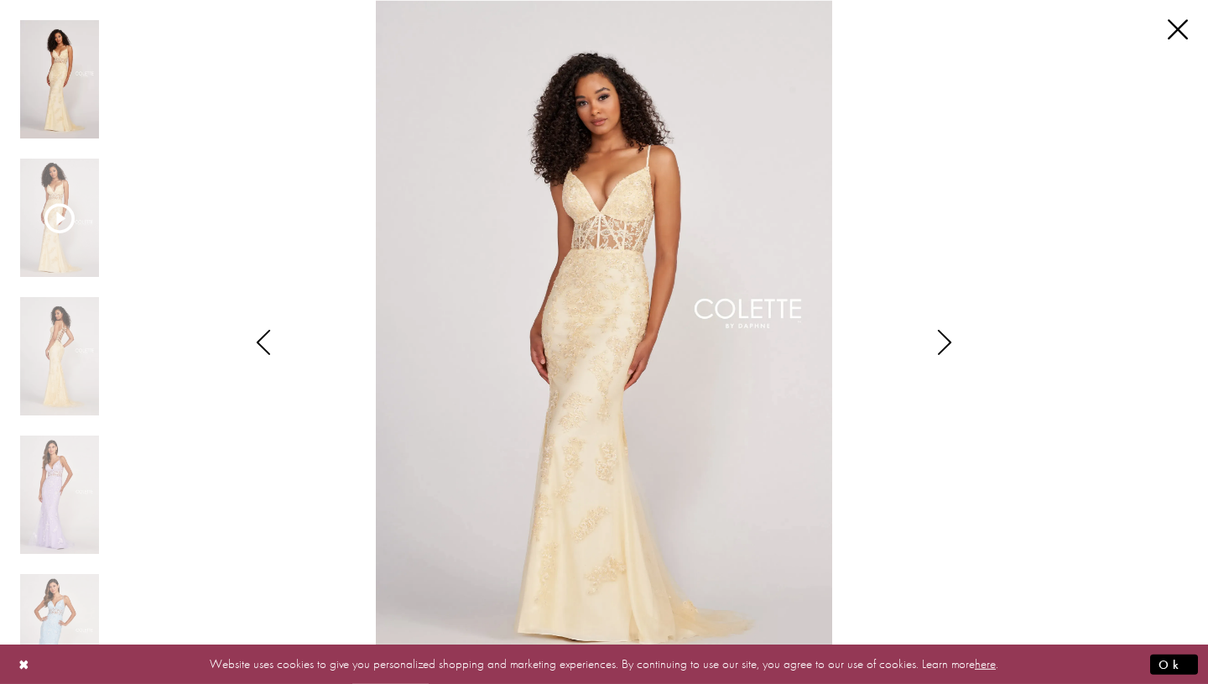
click at [949, 342] on icon "Style CL2007 Colette by Daphne Views dialog" at bounding box center [944, 342] width 42 height 25
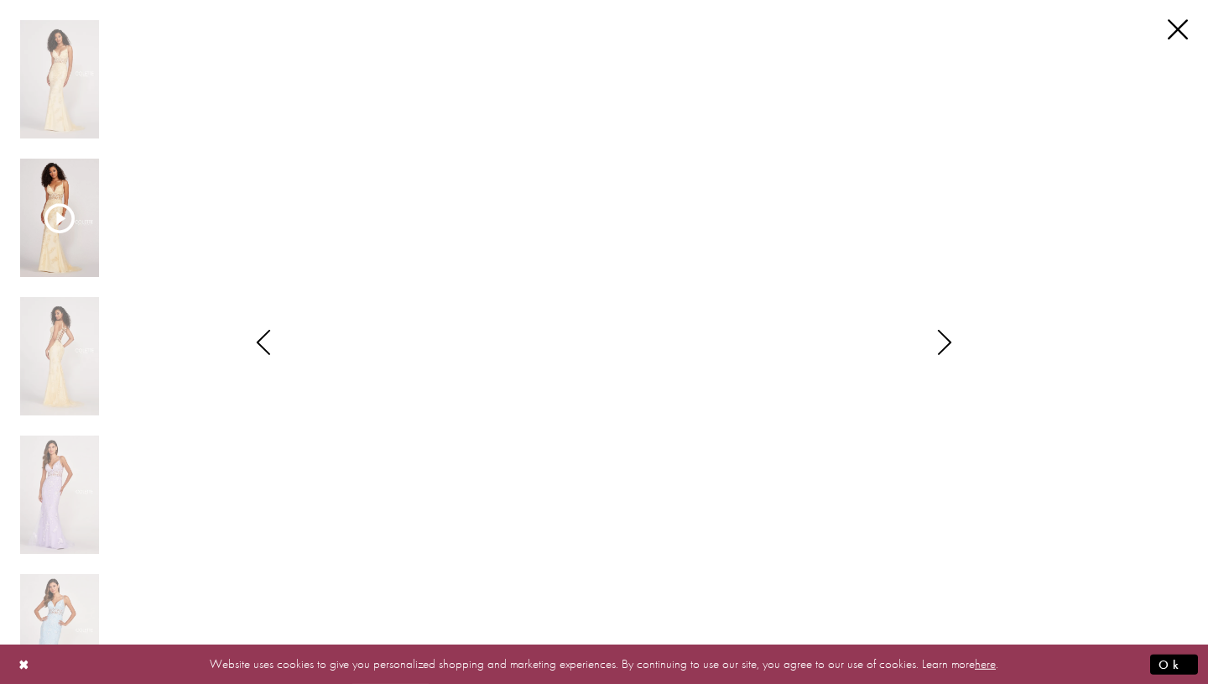
click at [944, 345] on icon "Style CL2007 Colette by Daphne Views dialog" at bounding box center [944, 342] width 42 height 25
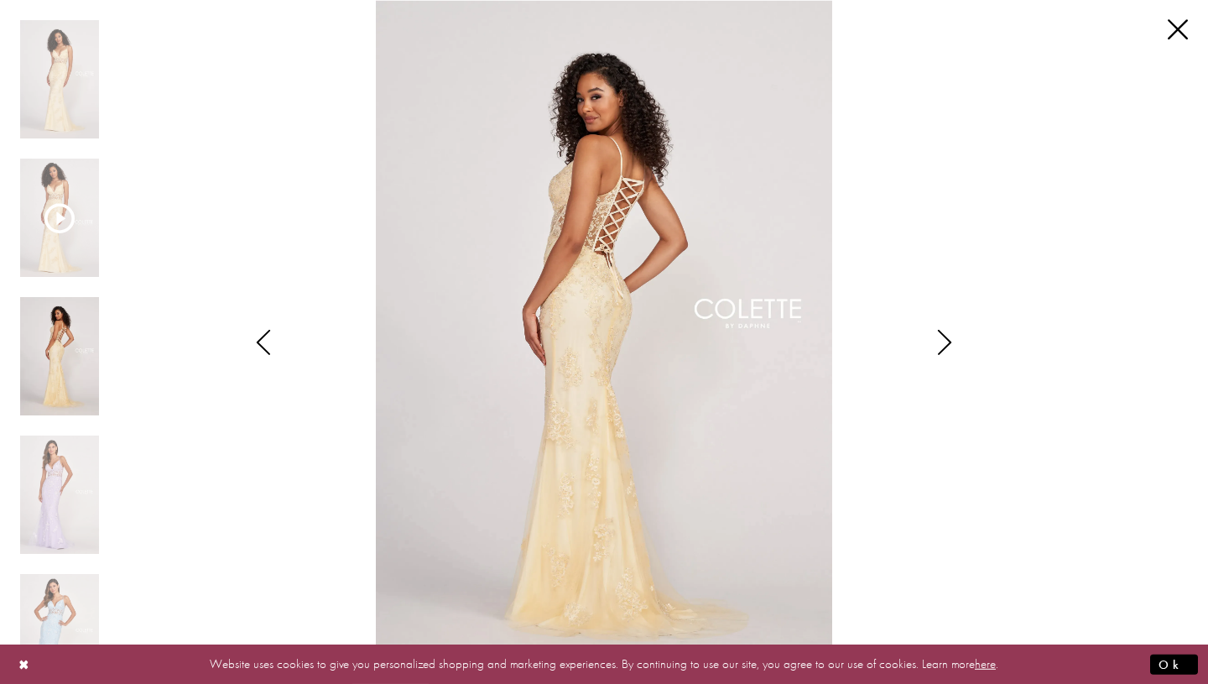
click at [944, 346] on icon "Style CL2007 Colette by Daphne Views dialog" at bounding box center [944, 342] width 42 height 25
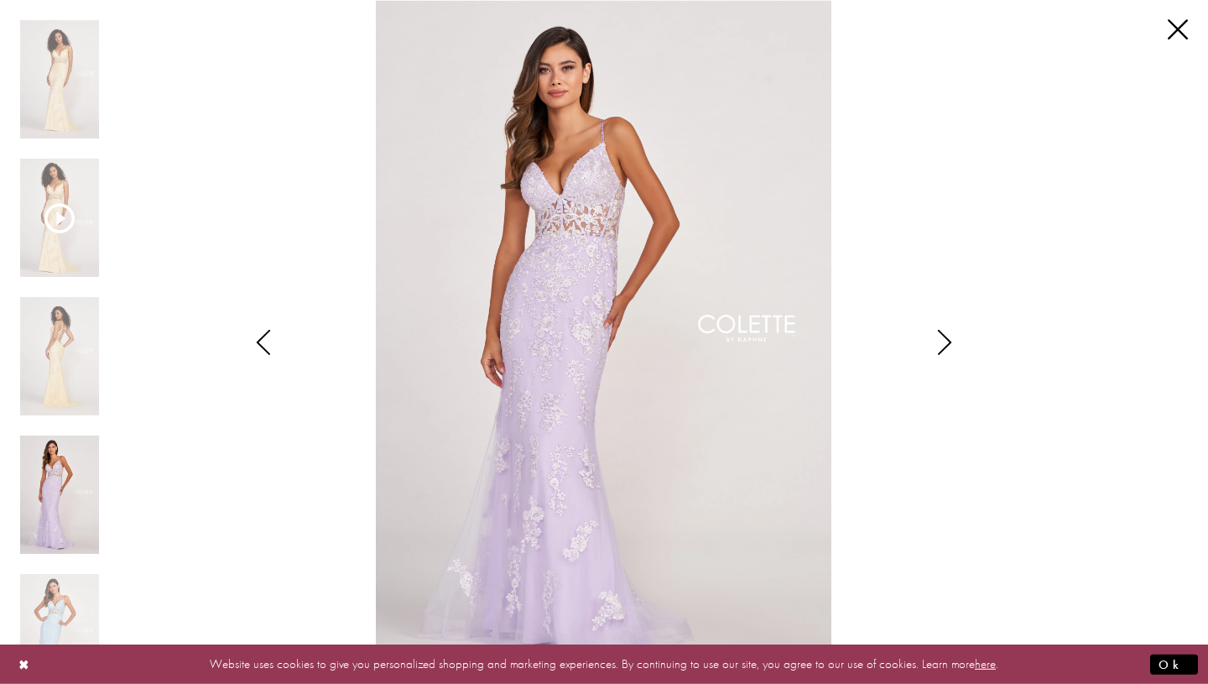
click at [944, 346] on icon "Style CL2007 Colette by Daphne Views dialog" at bounding box center [944, 342] width 42 height 25
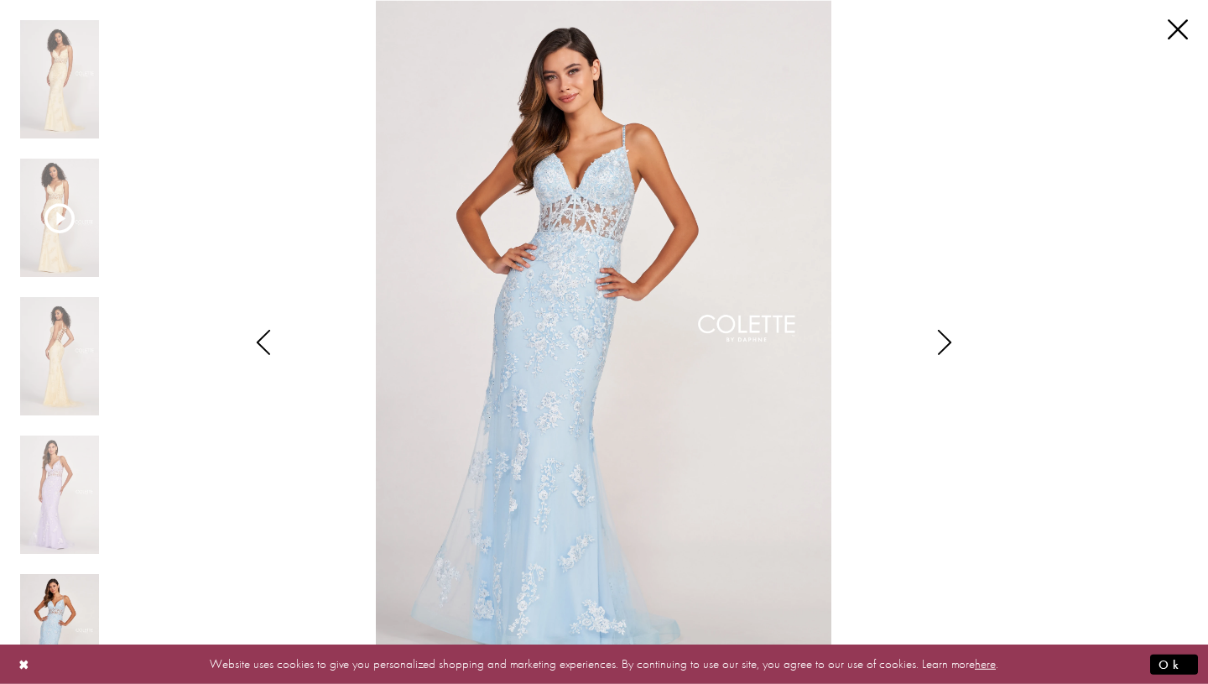
click at [944, 346] on icon "Style CL2007 Colette by Daphne Views dialog" at bounding box center [944, 342] width 42 height 25
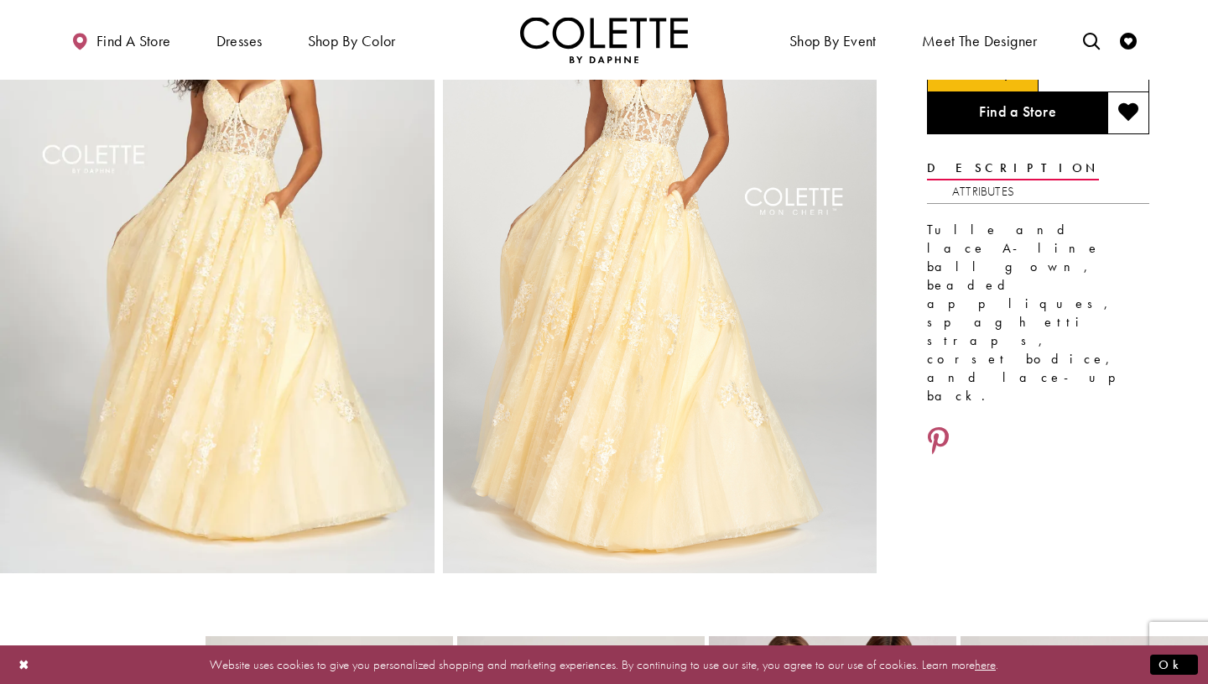
scroll to position [159, 0]
